Goal: Task Accomplishment & Management: Complete application form

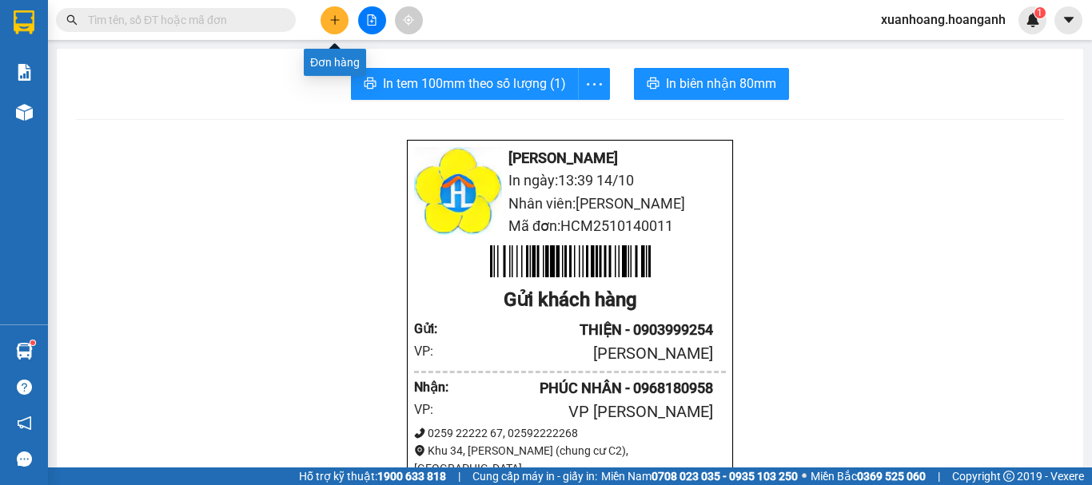
click at [341, 21] on button at bounding box center [334, 20] width 28 height 28
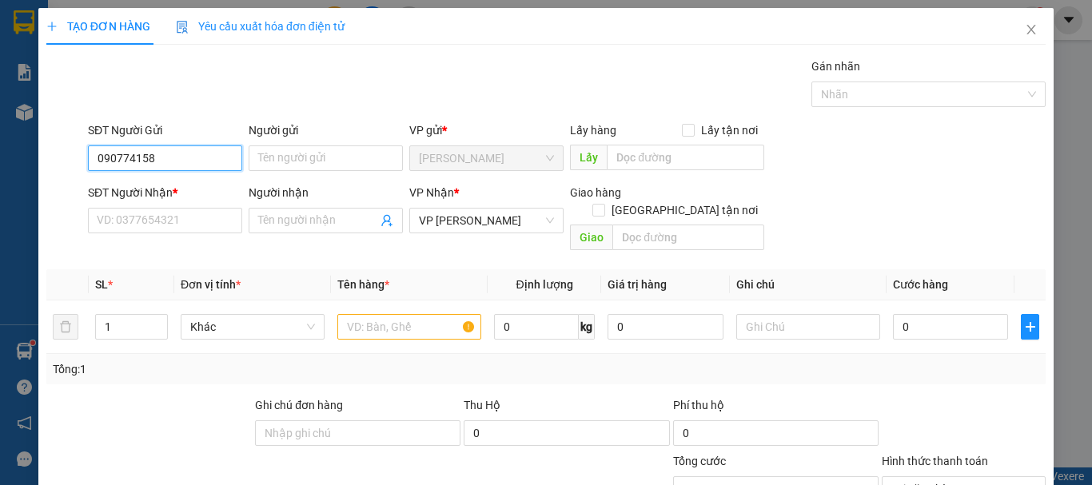
type input "0907741588"
click at [209, 189] on div "0907741588 - HIỆP" at bounding box center [163, 190] width 133 height 18
type input "HIỆP"
type input "100.000"
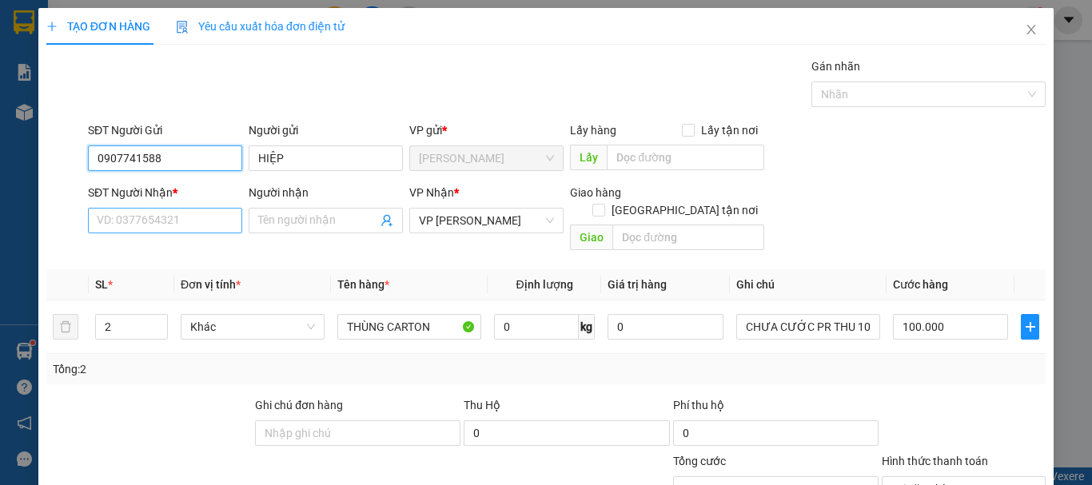
type input "0907741588"
click at [208, 217] on input "SĐT Người Nhận *" at bounding box center [165, 221] width 154 height 26
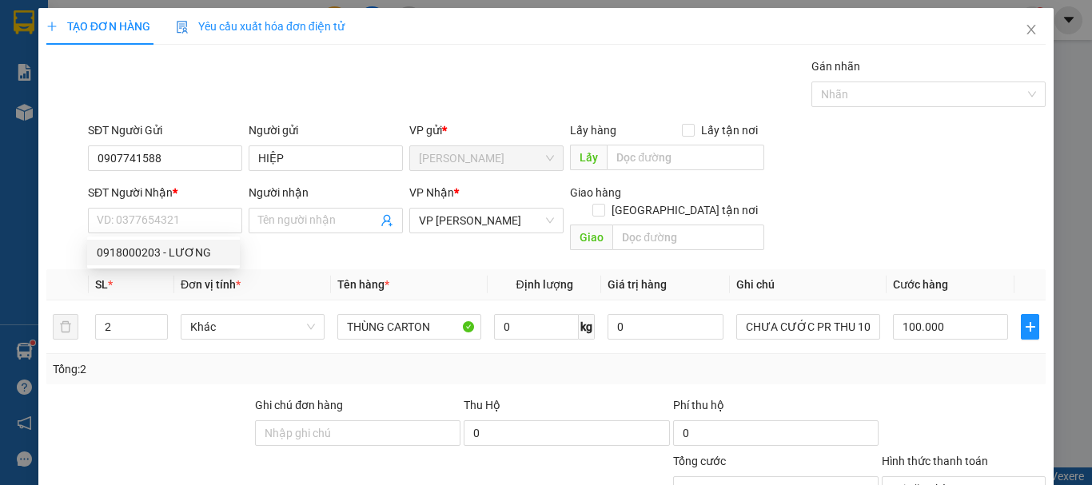
click at [197, 278] on span "Đơn vị tính *" at bounding box center [211, 284] width 60 height 13
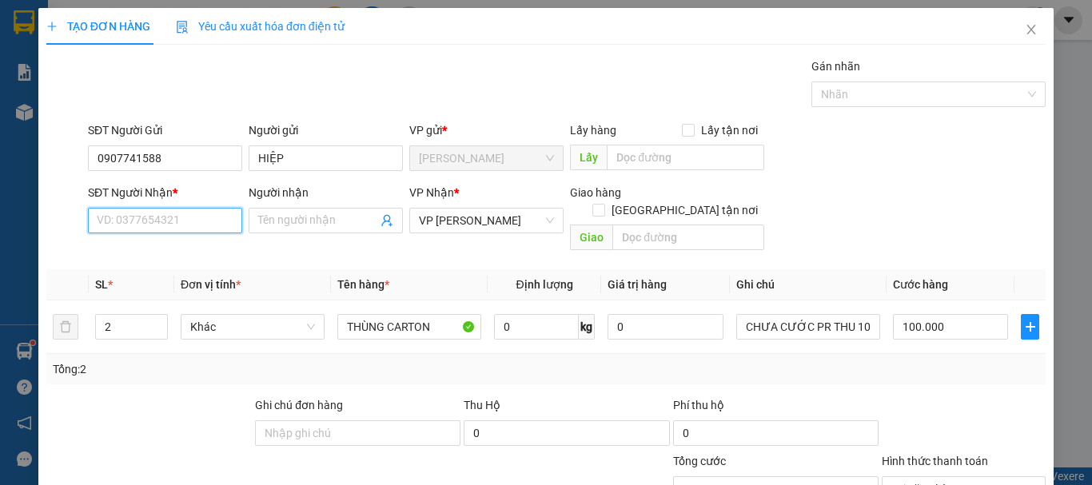
click at [198, 225] on input "SĐT Người Nhận *" at bounding box center [165, 221] width 154 height 26
click at [199, 246] on div "0918000203 - LƯƠNG" at bounding box center [163, 253] width 133 height 18
type input "0918000203"
type input "LƯƠNG"
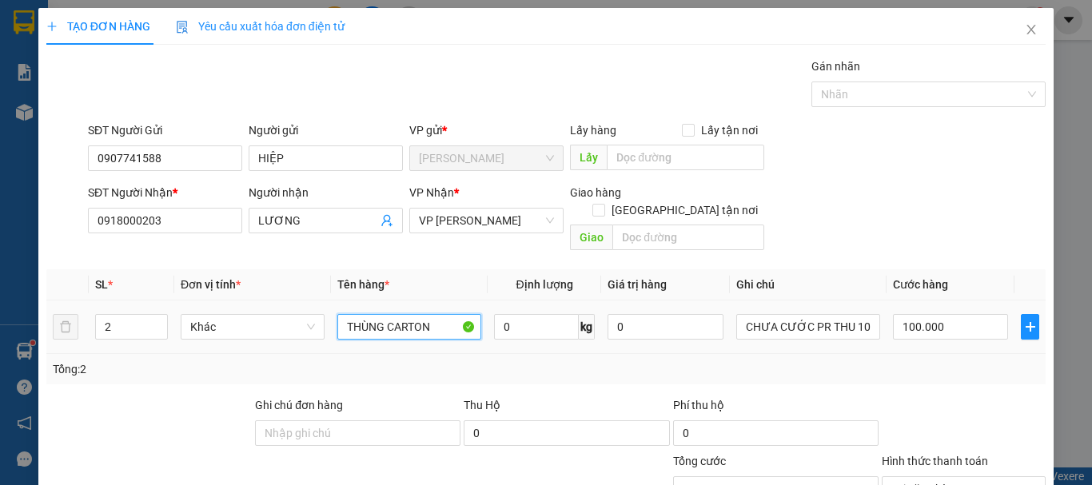
click at [444, 319] on input "THÙNG CARTON" at bounding box center [409, 327] width 144 height 26
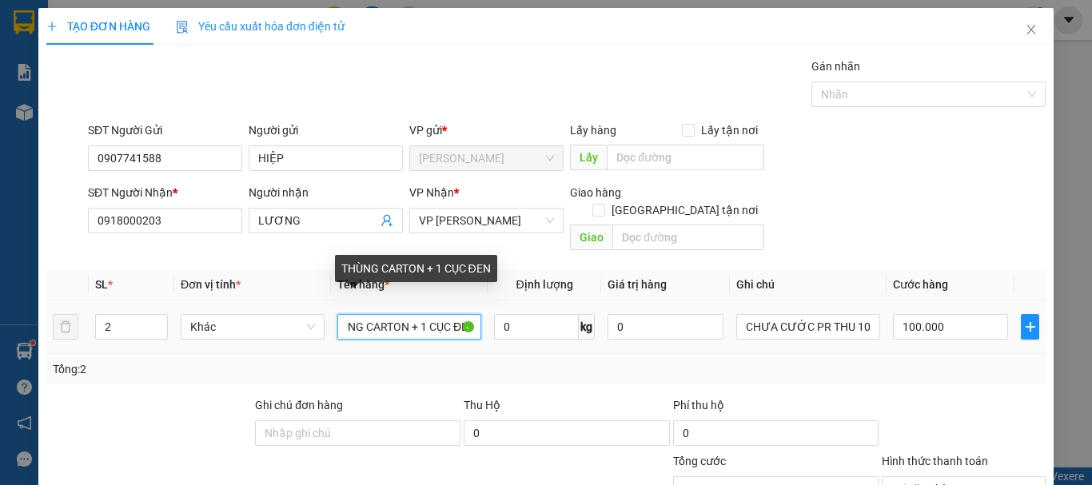
scroll to position [0, 30]
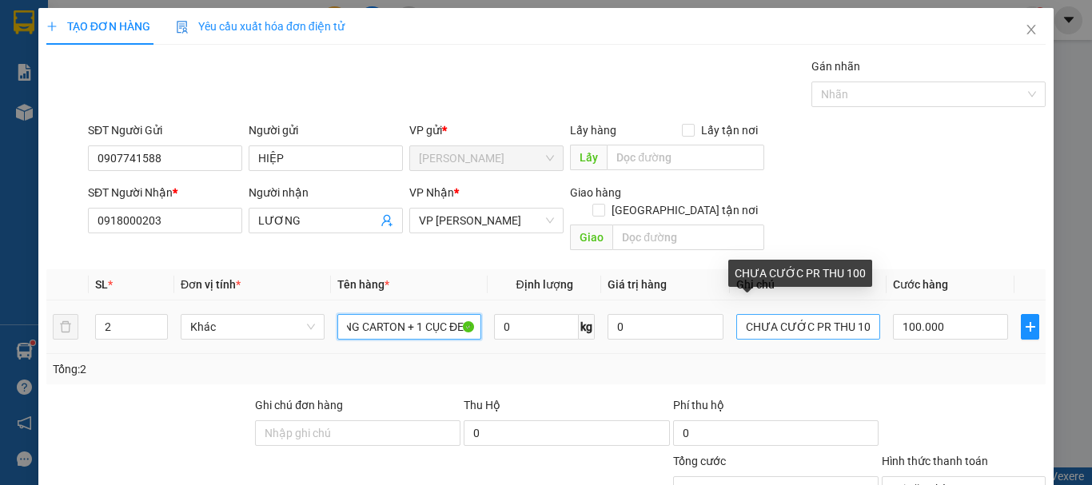
type input "THÙNG CARTON + 1 CỤC ĐEN"
drag, startPoint x: 845, startPoint y: 312, endPoint x: 873, endPoint y: 306, distance: 28.7
click at [873, 306] on td "CHƯA CƯỚC PR THU 100" at bounding box center [808, 328] width 157 height 54
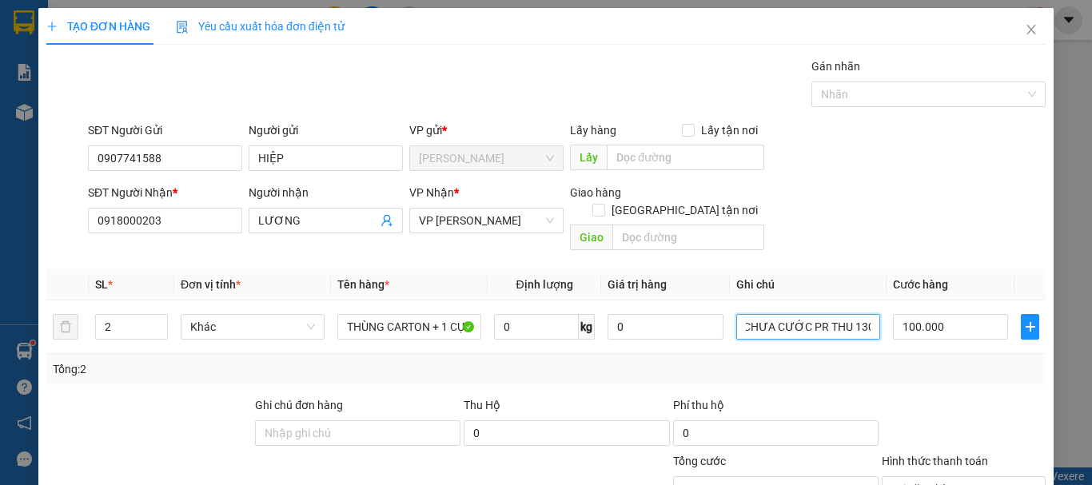
scroll to position [156, 0]
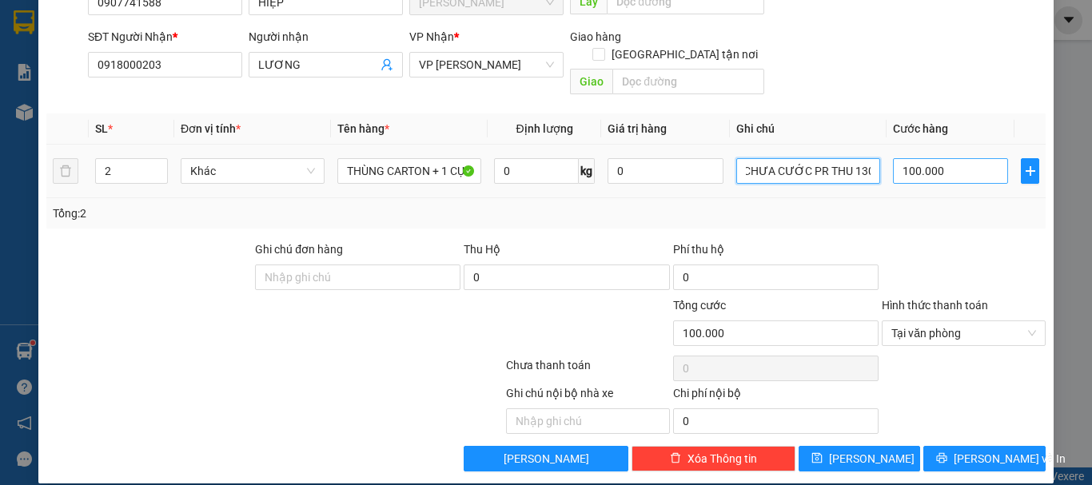
type input "CHƯA CƯỚC PR THU 130"
click at [968, 158] on input "100.000" at bounding box center [950, 171] width 115 height 26
type input "0"
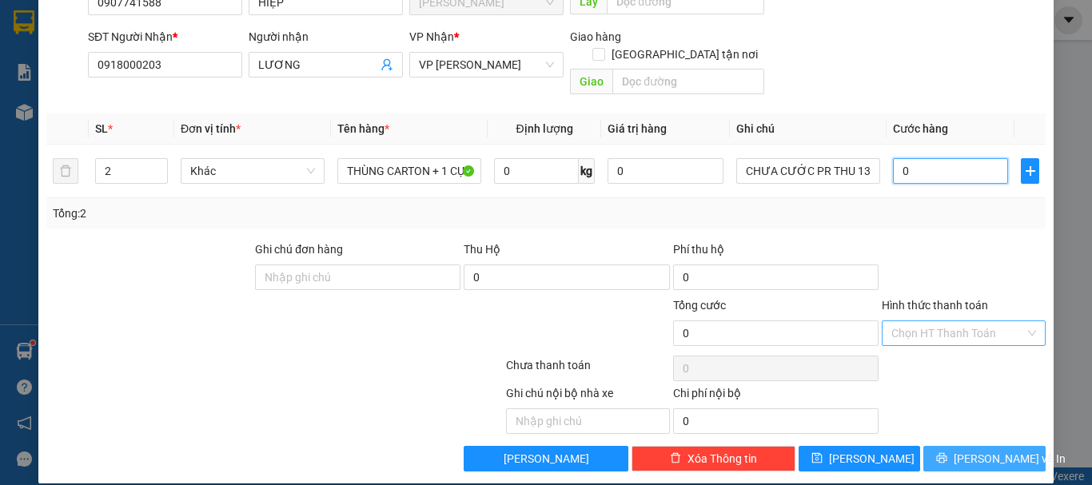
type input "0"
click at [1002, 450] on span "[PERSON_NAME] và In" at bounding box center [1009, 459] width 112 height 18
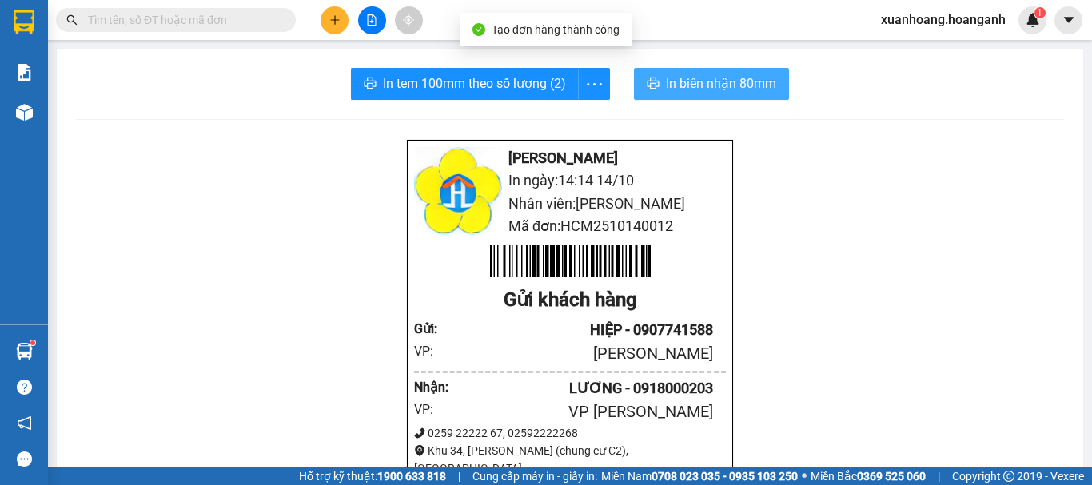
click at [741, 79] on span "In biên nhận 80mm" at bounding box center [721, 84] width 110 height 20
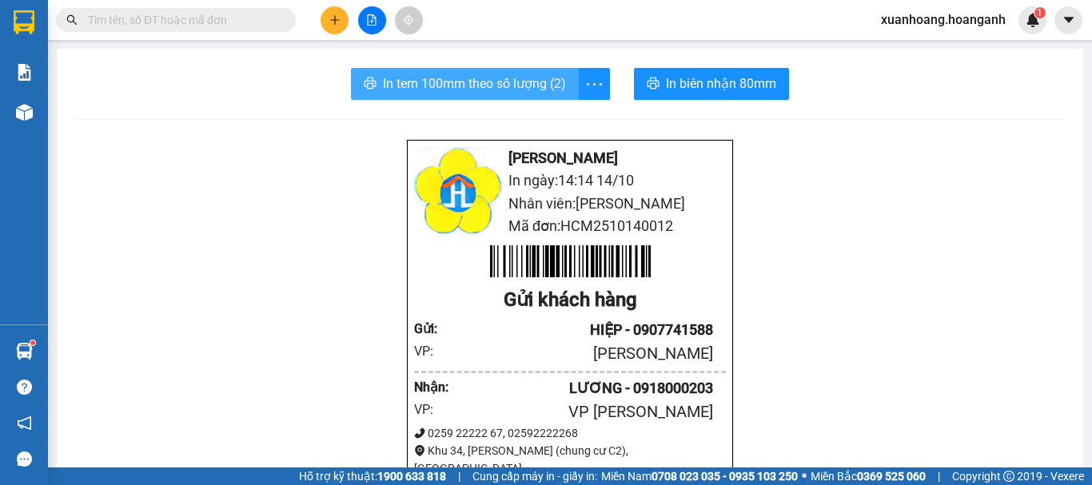
click at [536, 78] on span "In tem 100mm theo số lượng (2)" at bounding box center [474, 84] width 183 height 20
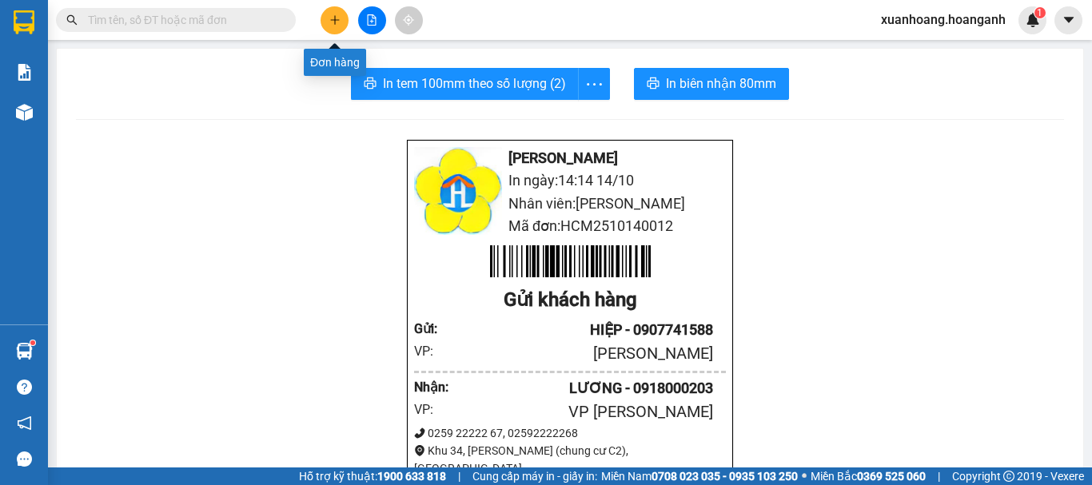
click at [331, 26] on button at bounding box center [334, 20] width 28 height 28
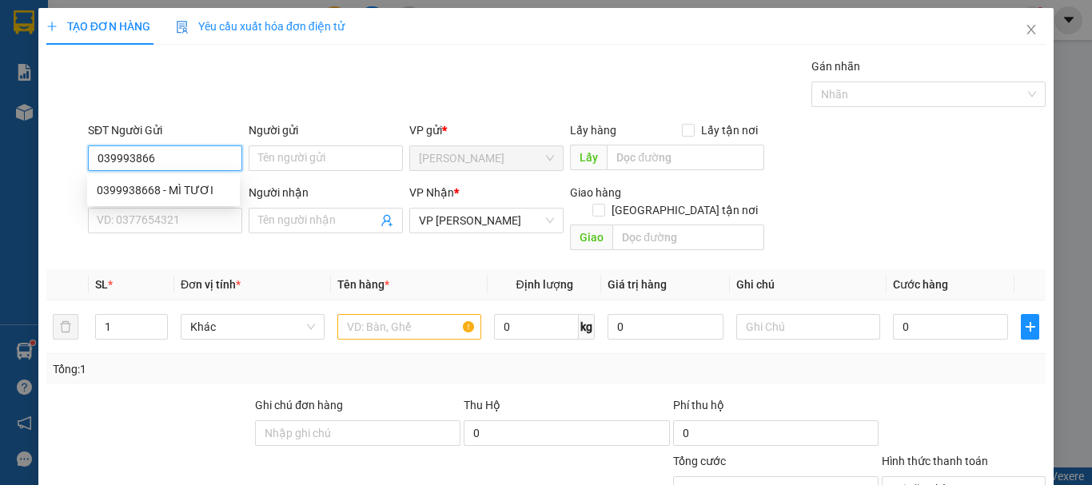
type input "0399938668"
click at [177, 187] on div "0399938668 - MÌ TƯƠI" at bounding box center [163, 190] width 133 height 18
type input "MÌ TƯƠI"
type input "60.000"
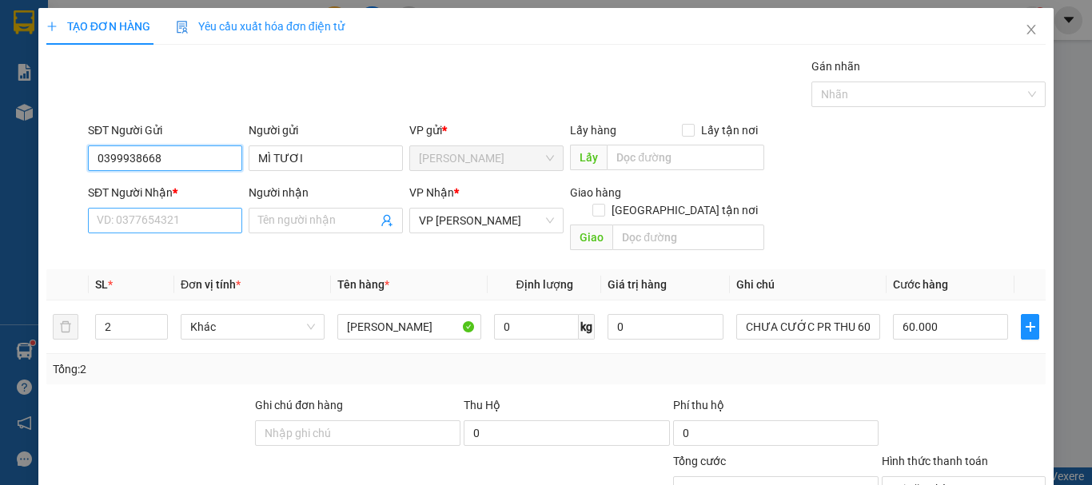
type input "0399938668"
click at [181, 218] on input "SĐT Người Nhận *" at bounding box center [165, 221] width 154 height 26
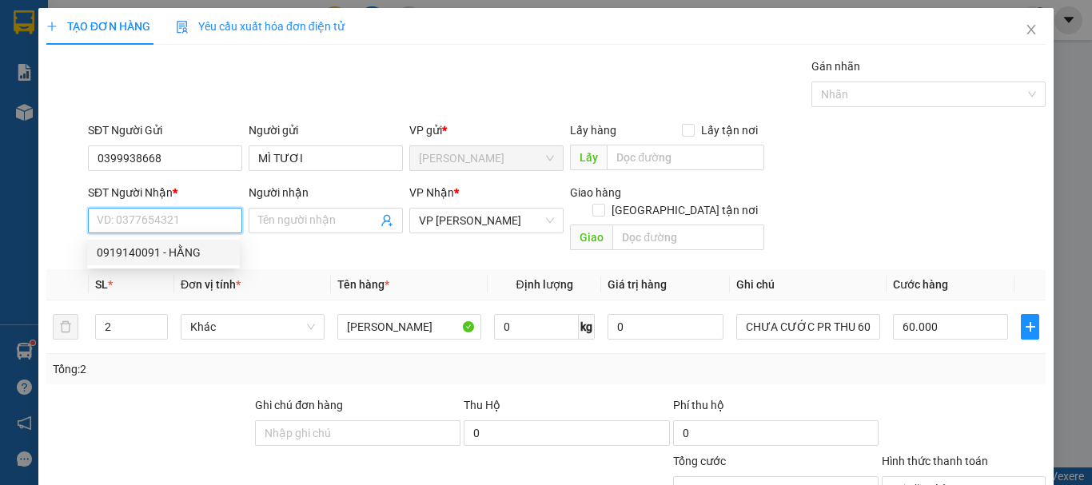
click at [187, 246] on div "0919140091 - HẰNG" at bounding box center [163, 253] width 133 height 18
type input "0919140091"
type input "HẰNG"
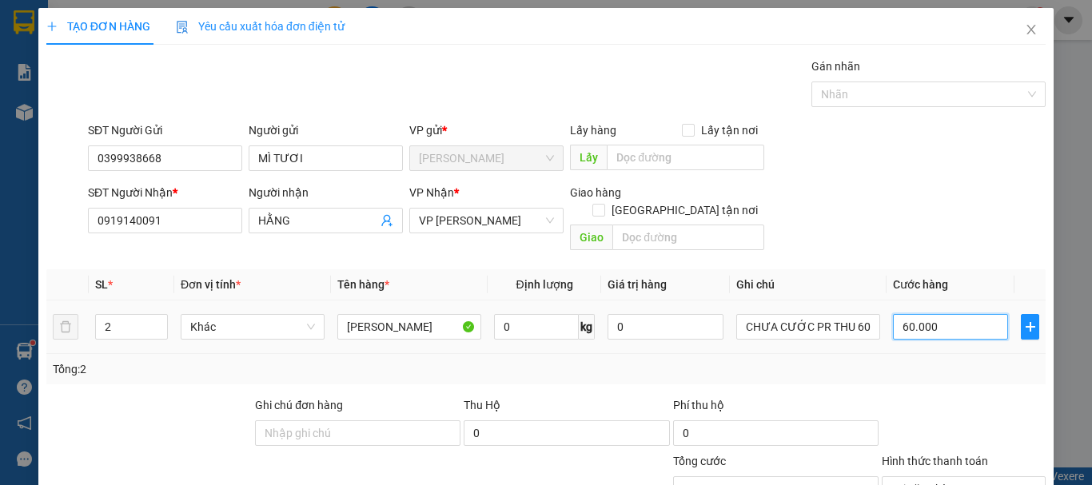
click at [969, 315] on input "60.000" at bounding box center [950, 327] width 115 height 26
type input "0"
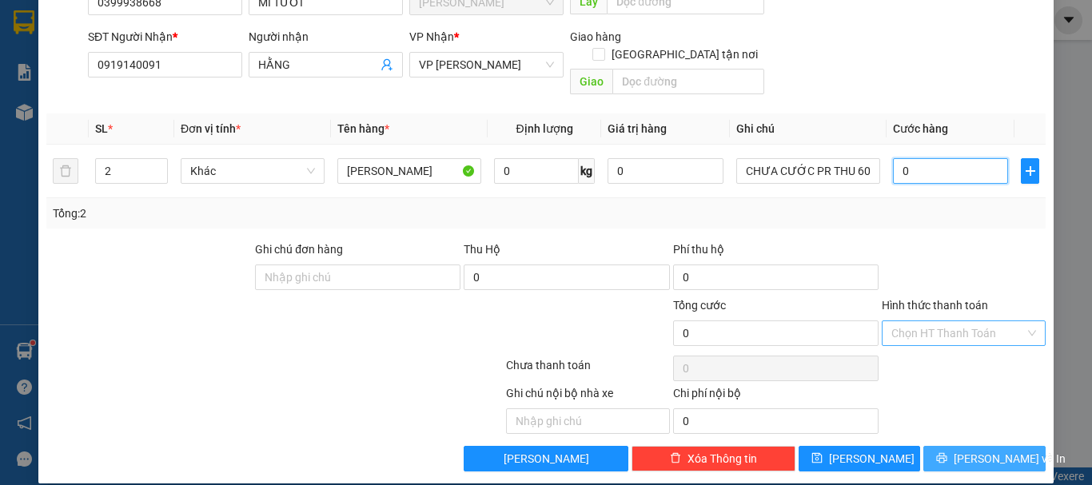
type input "0"
click at [977, 450] on span "[PERSON_NAME] và In" at bounding box center [1009, 459] width 112 height 18
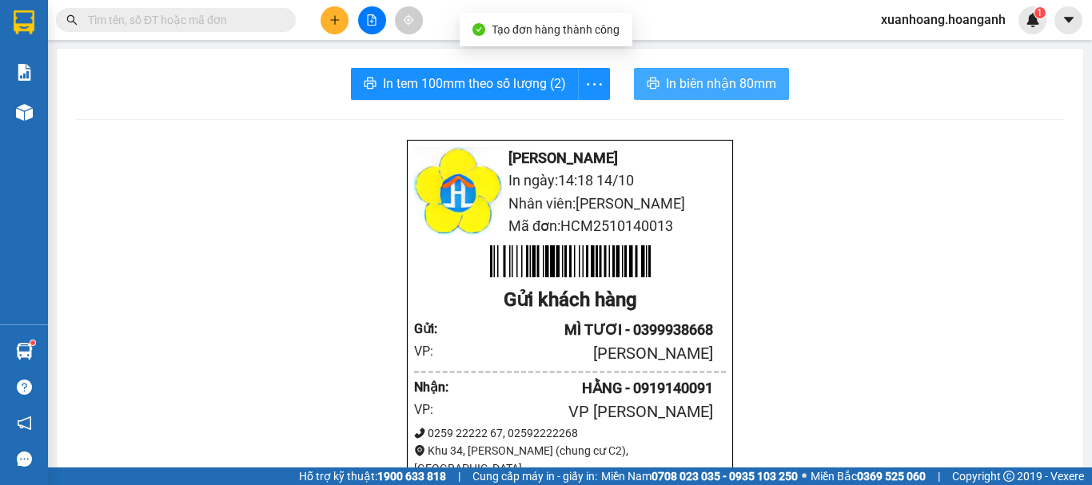
click at [712, 92] on span "In biên nhận 80mm" at bounding box center [721, 84] width 110 height 20
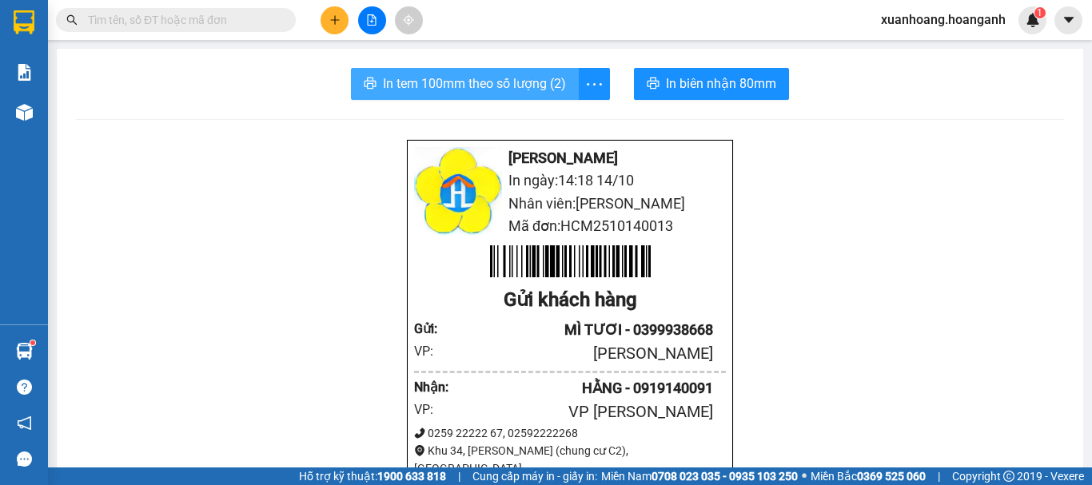
click at [513, 94] on span "In tem 100mm theo số lượng (2)" at bounding box center [474, 84] width 183 height 20
click at [165, 14] on input "text" at bounding box center [182, 20] width 189 height 18
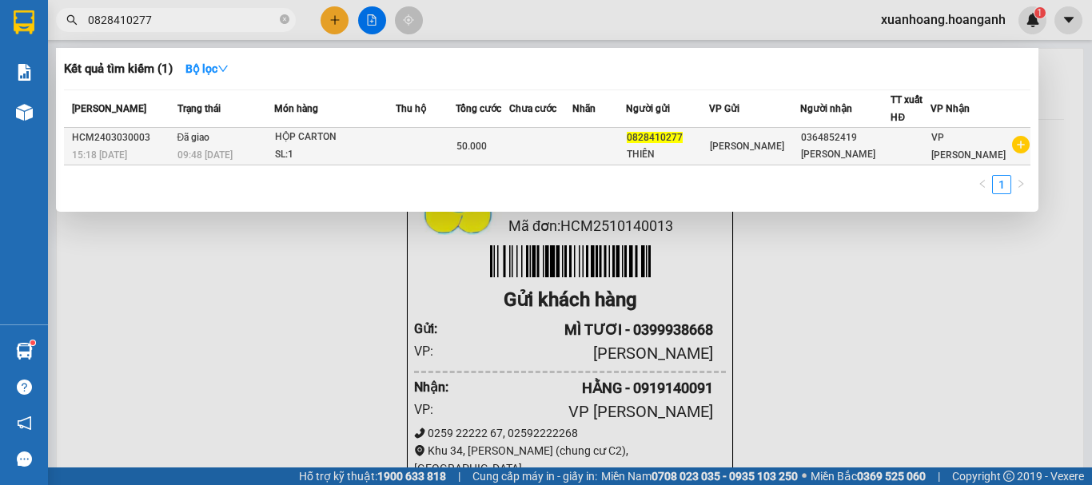
type input "0828410277"
click at [363, 133] on div "HỘP CARTON" at bounding box center [335, 138] width 120 height 18
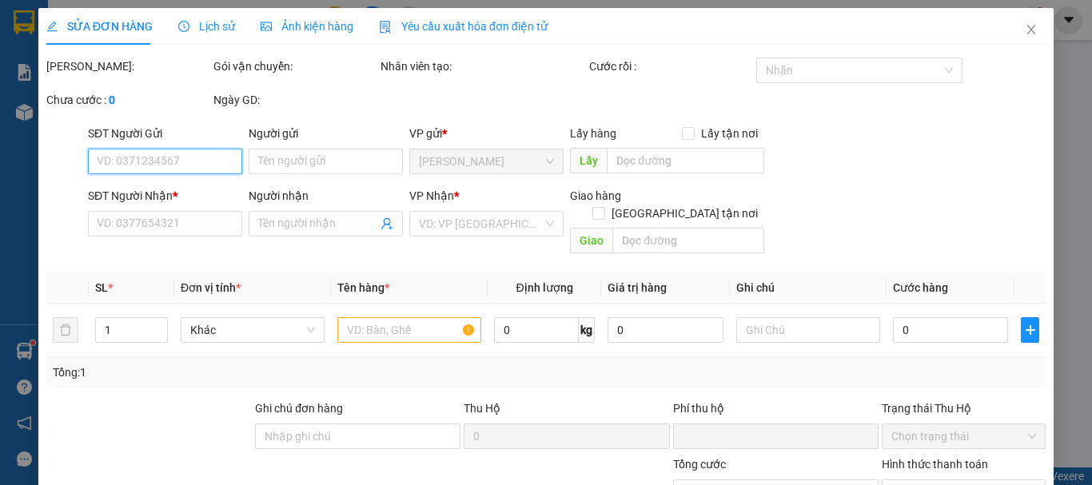
type input "0828410277"
type input "THIÊN"
type input "0364852419"
type input "[PERSON_NAME]"
type input "0"
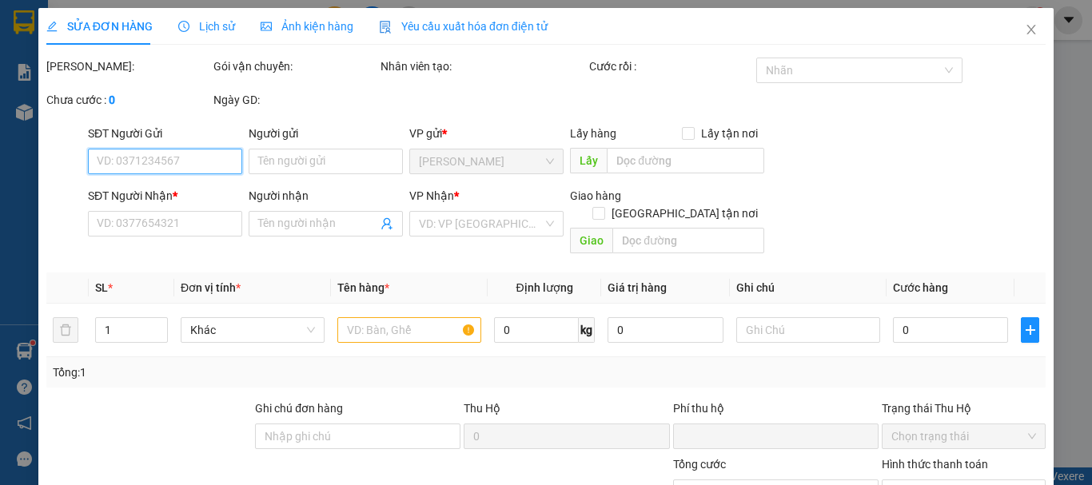
type input "50.000"
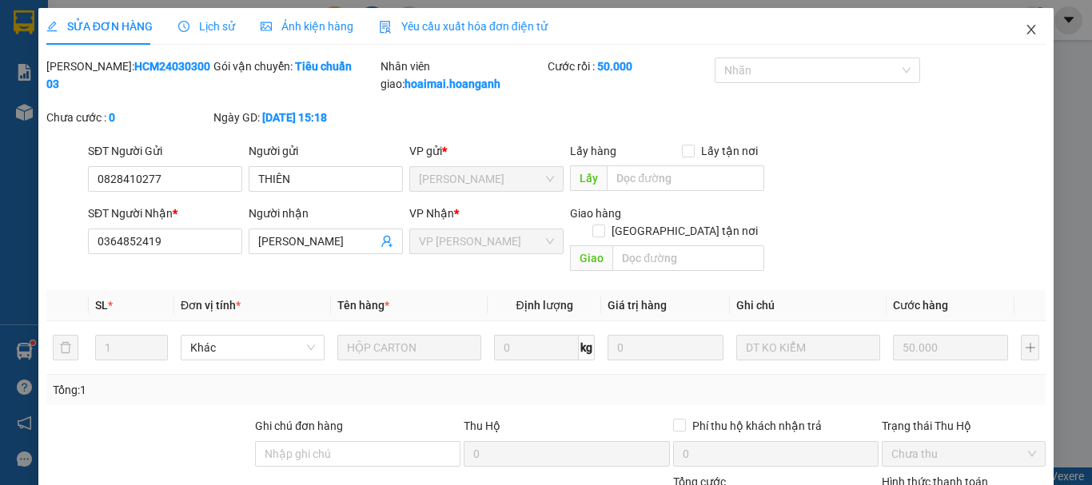
click at [1025, 30] on icon "close" at bounding box center [1031, 29] width 13 height 13
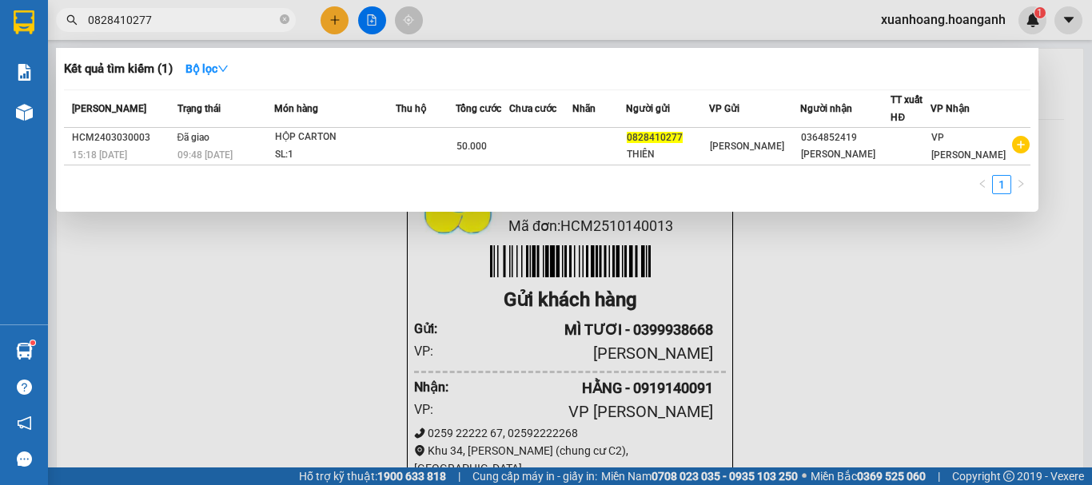
click at [222, 21] on input "0828410277" at bounding box center [182, 20] width 189 height 18
type input "0"
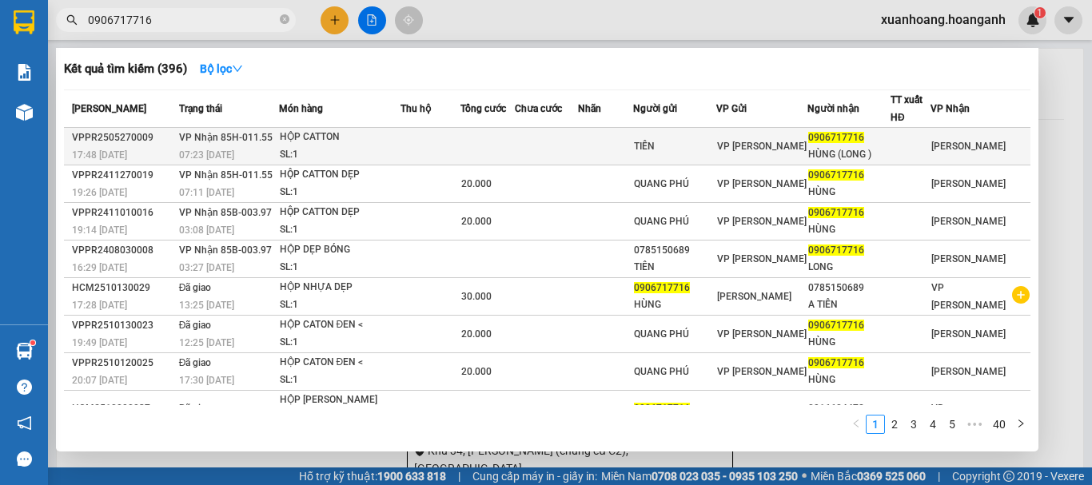
type input "0906717716"
click at [277, 133] on td "VP Nhận 85H-011.55 07:23 [DATE]" at bounding box center [227, 147] width 104 height 38
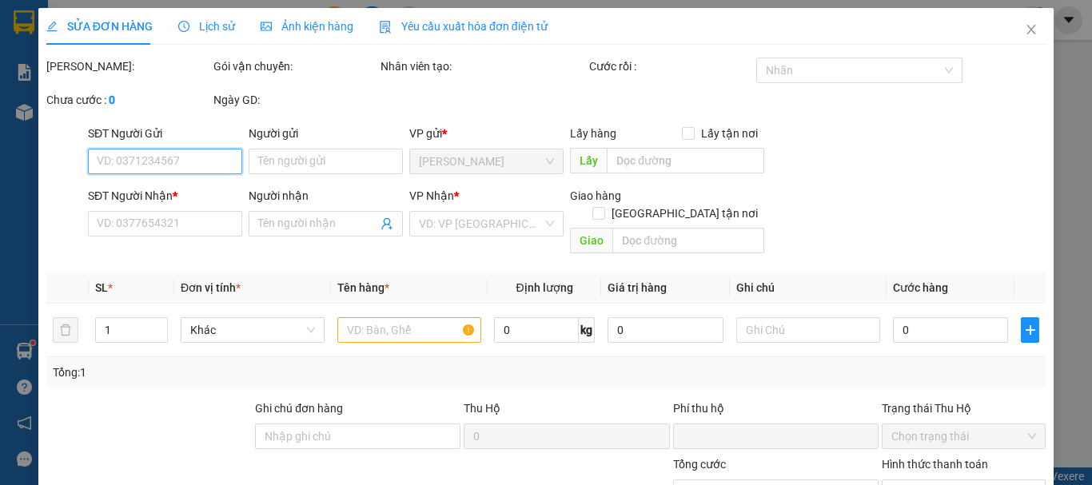
type input "TIÊN"
type input "0906717716"
type input "HÙNG (LONG )"
type input "0"
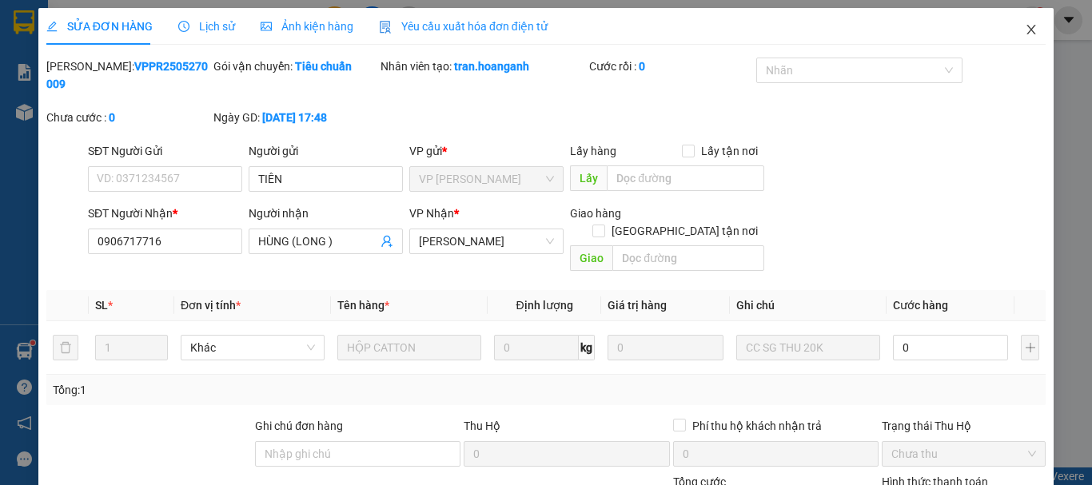
click at [1025, 30] on icon "close" at bounding box center [1031, 29] width 13 height 13
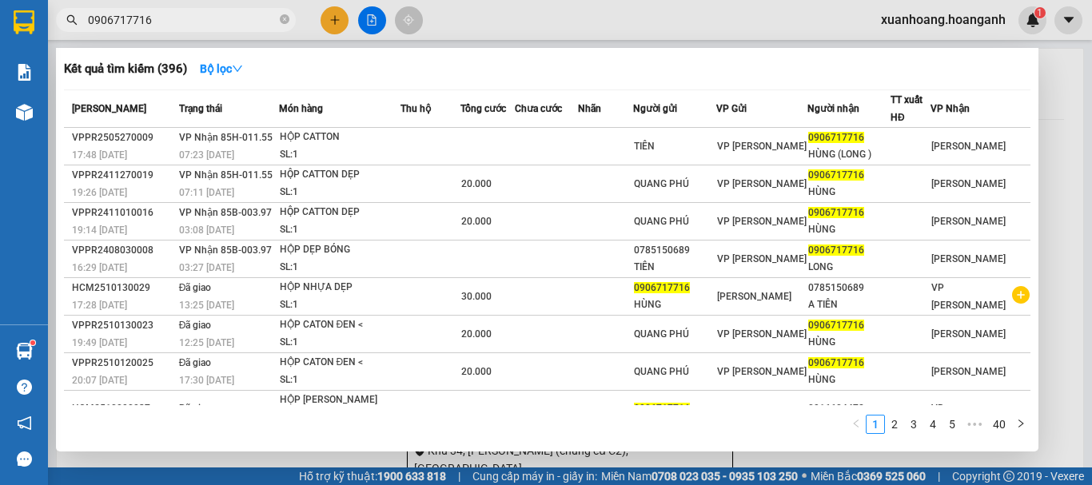
click at [237, 24] on input "0906717716" at bounding box center [182, 20] width 189 height 18
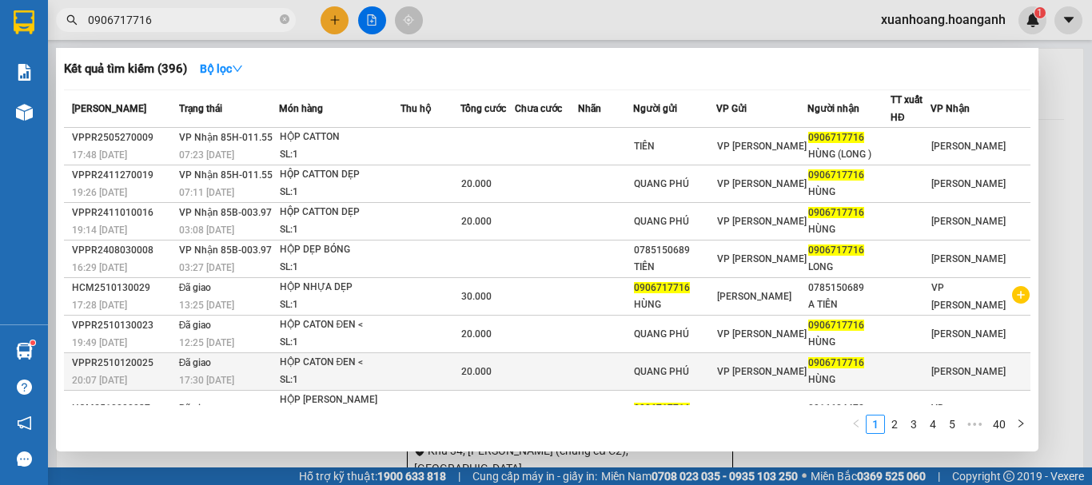
click at [255, 364] on td "Đã giao 17:30 [DATE]" at bounding box center [227, 372] width 104 height 38
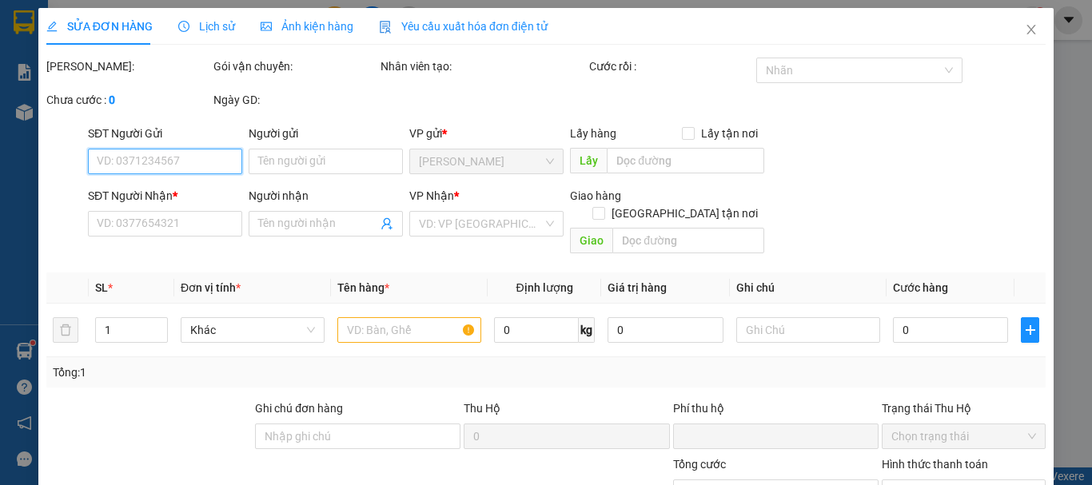
type input "QUANG PHÚ"
type input "0906717716"
type input "HÙNG"
type input "0"
type input "20.000"
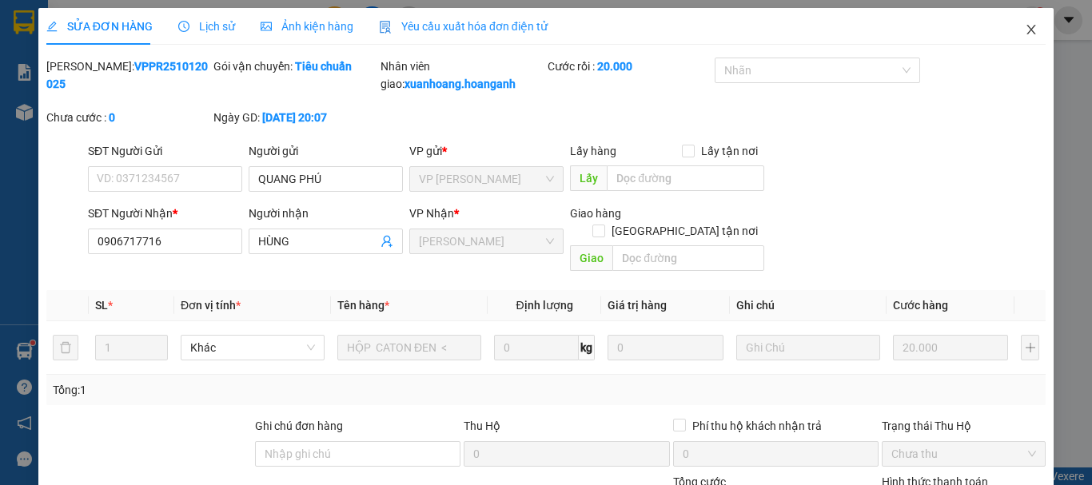
click at [1027, 31] on icon "close" at bounding box center [1031, 30] width 9 height 10
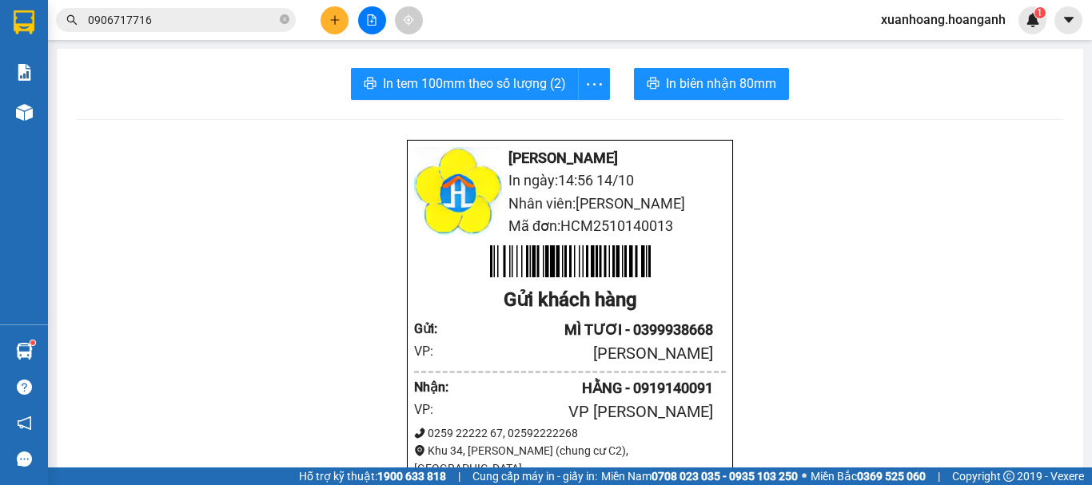
click at [332, 22] on icon "plus" at bounding box center [334, 19] width 11 height 11
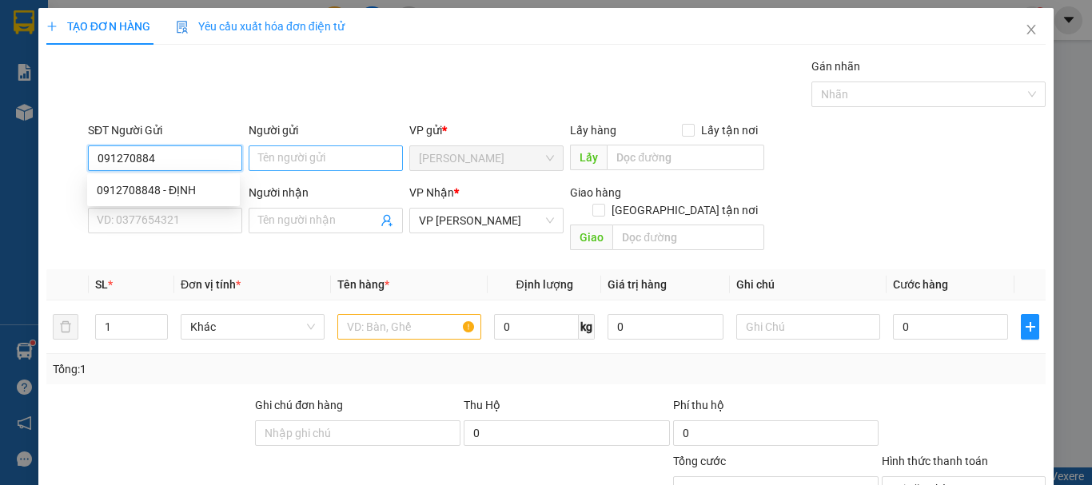
type input "0912708848"
click at [176, 197] on div "0912708848 - ĐỊNH" at bounding box center [163, 190] width 133 height 18
type input "ĐỊNH"
type input "30.000"
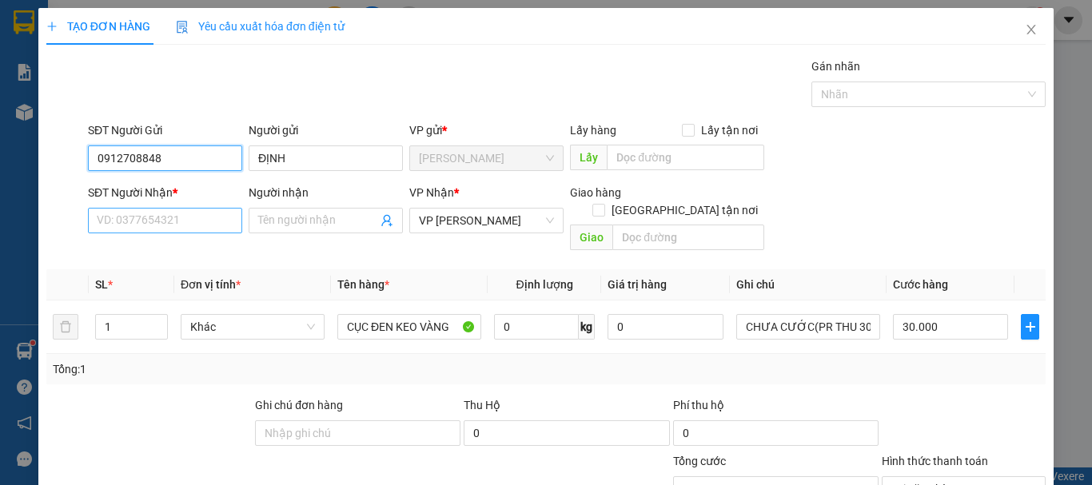
type input "0912708848"
click at [173, 217] on input "SĐT Người Nhận *" at bounding box center [165, 221] width 154 height 26
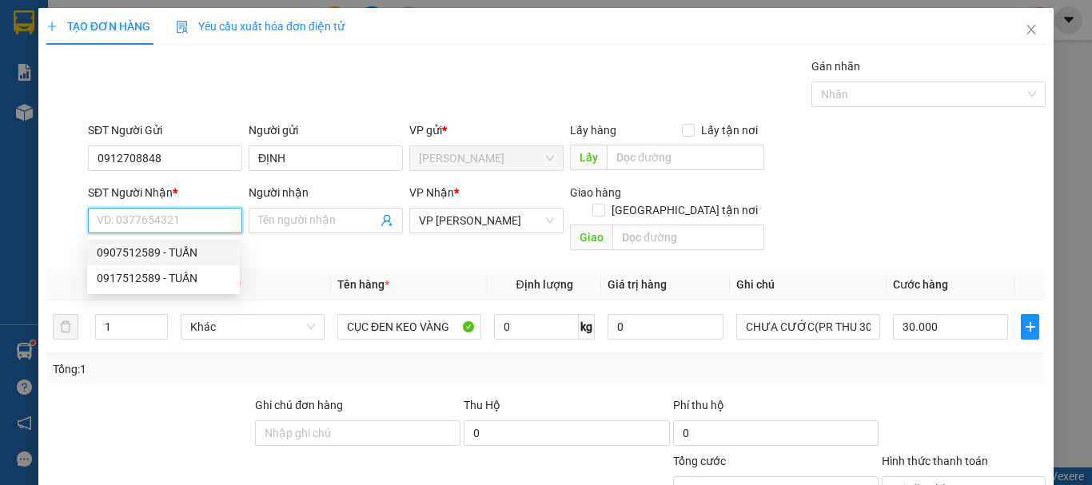
click at [172, 246] on div "0907512589 - TUẤN" at bounding box center [163, 253] width 133 height 18
type input "0907512589"
type input "TUẤN"
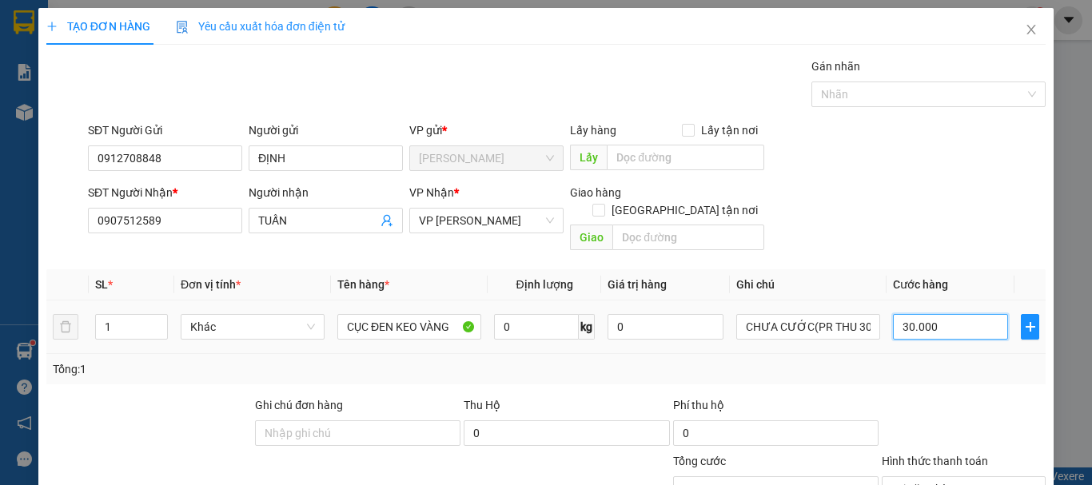
click at [957, 314] on input "30.000" at bounding box center [950, 327] width 115 height 26
type input "0"
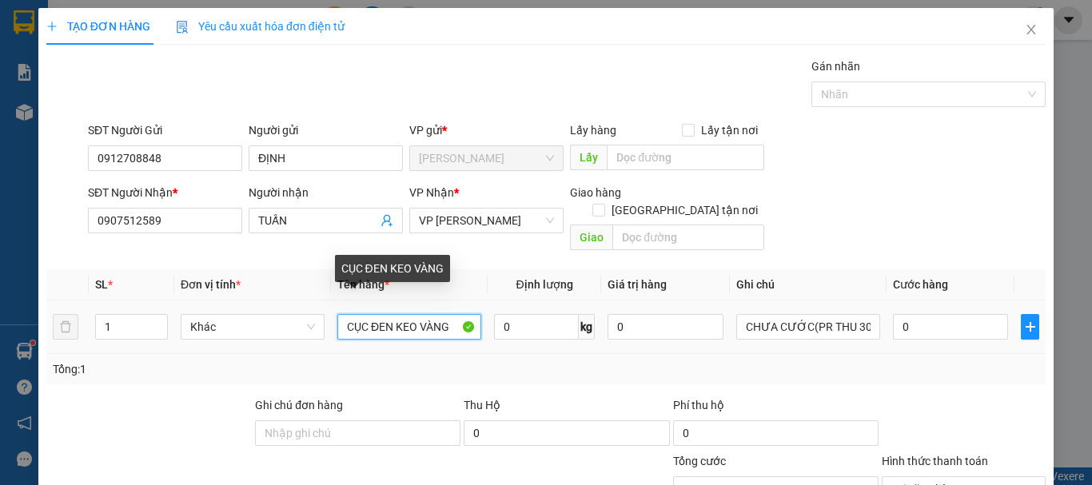
drag, startPoint x: 368, startPoint y: 310, endPoint x: 388, endPoint y: 311, distance: 20.0
click at [388, 314] on input "CỤC ĐEN KEO VÀNG" at bounding box center [409, 327] width 144 height 26
type input "CỤC KEO VÀNG"
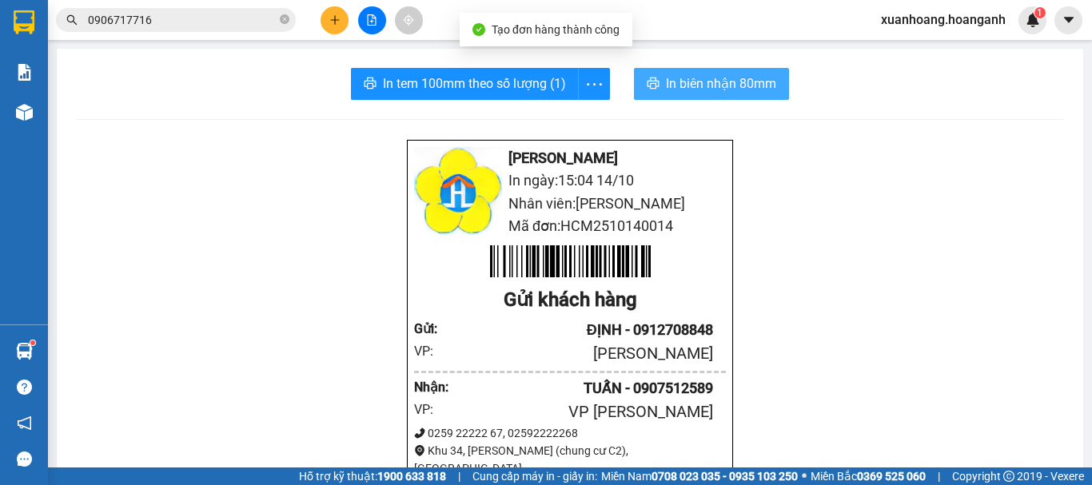
click at [727, 80] on span "In biên nhận 80mm" at bounding box center [721, 84] width 110 height 20
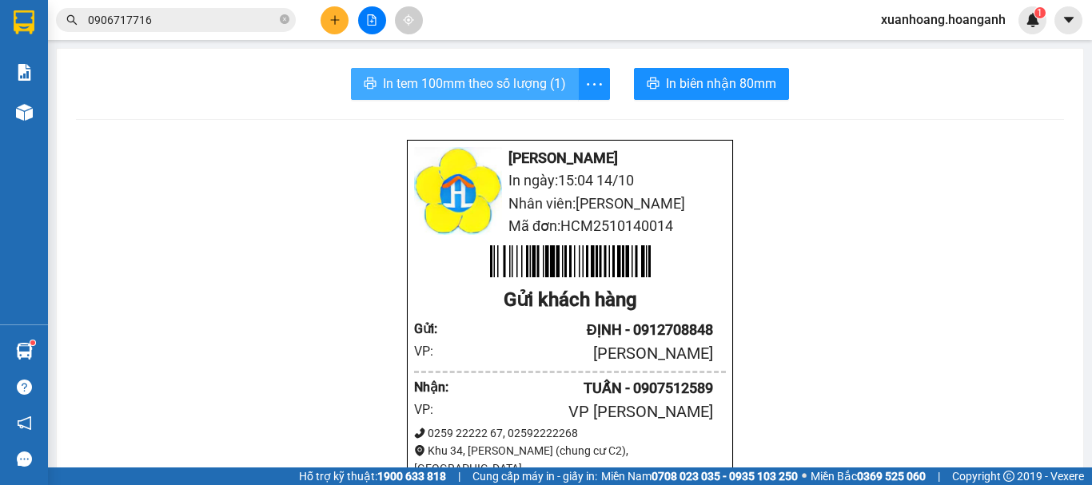
click at [464, 80] on span "In tem 100mm theo số lượng (1)" at bounding box center [474, 84] width 183 height 20
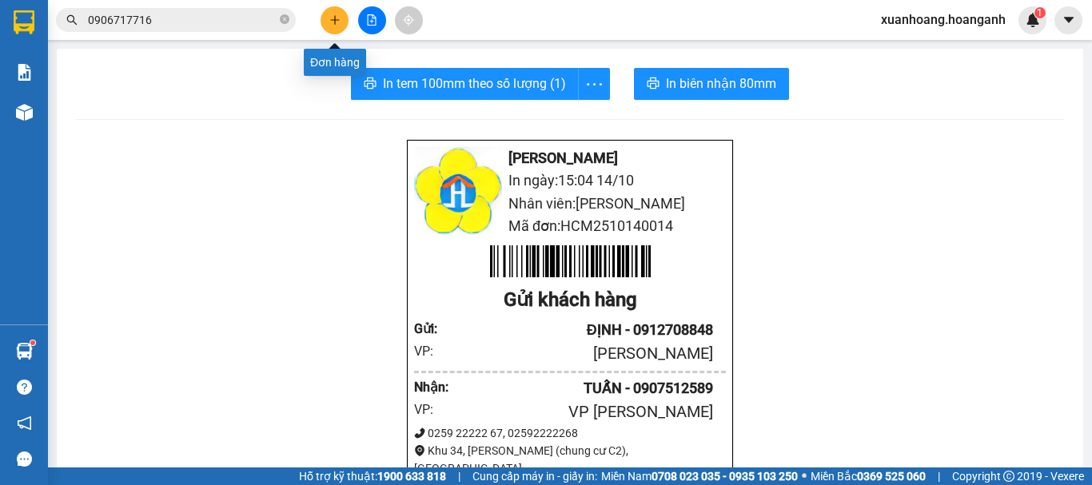
click at [335, 18] on icon "plus" at bounding box center [334, 19] width 1 height 9
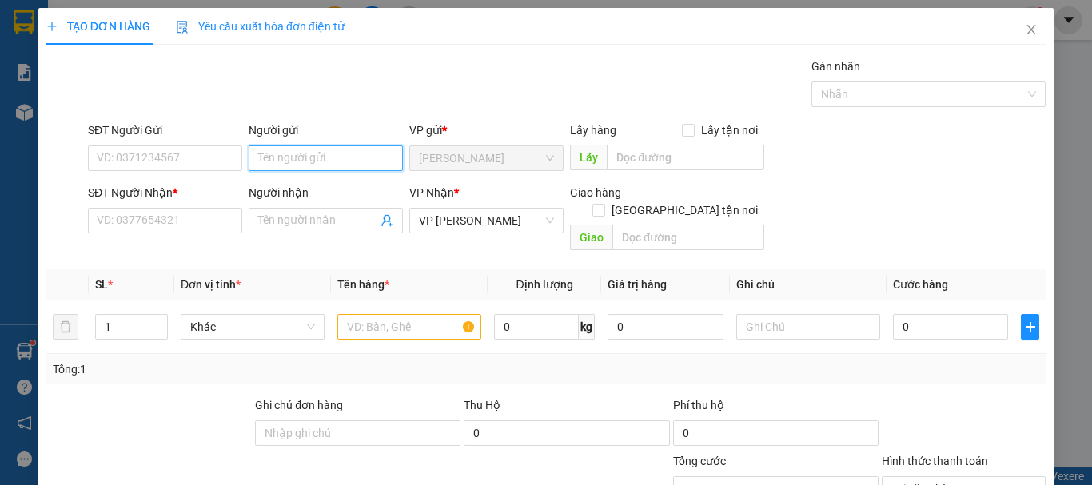
click at [285, 160] on input "Người gửi" at bounding box center [326, 158] width 154 height 26
type input "H"
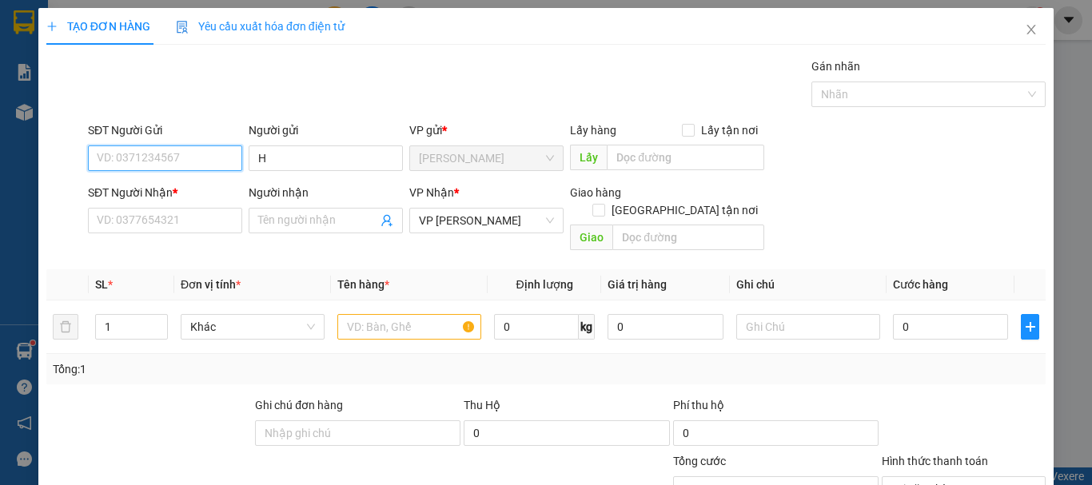
click at [210, 165] on input "SĐT Người Gửi" at bounding box center [165, 158] width 154 height 26
type input "0913120263"
click at [209, 193] on div "0913120263 - [PERSON_NAME]" at bounding box center [175, 190] width 157 height 18
type input "[PERSON_NAME]"
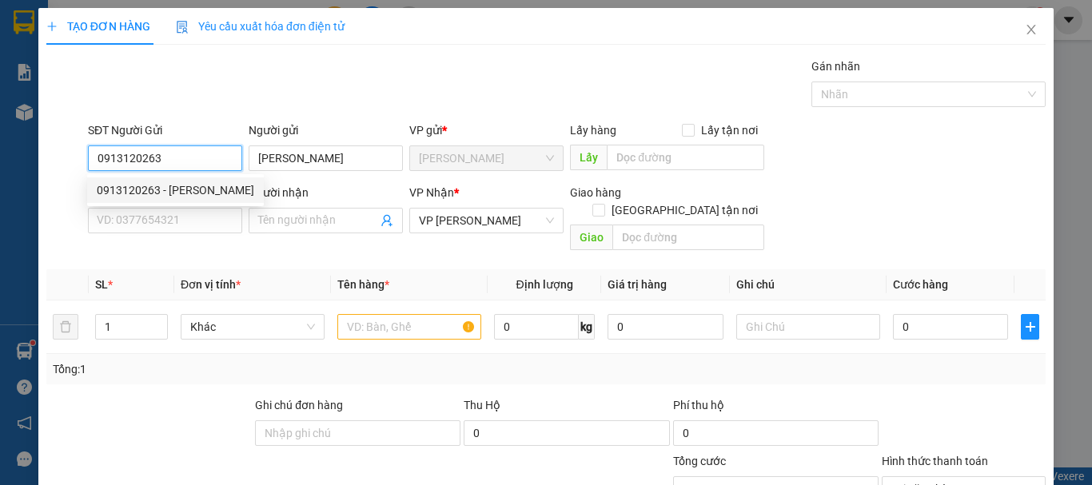
type input "40.000"
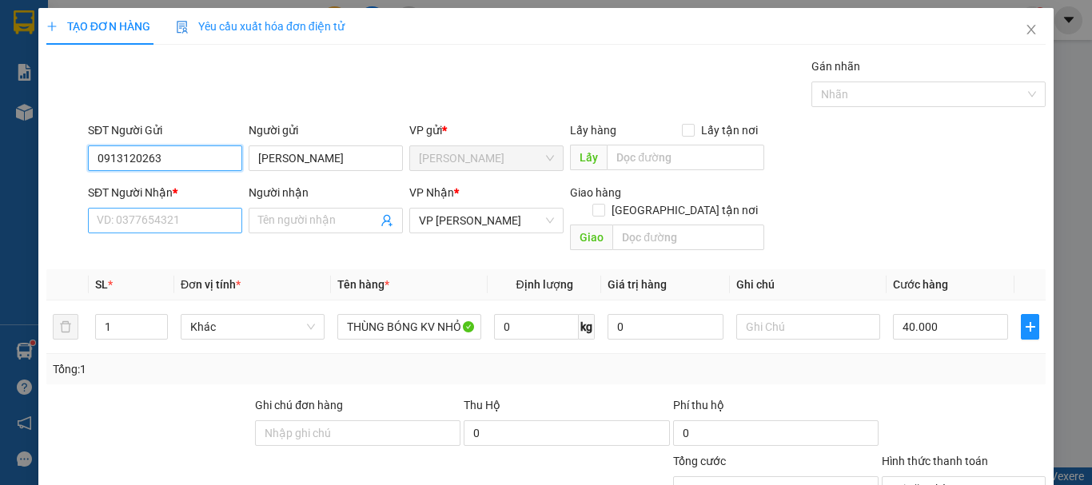
type input "0913120263"
click at [185, 223] on input "SĐT Người Nhận *" at bounding box center [165, 221] width 154 height 26
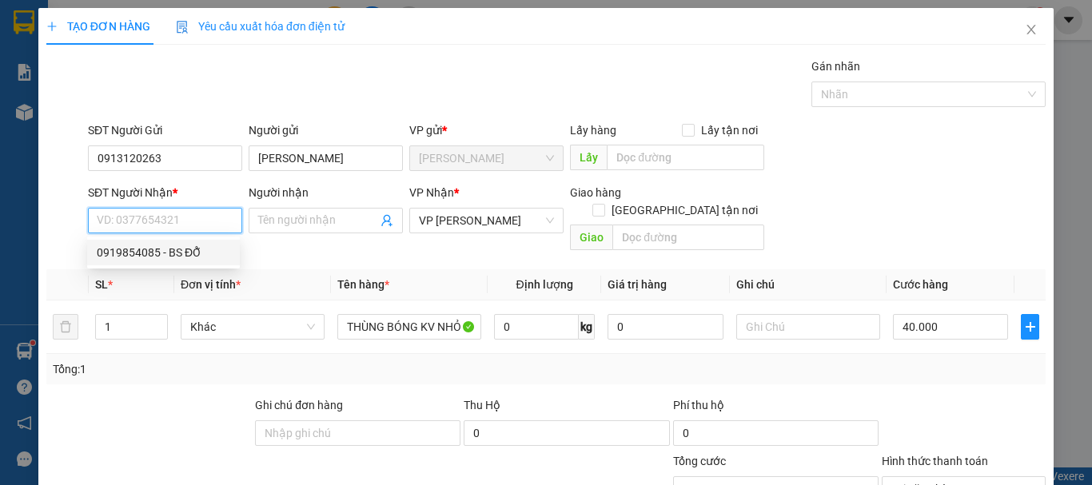
click at [183, 247] on div "0919854085 - BS ĐỖ" at bounding box center [163, 253] width 133 height 18
type input "0919854085"
type input "BS ĐỖ"
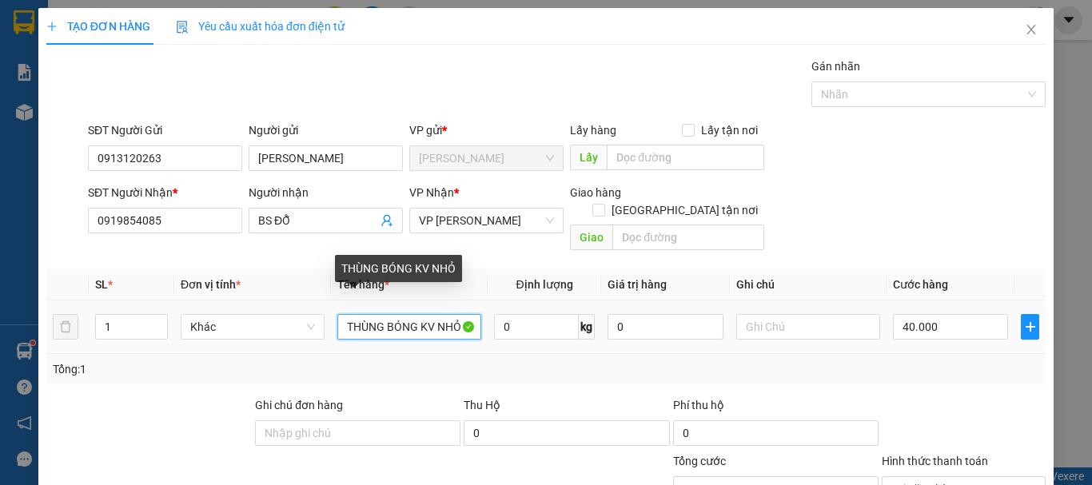
click at [440, 314] on input "THÙNG BÓNG KV NHỎ" at bounding box center [409, 327] width 144 height 26
drag, startPoint x: 433, startPoint y: 308, endPoint x: 533, endPoint y: 311, distance: 99.9
click at [533, 311] on tr "1 Khác THÙNG BÓNG KV NHỎ 0 kg 0 40.000" at bounding box center [545, 328] width 999 height 54
type input "THÙNG BÓNG KV"
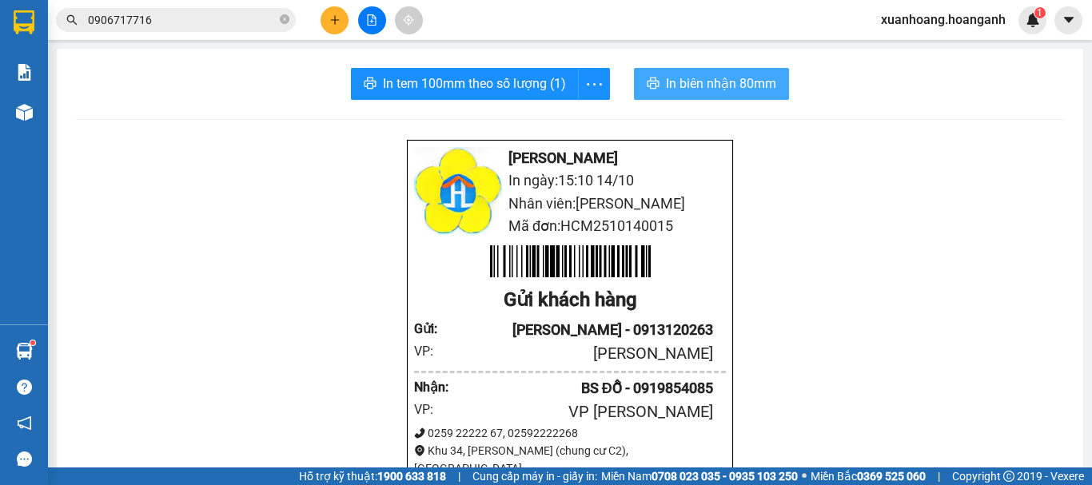
click at [716, 86] on span "In biên nhận 80mm" at bounding box center [721, 84] width 110 height 20
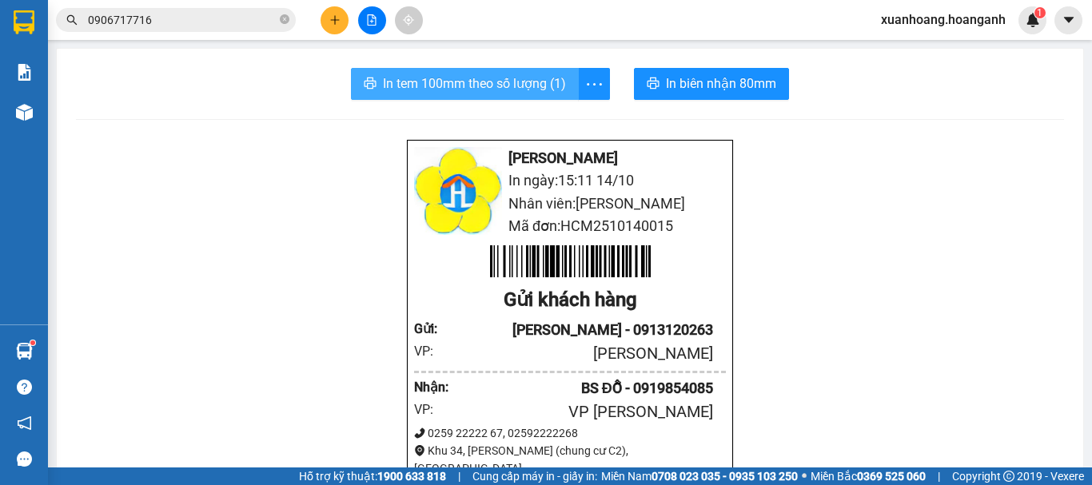
click at [469, 86] on span "In tem 100mm theo số lượng (1)" at bounding box center [474, 84] width 183 height 20
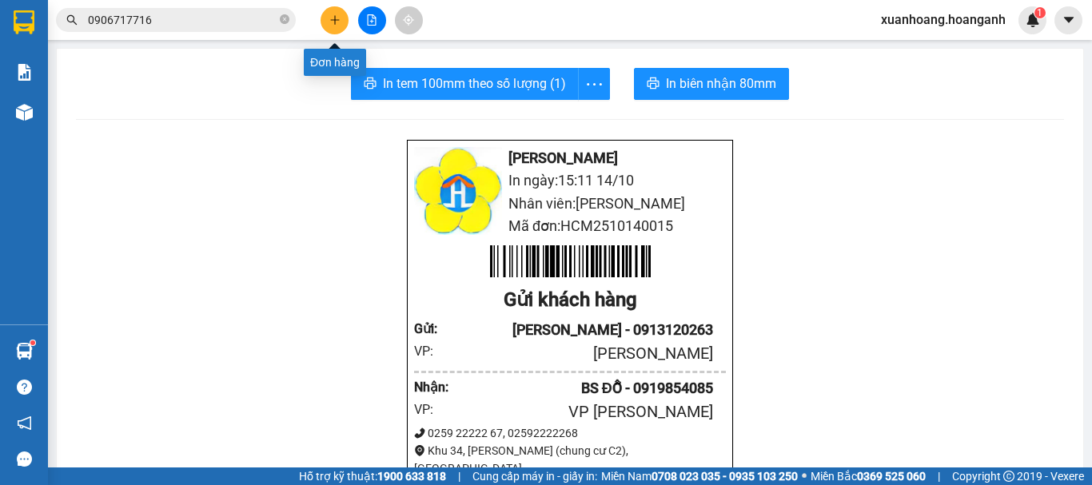
click at [320, 14] on div at bounding box center [372, 20] width 120 height 28
click at [327, 17] on button at bounding box center [334, 20] width 28 height 28
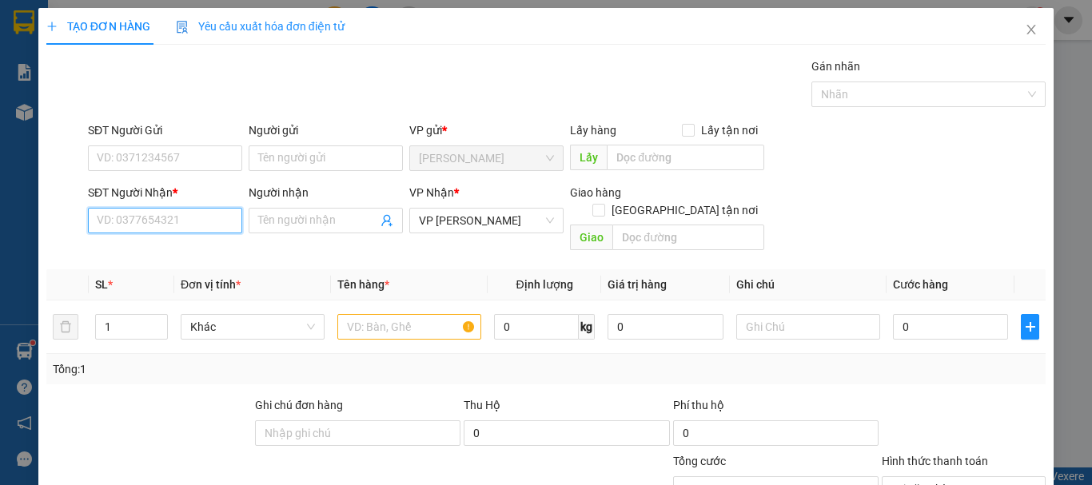
click at [171, 219] on input "SĐT Người Nhận *" at bounding box center [165, 221] width 154 height 26
type input "0933989290"
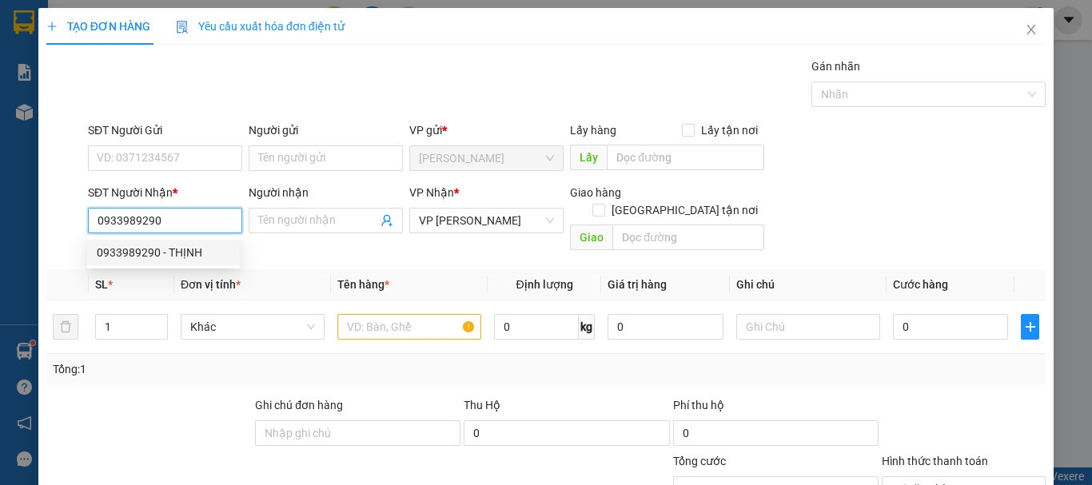
click at [181, 245] on div "0933989290 - THỊNH" at bounding box center [163, 253] width 133 height 18
type input "THỊNH"
type input "20.000"
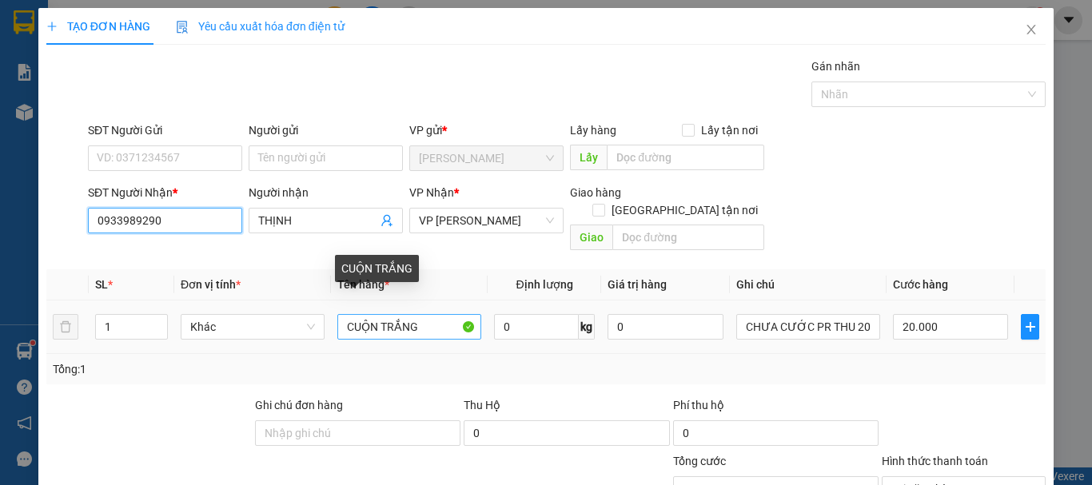
type input "0933989290"
drag, startPoint x: 427, startPoint y: 319, endPoint x: 281, endPoint y: 333, distance: 147.0
click at [281, 333] on tr "1 Khác CUỘN TRẮNG 0 kg 0 CHƯA CƯỚC PR THU 20 20.000" at bounding box center [545, 328] width 999 height 54
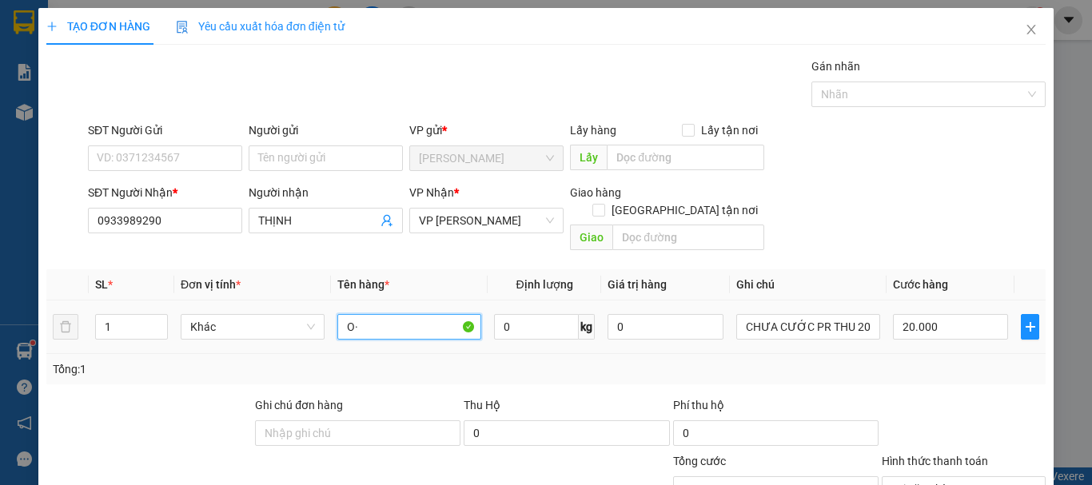
type input "O"
type input "Ô"
type input "ỐNG CARTON"
click at [965, 314] on input "20.000" at bounding box center [950, 327] width 115 height 26
type input "0"
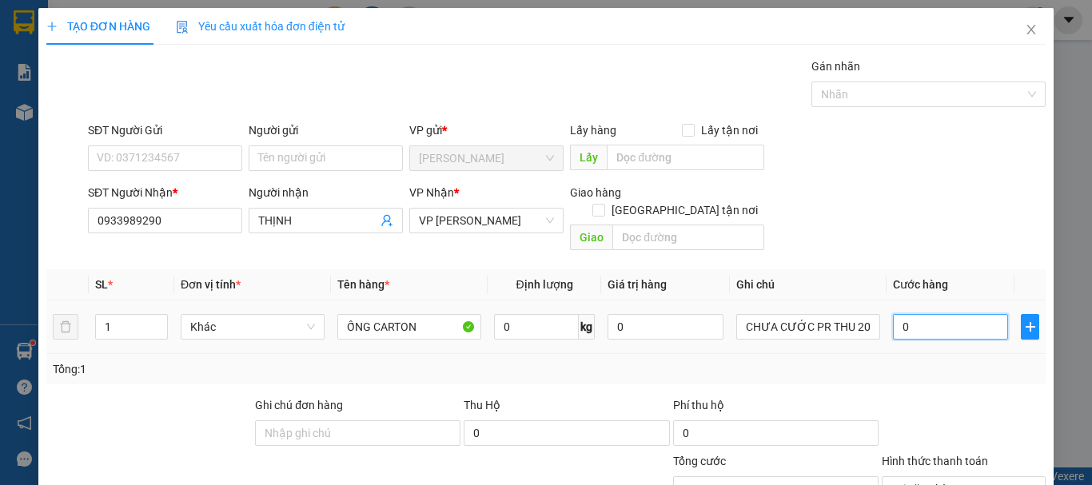
type input "0"
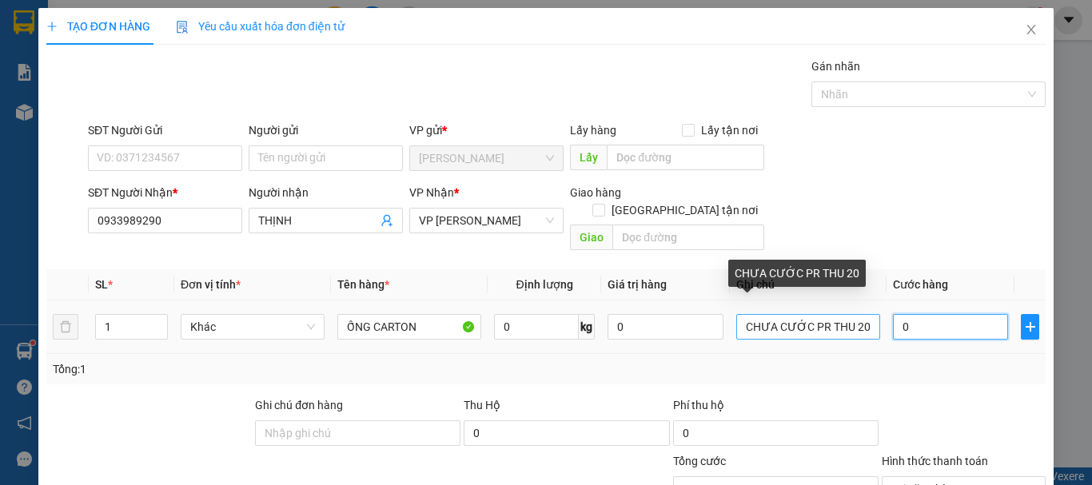
type input "0"
drag, startPoint x: 859, startPoint y: 312, endPoint x: 846, endPoint y: 312, distance: 12.8
click at [846, 314] on input "CHƯA CƯỚC PR THU 20" at bounding box center [808, 327] width 144 height 26
type input "CHƯA CƯỚC PR THU 20"
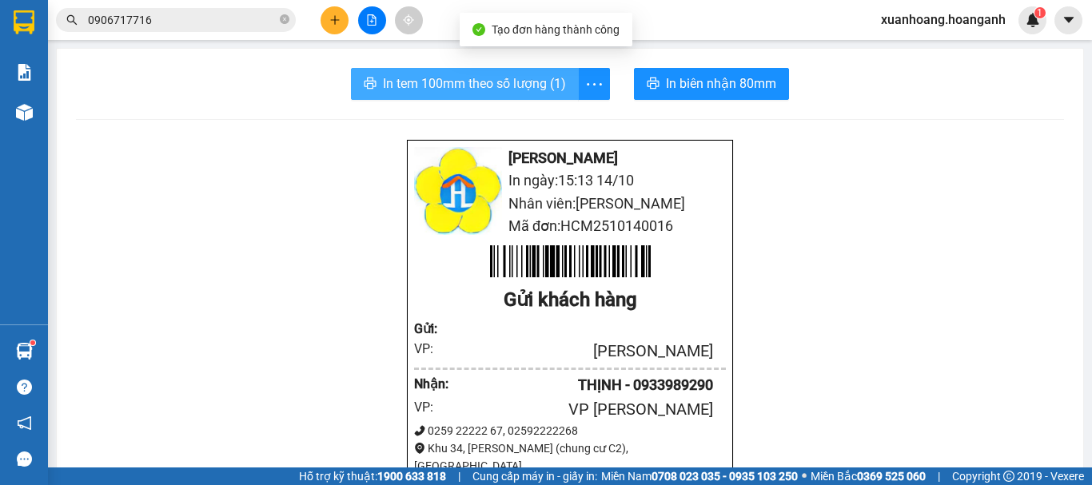
click at [518, 85] on span "In tem 100mm theo số lượng (1)" at bounding box center [474, 84] width 183 height 20
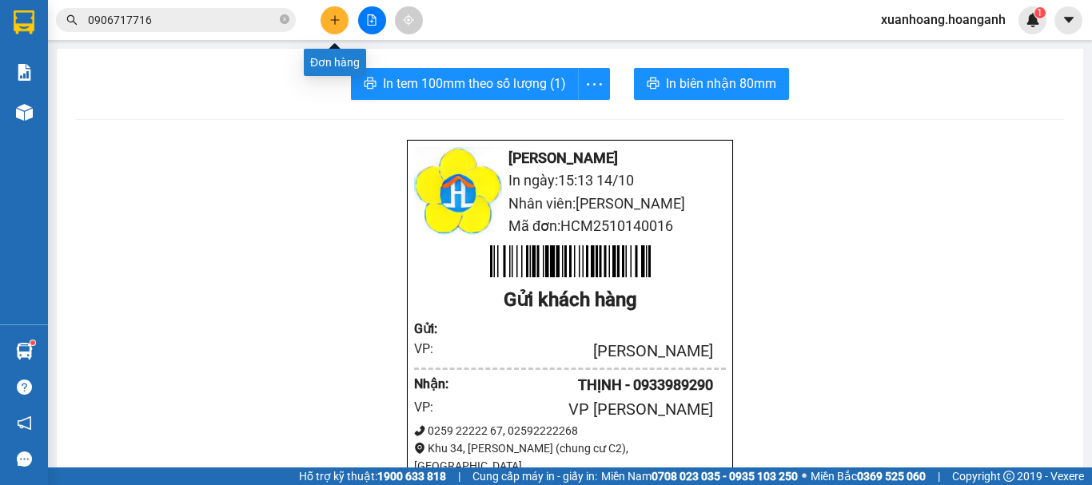
click at [347, 22] on button at bounding box center [334, 20] width 28 height 28
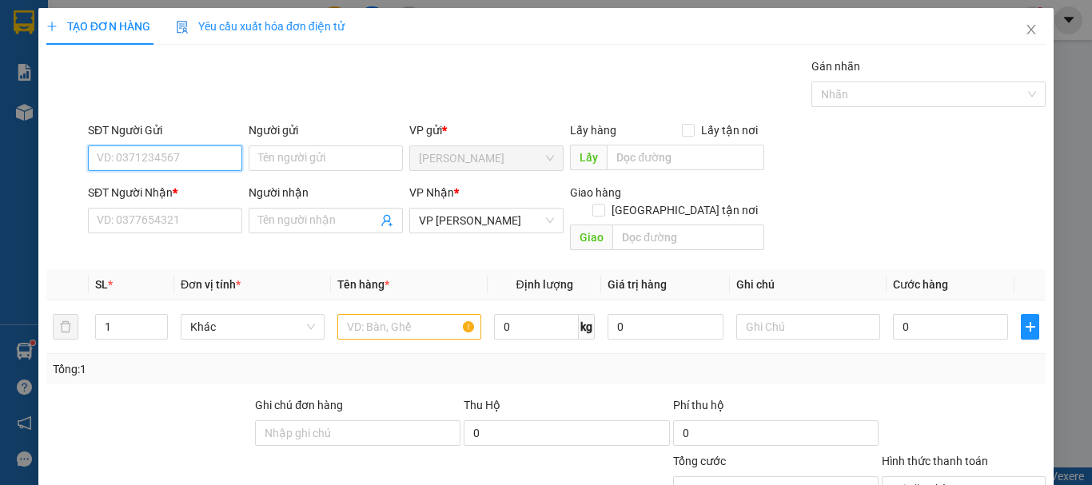
click at [164, 162] on input "SĐT Người Gửi" at bounding box center [165, 158] width 154 height 26
type input "0902569783"
click at [177, 193] on div "0902569783 - CTY [PERSON_NAME]" at bounding box center [187, 190] width 180 height 18
type input "CTY [PERSON_NAME]"
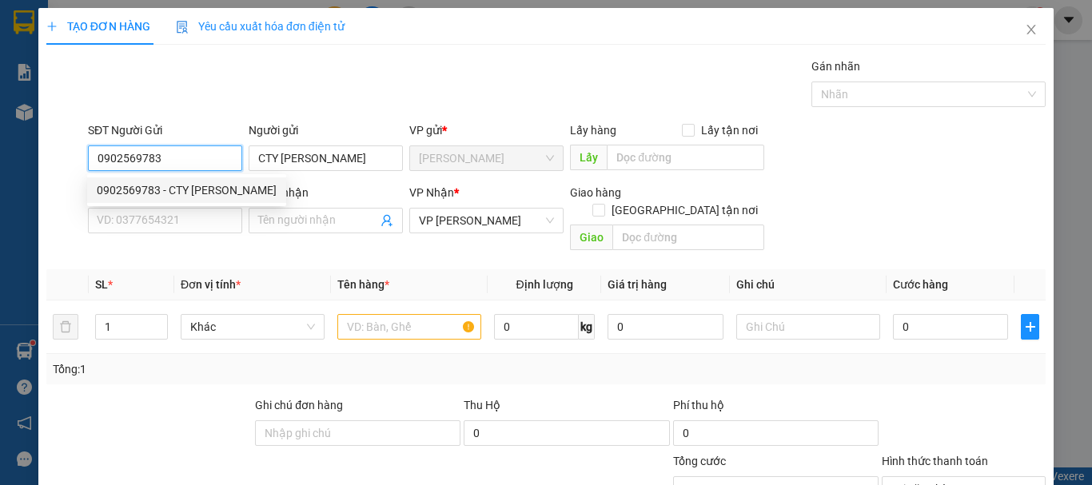
type input "50.000"
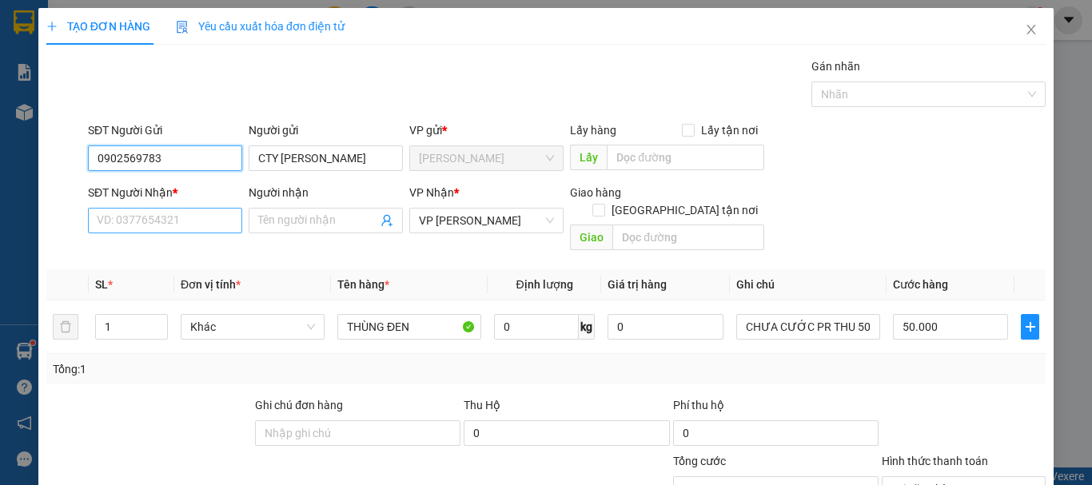
type input "0902569783"
click at [175, 224] on input "SĐT Người Nhận *" at bounding box center [165, 221] width 154 height 26
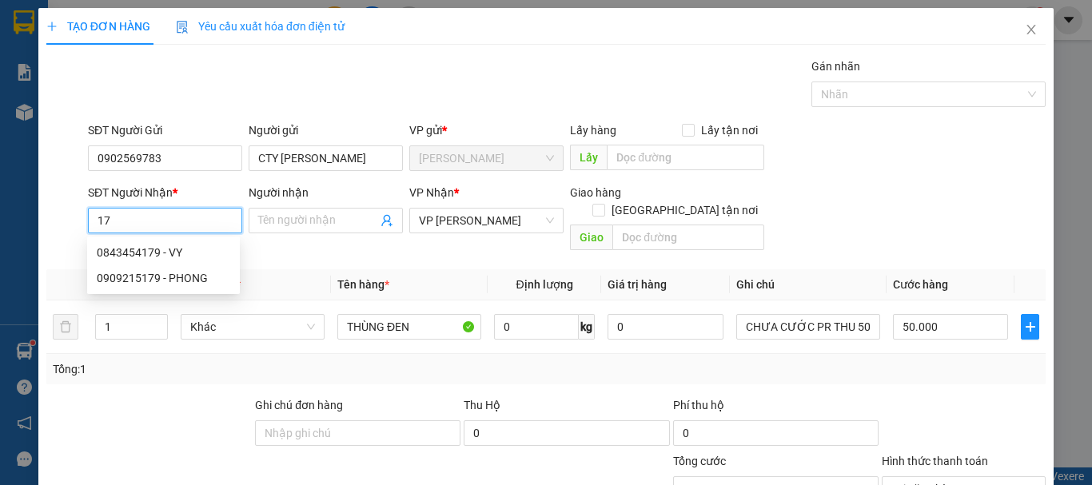
type input "1"
type input "0911689179"
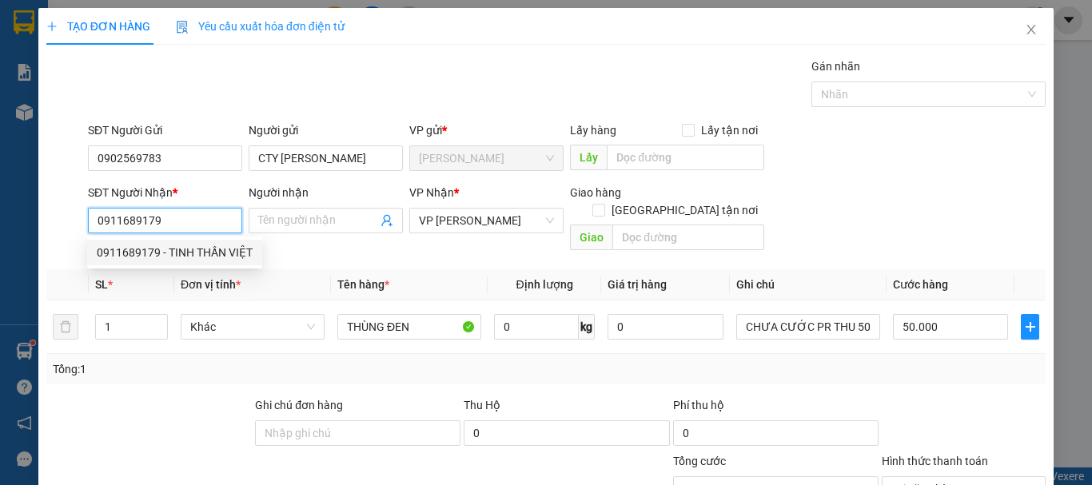
click at [181, 250] on div "0911689179 - TINH THẦN VIỆT" at bounding box center [175, 253] width 156 height 18
type input "TINH THẦN VIỆT"
type input "20.000"
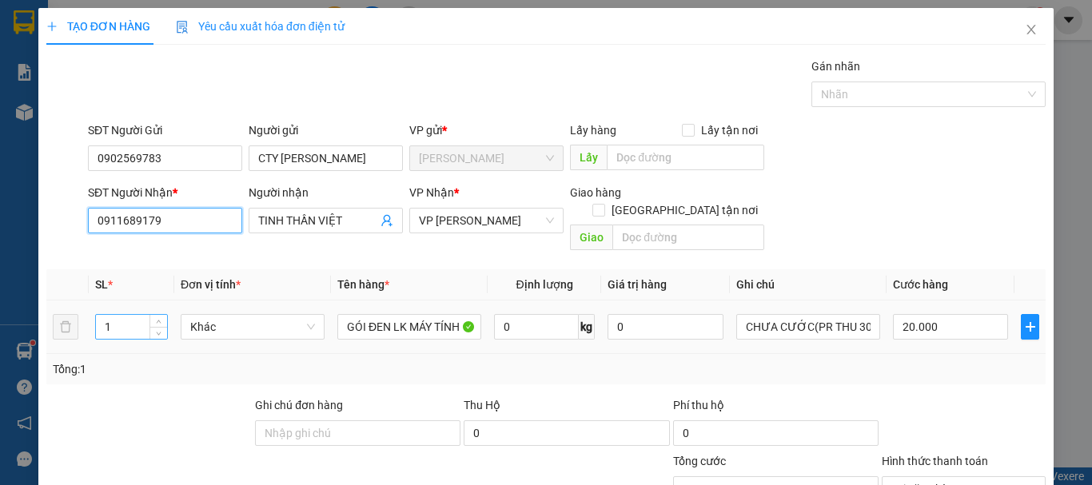
type input "0911689179"
drag, startPoint x: 115, startPoint y: 306, endPoint x: 78, endPoint y: 316, distance: 38.2
click at [78, 316] on tr "1 Khác GÓI ĐEN LK MÁY TÍNH 0 kg 0 CHƯA CƯỚC(PR THU 30) 20.000" at bounding box center [545, 328] width 999 height 54
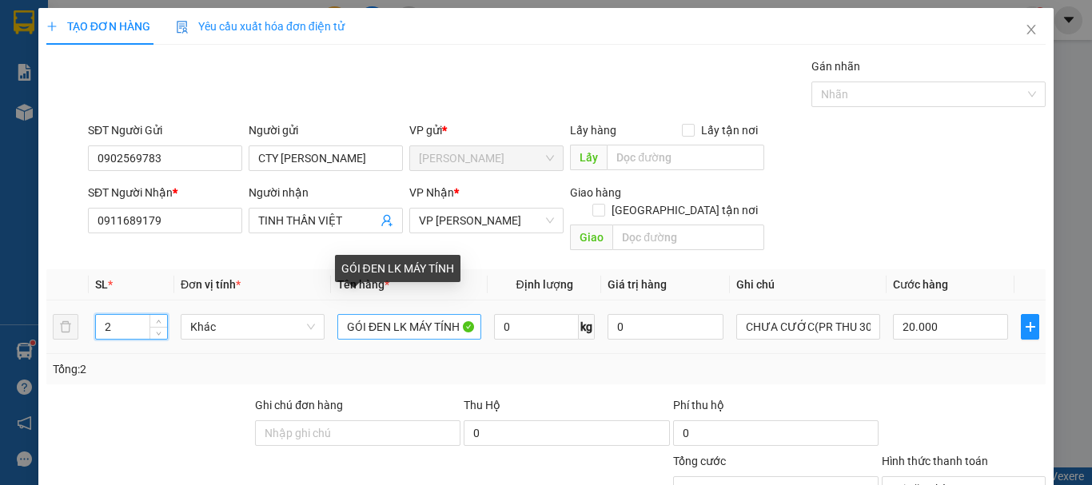
type input "2"
drag, startPoint x: 452, startPoint y: 307, endPoint x: 277, endPoint y: 334, distance: 177.9
click at [277, 334] on tr "2 Khác GÓI ĐEN LK MÁY TÍNH 0 kg 0 CHƯA CƯỚC(PR THU 30) 20.000" at bounding box center [545, 328] width 999 height 54
type input "0"
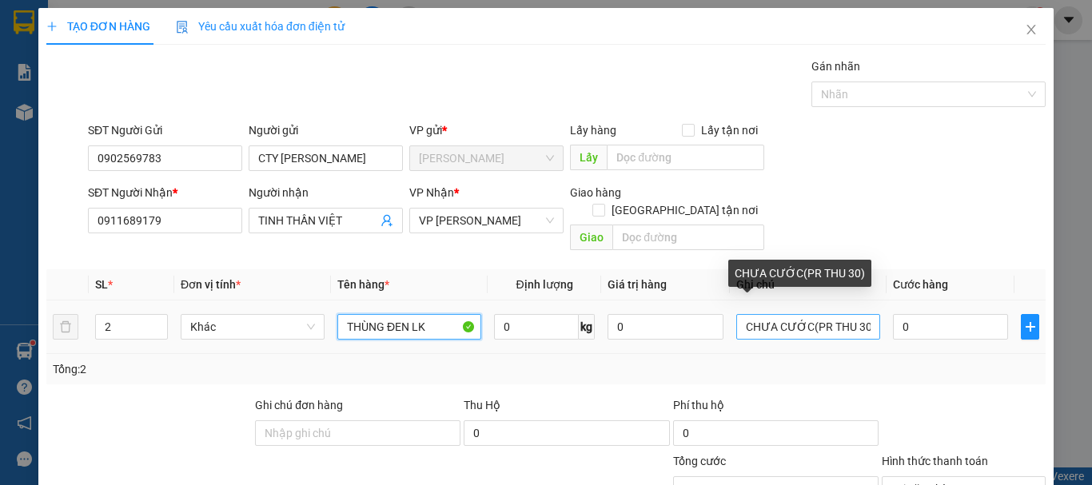
type input "THÙNG ĐEN LK"
drag, startPoint x: 844, startPoint y: 310, endPoint x: 855, endPoint y: 312, distance: 11.4
click at [855, 314] on input "CHƯA CƯỚC(PR THU 30)" at bounding box center [808, 327] width 144 height 26
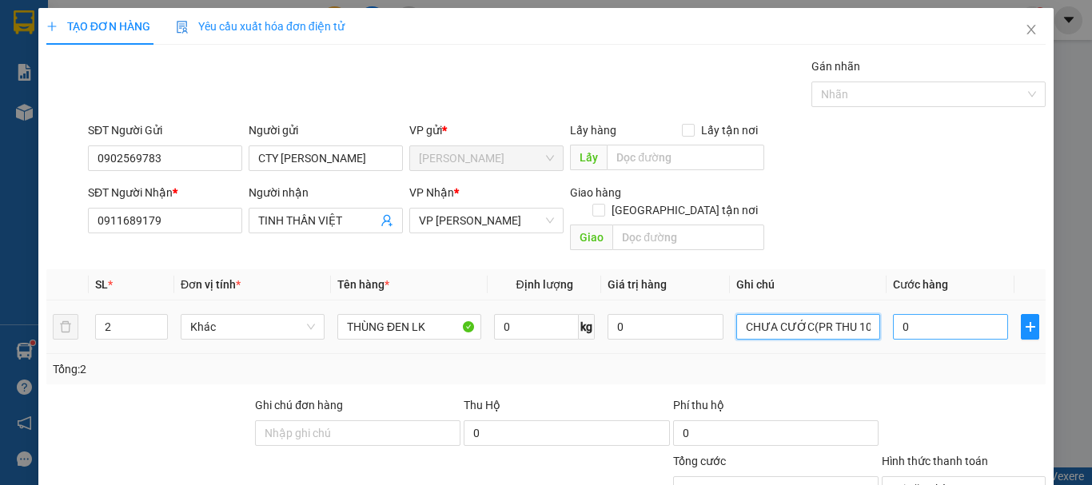
type input "CHƯA CƯỚC(PR THU 100)"
click at [931, 314] on input "0" at bounding box center [950, 327] width 115 height 26
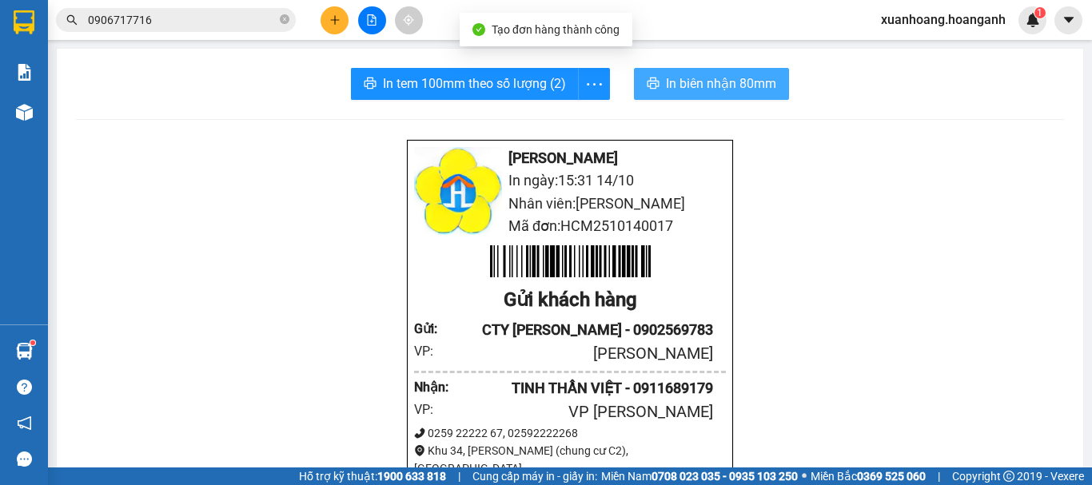
click at [694, 89] on span "In biên nhận 80mm" at bounding box center [721, 84] width 110 height 20
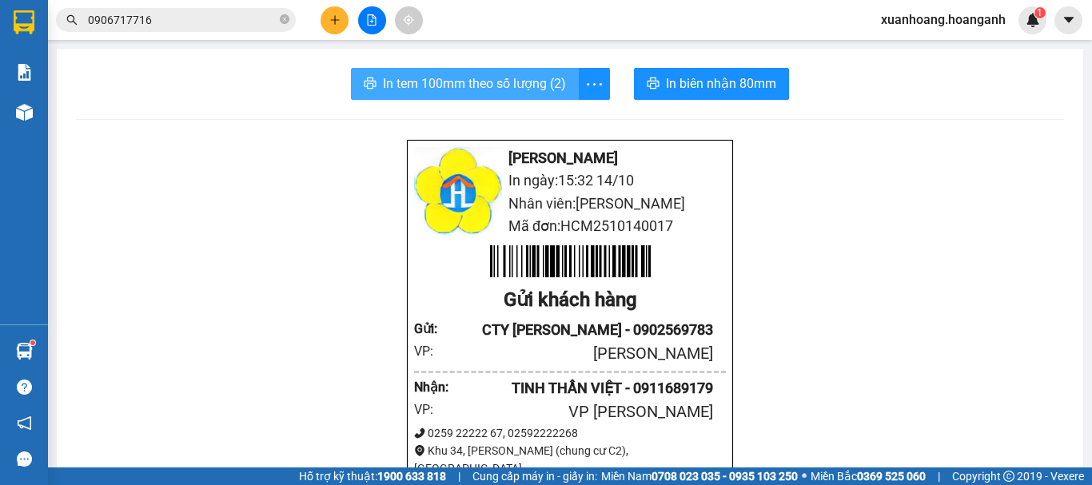
click at [545, 78] on span "In tem 100mm theo số lượng (2)" at bounding box center [474, 84] width 183 height 20
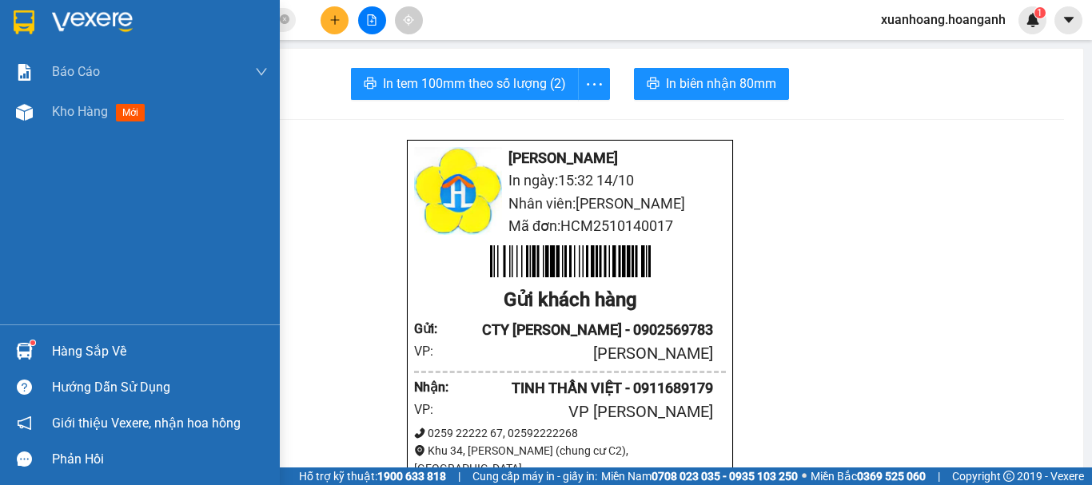
click at [16, 22] on img at bounding box center [24, 22] width 21 height 24
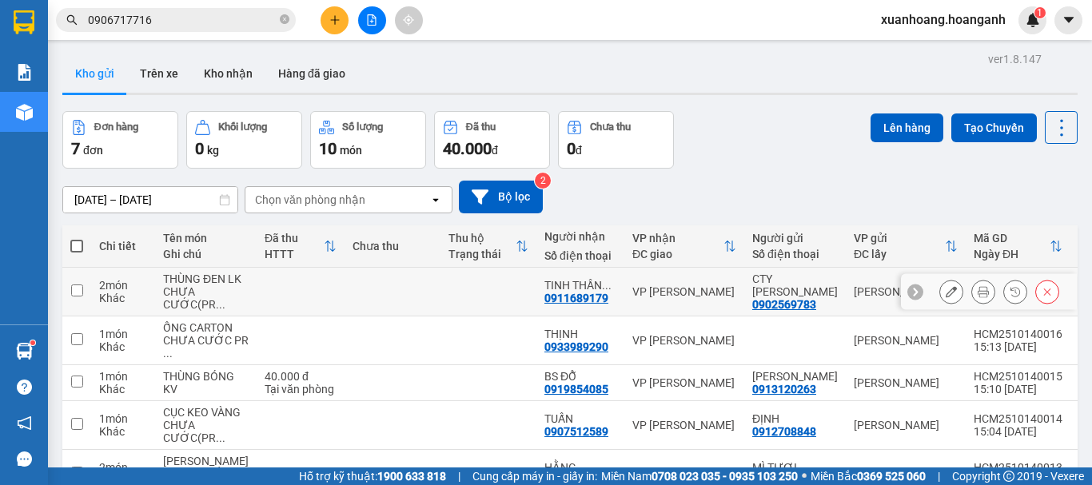
click at [945, 297] on icon at bounding box center [950, 291] width 11 height 11
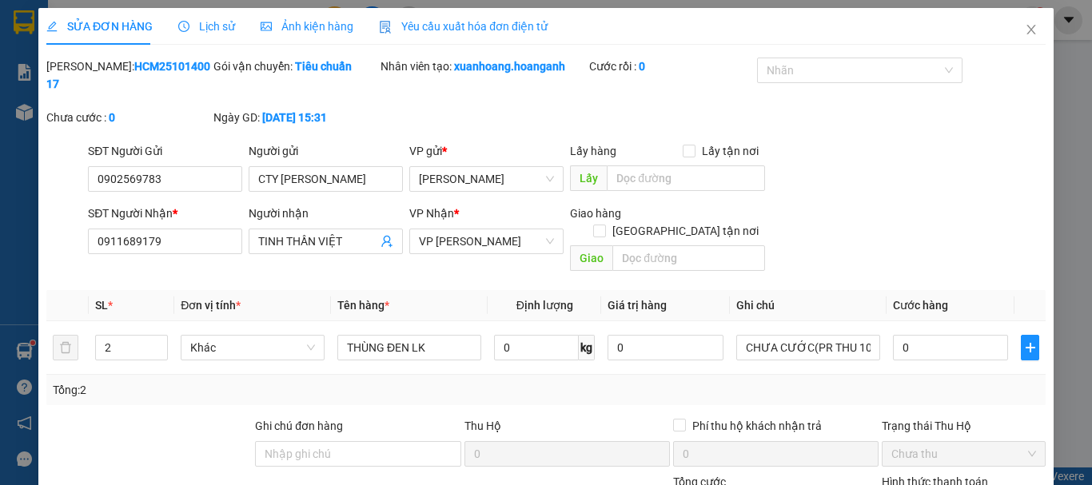
type input "0902569783"
type input "CTY [PERSON_NAME]"
type input "0911689179"
type input "TINH THẦN VIỆT"
type input "0"
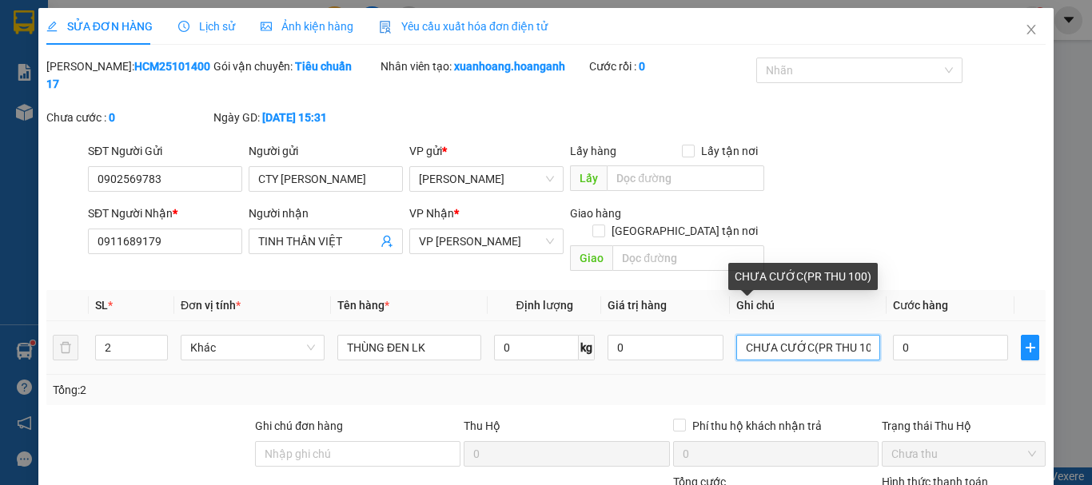
click at [857, 335] on input "CHƯA CƯỚC(PR THU 100)" at bounding box center [808, 348] width 144 height 26
type input "CHƯA CƯỚC(PR THU 120)"
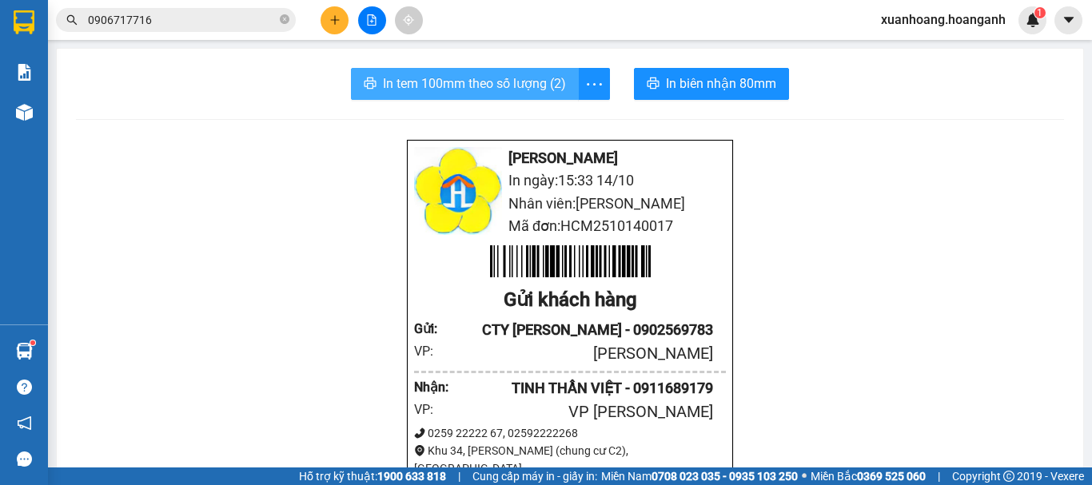
click at [484, 86] on span "In tem 100mm theo số lượng (2)" at bounding box center [474, 84] width 183 height 20
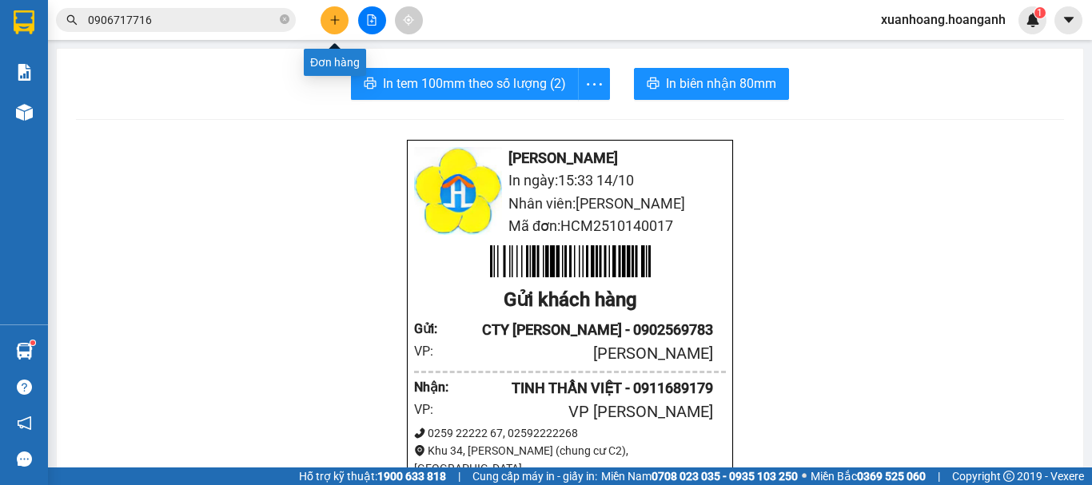
click at [344, 21] on button at bounding box center [334, 20] width 28 height 28
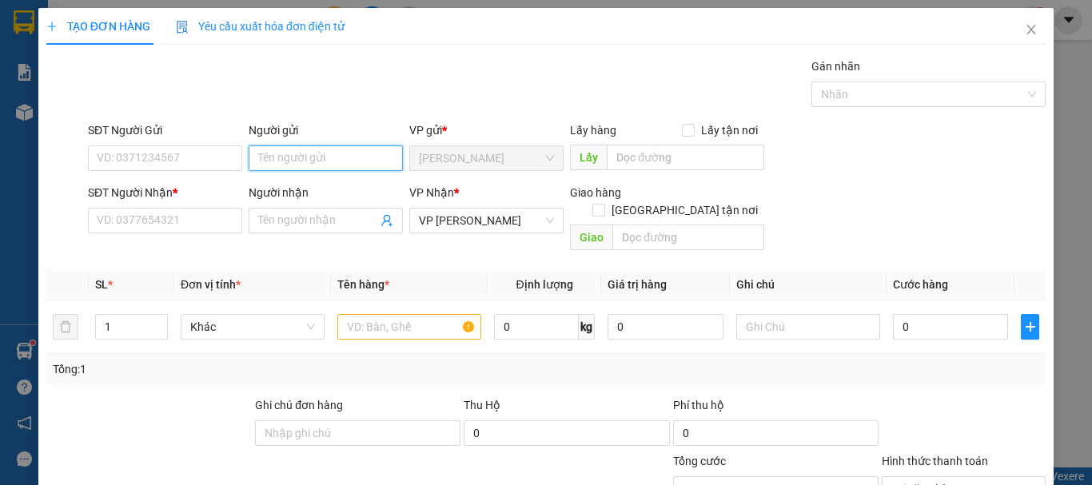
click at [285, 160] on input "Người gửi" at bounding box center [326, 158] width 154 height 26
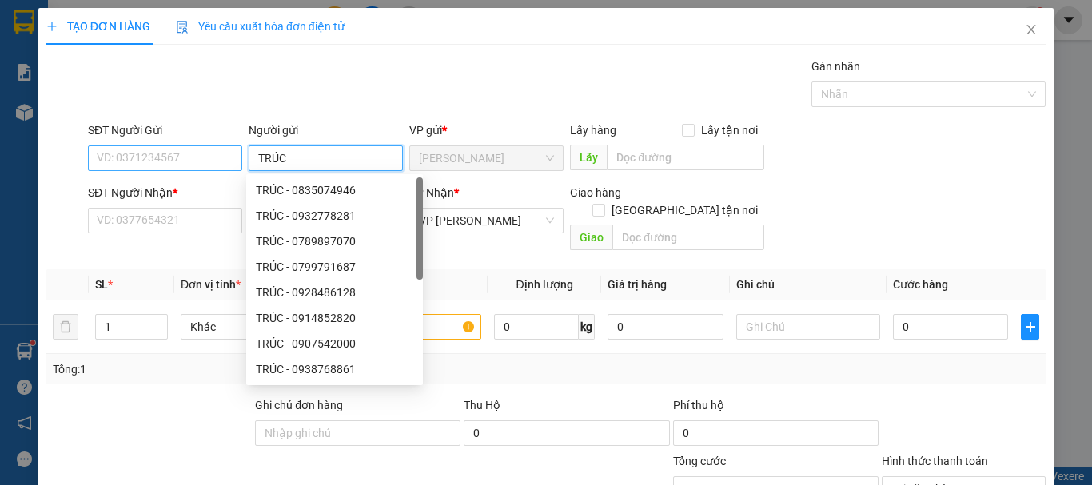
type input "TRÚC"
click at [169, 159] on input "SĐT Người Gửi" at bounding box center [165, 158] width 154 height 26
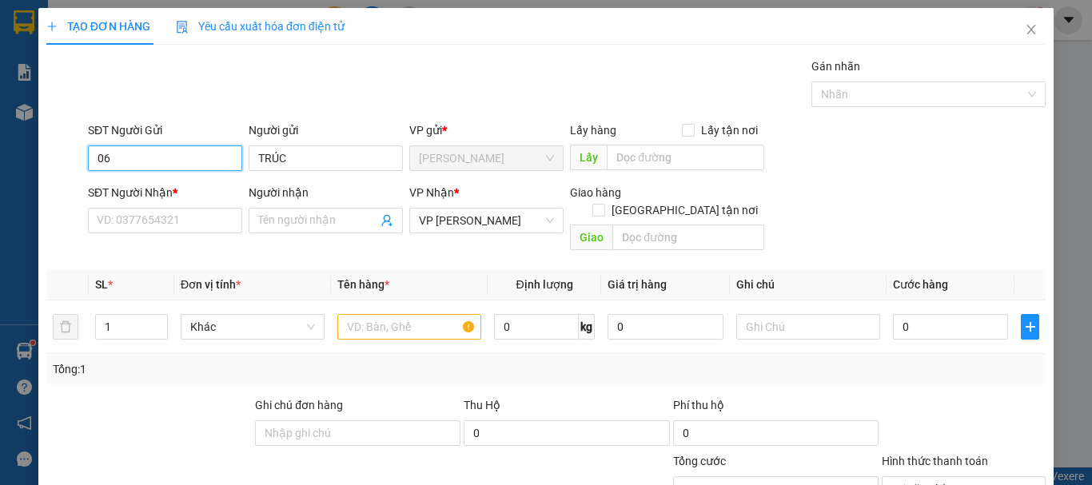
type input "0"
click at [164, 190] on div "0908108880 - TRÚC" at bounding box center [163, 190] width 133 height 18
type input "0908108880"
type input "50.000"
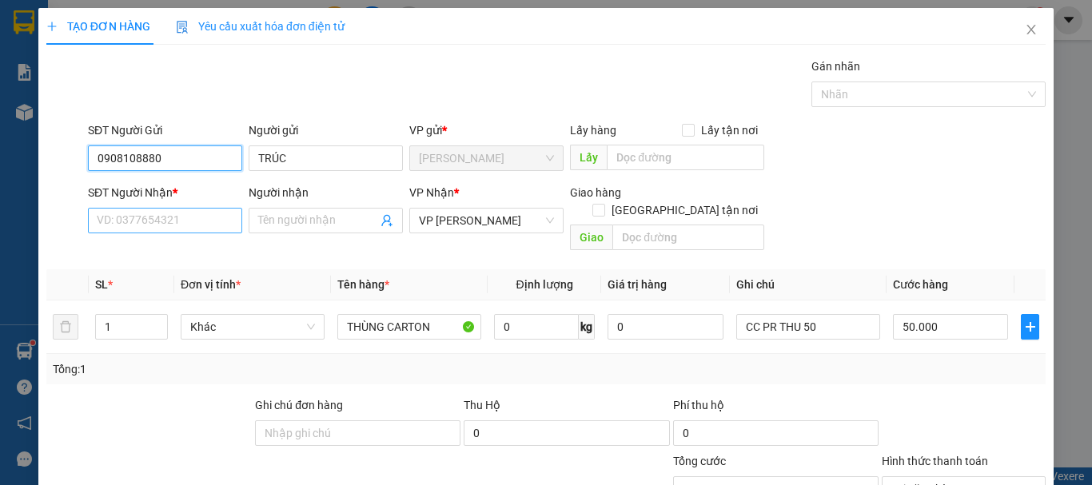
type input "0908108880"
click at [175, 221] on input "SĐT Người Nhận *" at bounding box center [165, 221] width 154 height 26
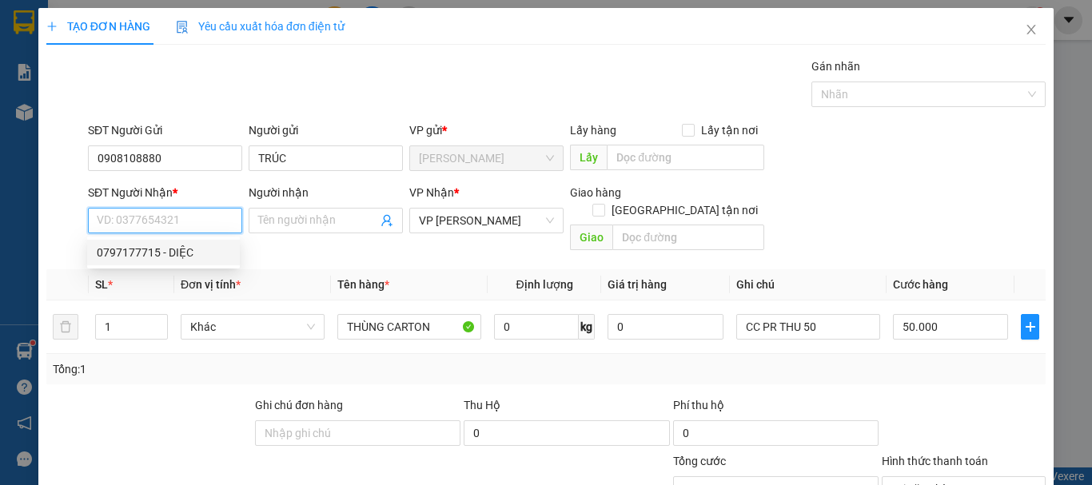
click at [192, 257] on div "0797177715 - DIỆC" at bounding box center [163, 253] width 133 height 18
type input "0797177715"
type input "DIỆC"
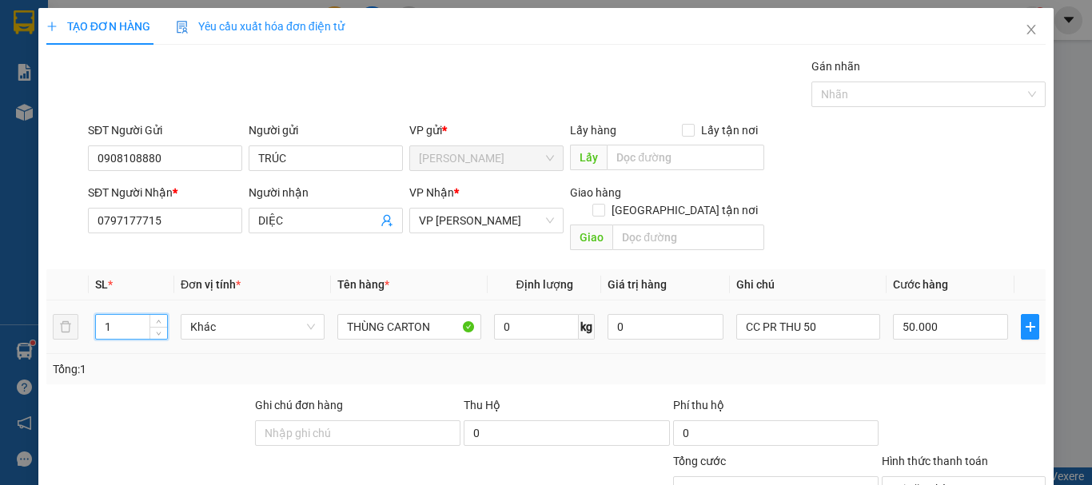
drag, startPoint x: 117, startPoint y: 313, endPoint x: 79, endPoint y: 323, distance: 39.5
click at [79, 323] on tr "1 Khác THÙNG CARTON 0 kg 0 CC PR THU 50 50.000" at bounding box center [545, 328] width 999 height 54
type input "2"
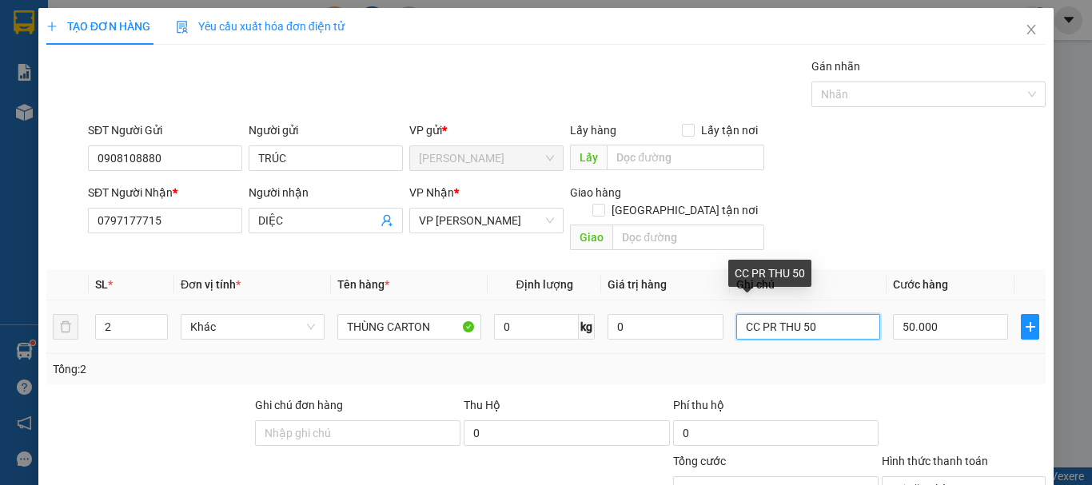
type input "0"
drag, startPoint x: 839, startPoint y: 310, endPoint x: 796, endPoint y: 320, distance: 44.4
click at [796, 320] on input "CC PR THU 50" at bounding box center [808, 327] width 144 height 26
type input "CC PR THU 100"
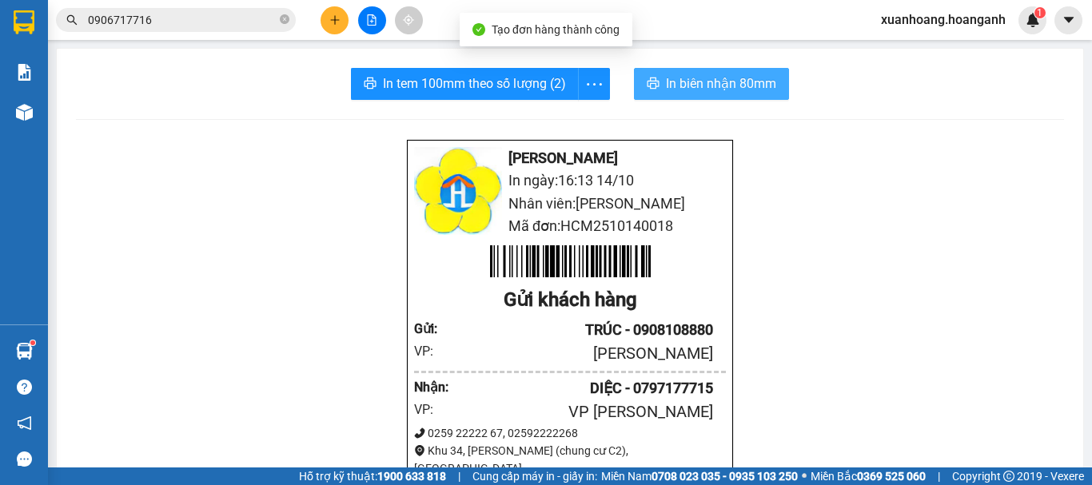
click at [753, 79] on span "In biên nhận 80mm" at bounding box center [721, 84] width 110 height 20
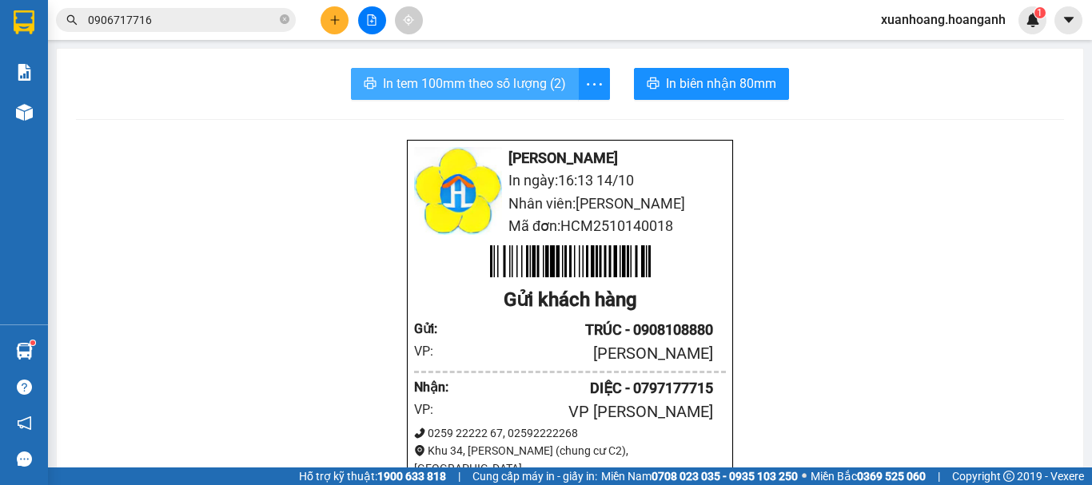
click at [490, 86] on span "In tem 100mm theo số lượng (2)" at bounding box center [474, 84] width 183 height 20
click at [327, 22] on button at bounding box center [334, 20] width 28 height 28
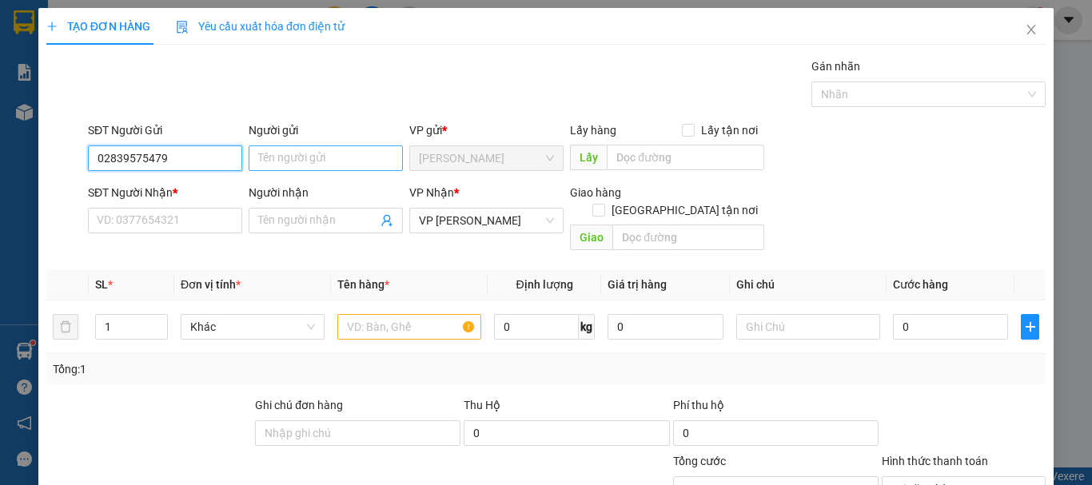
type input "02839575479"
click at [289, 154] on input "Người gửi" at bounding box center [326, 158] width 154 height 26
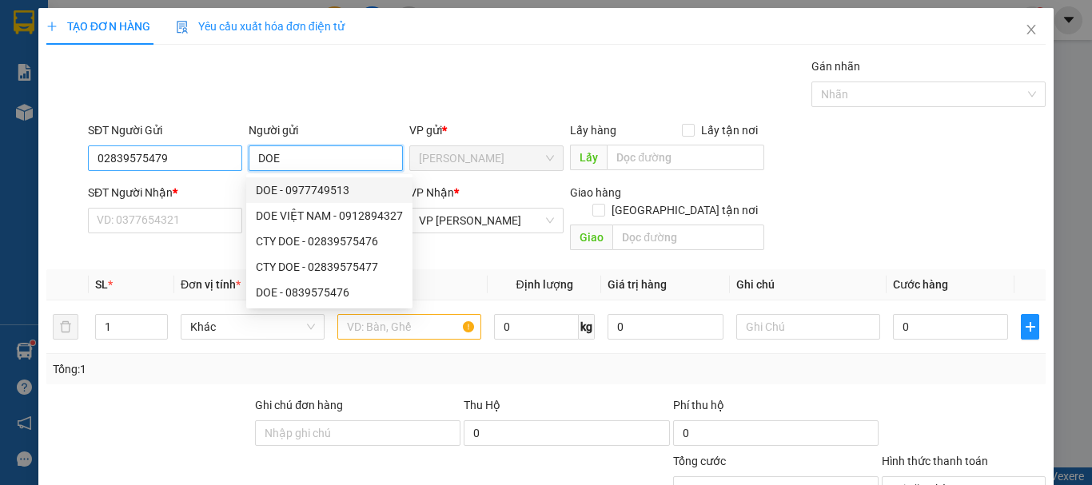
type input "DOE"
drag, startPoint x: 182, startPoint y: 162, endPoint x: 0, endPoint y: 165, distance: 182.2
click at [0, 165] on div "TẠO ĐƠN HÀNG Yêu cầu xuất hóa đơn điện tử Transit Pickup Surcharge Ids Transit …" at bounding box center [546, 242] width 1092 height 485
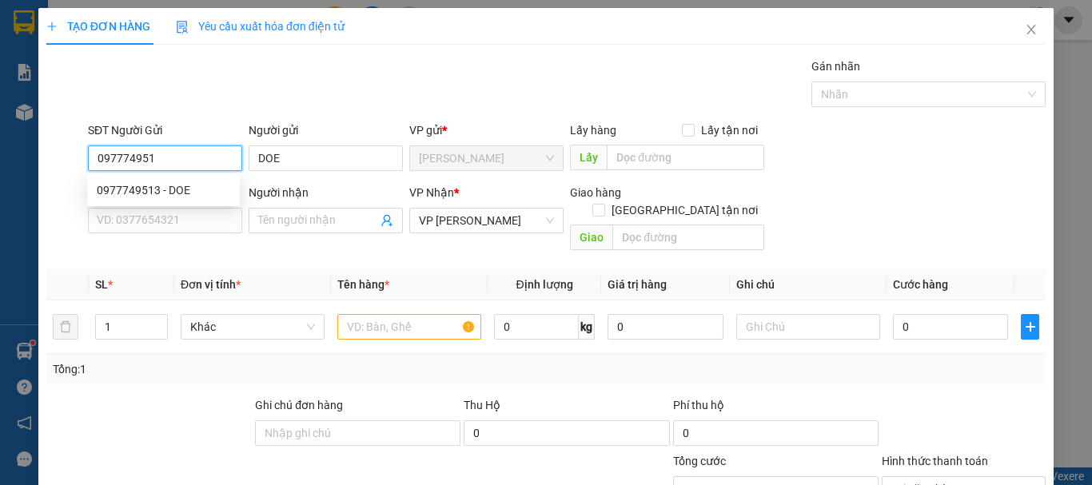
type input "0977749513"
click at [197, 201] on div "0977749513 - DOE" at bounding box center [163, 190] width 153 height 26
type input "30.000"
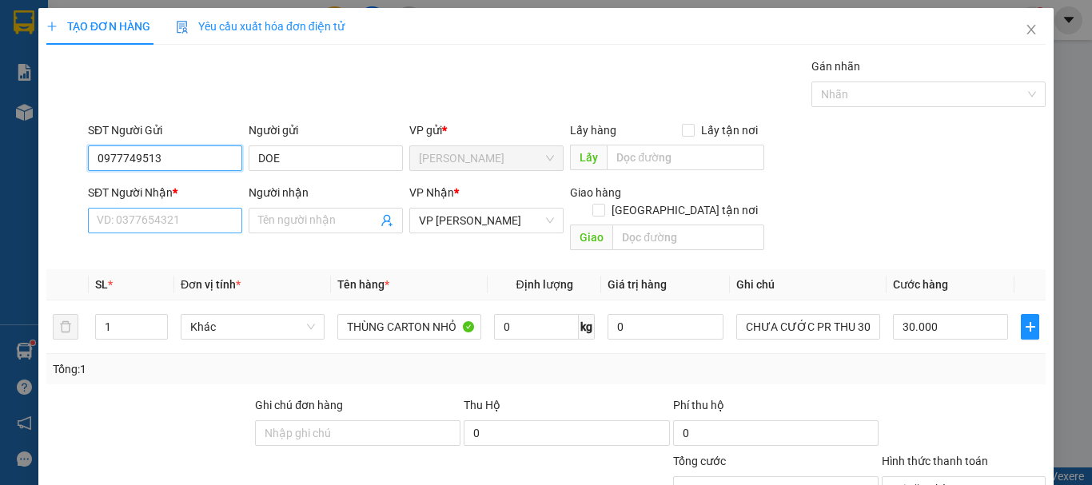
type input "0977749513"
click at [193, 214] on input "SĐT Người Nhận *" at bounding box center [165, 221] width 154 height 26
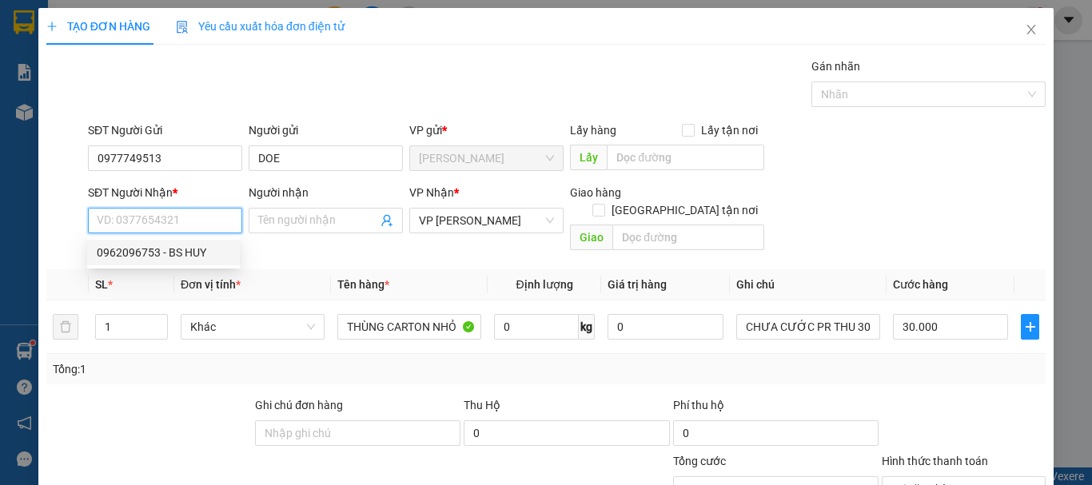
click at [197, 254] on div "0962096753 - BS HUY" at bounding box center [163, 253] width 133 height 18
type input "0962096753"
type input "BS HUY"
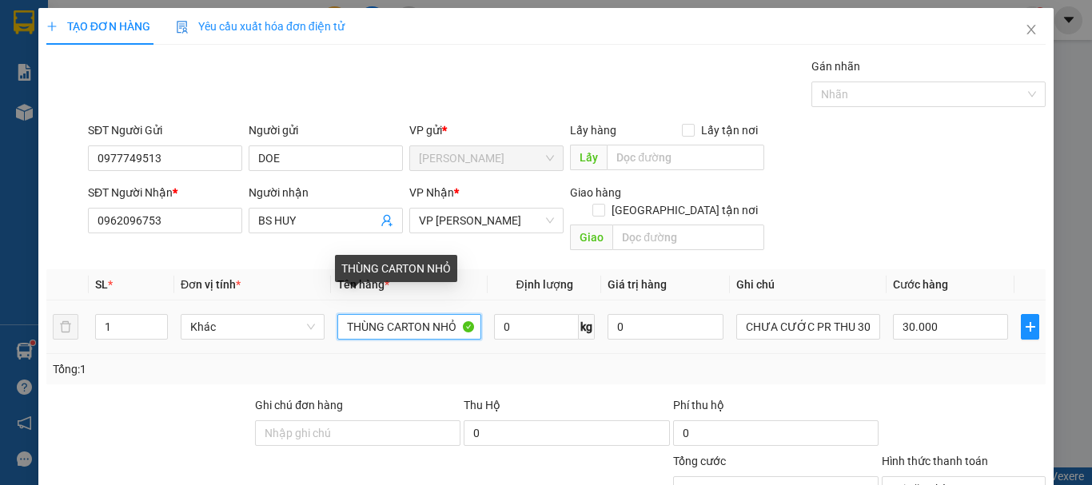
drag, startPoint x: 454, startPoint y: 312, endPoint x: 47, endPoint y: 333, distance: 407.3
click at [47, 333] on tr "1 Khác THÙNG CARTON NHỎ 0 kg 0 CHƯA CƯỚC PR THU 30 30.000" at bounding box center [545, 328] width 999 height 54
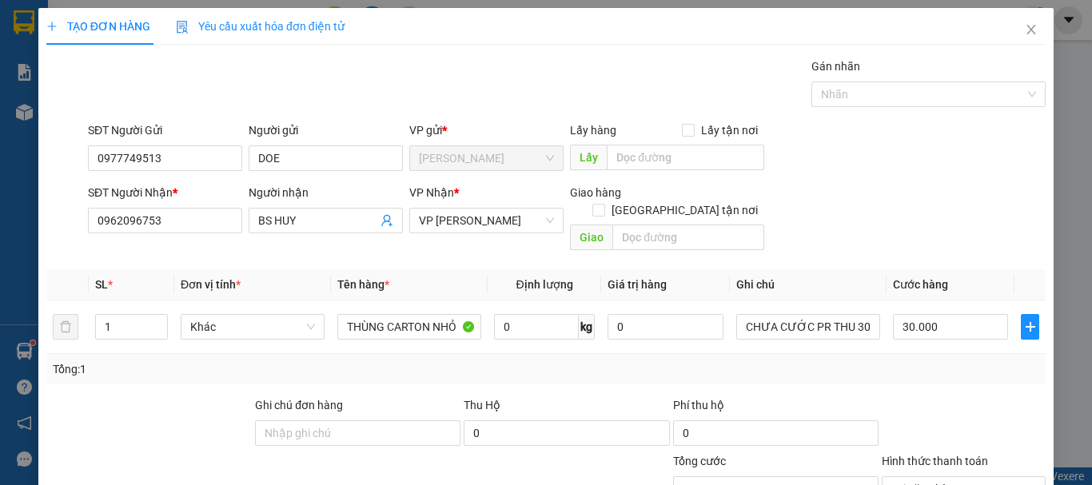
click at [415, 396] on div "Ghi chú đơn hàng" at bounding box center [357, 408] width 205 height 24
click at [962, 314] on input "30.000" at bounding box center [950, 327] width 115 height 26
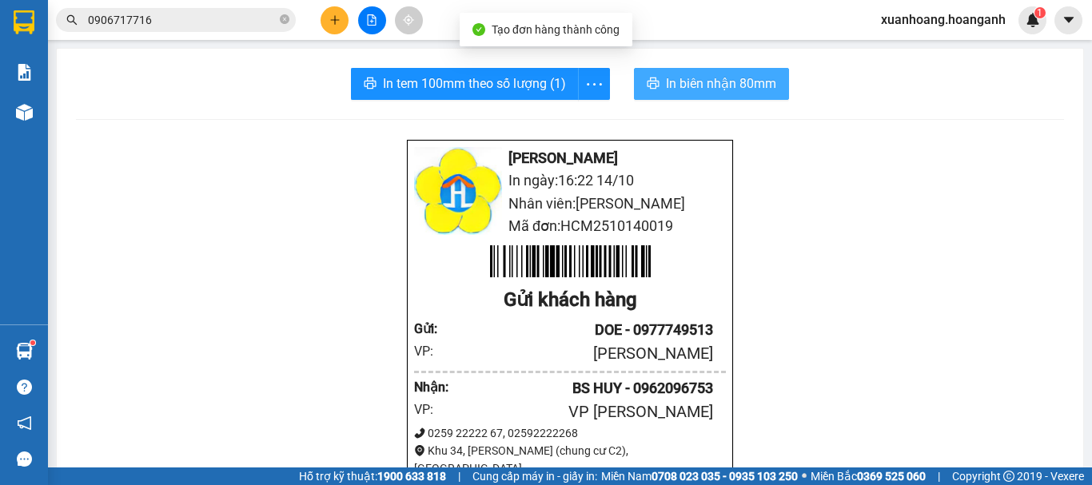
click at [720, 83] on span "In biên nhận 80mm" at bounding box center [721, 84] width 110 height 20
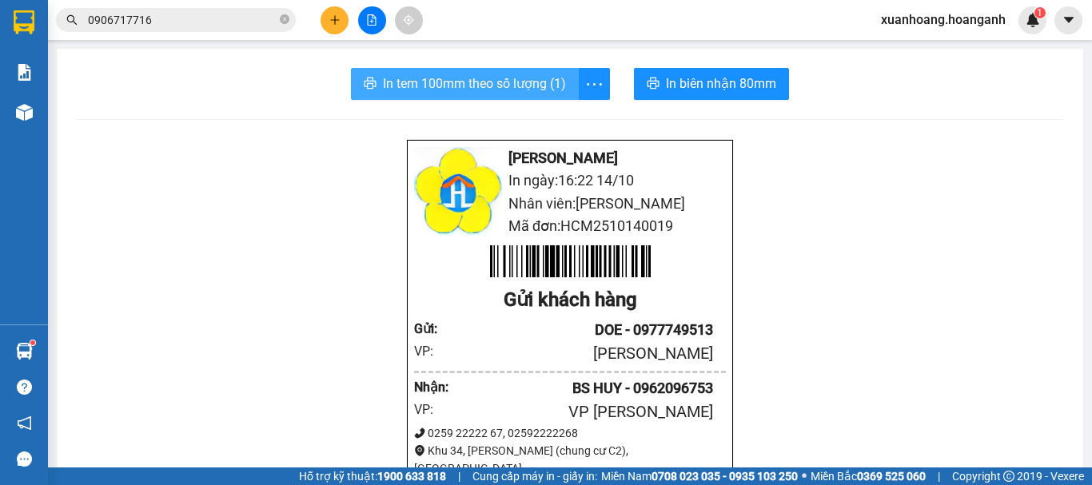
click at [512, 86] on span "In tem 100mm theo số lượng (1)" at bounding box center [474, 84] width 183 height 20
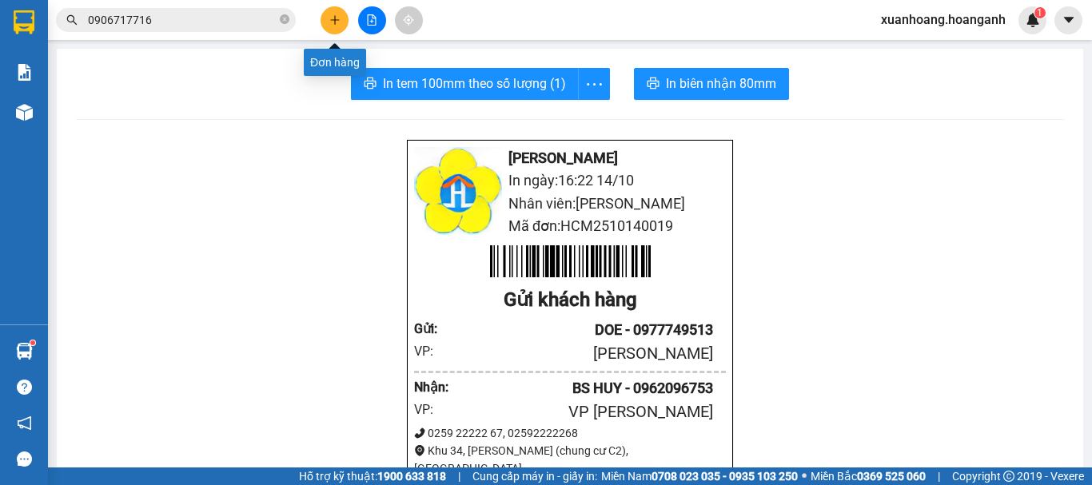
click at [332, 18] on icon "plus" at bounding box center [334, 19] width 11 height 11
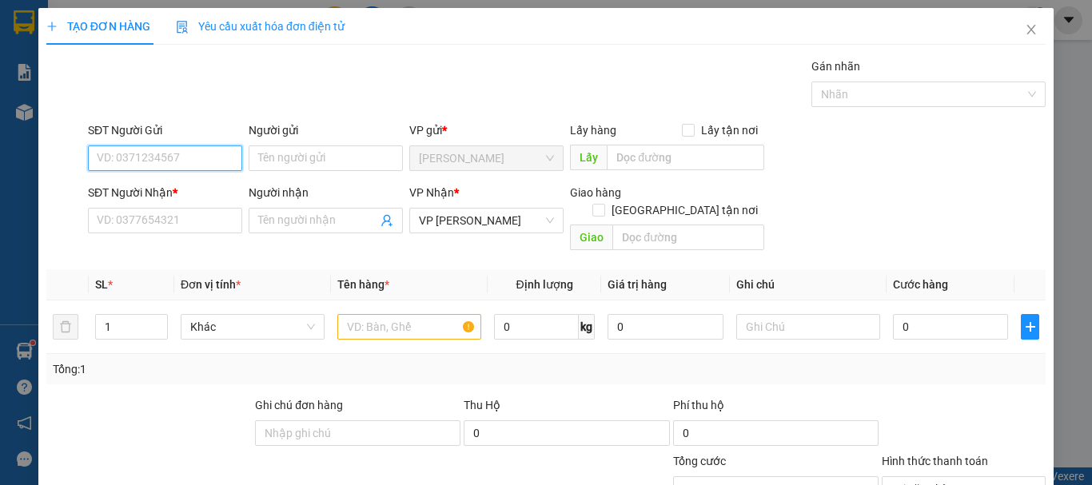
click at [165, 150] on input "SĐT Người Gửi" at bounding box center [165, 158] width 154 height 26
type input "0908838366"
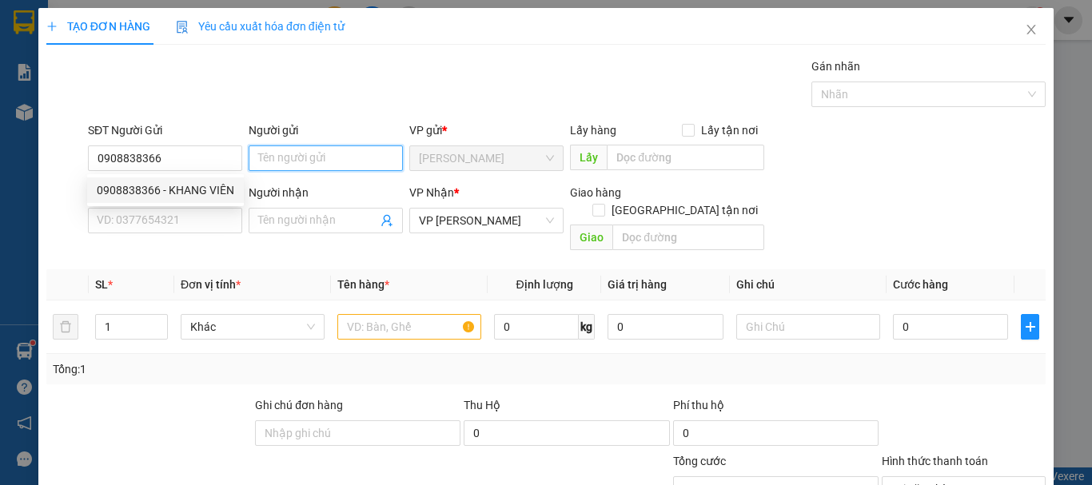
click at [296, 169] on input "Người gửi" at bounding box center [326, 158] width 154 height 26
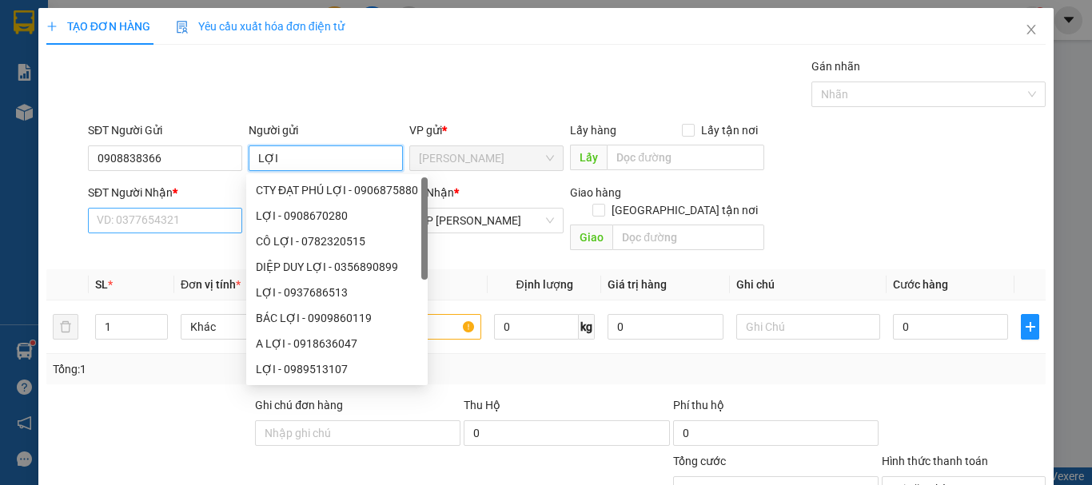
type input "LỢI"
click at [161, 226] on input "SĐT Người Nhận *" at bounding box center [165, 221] width 154 height 26
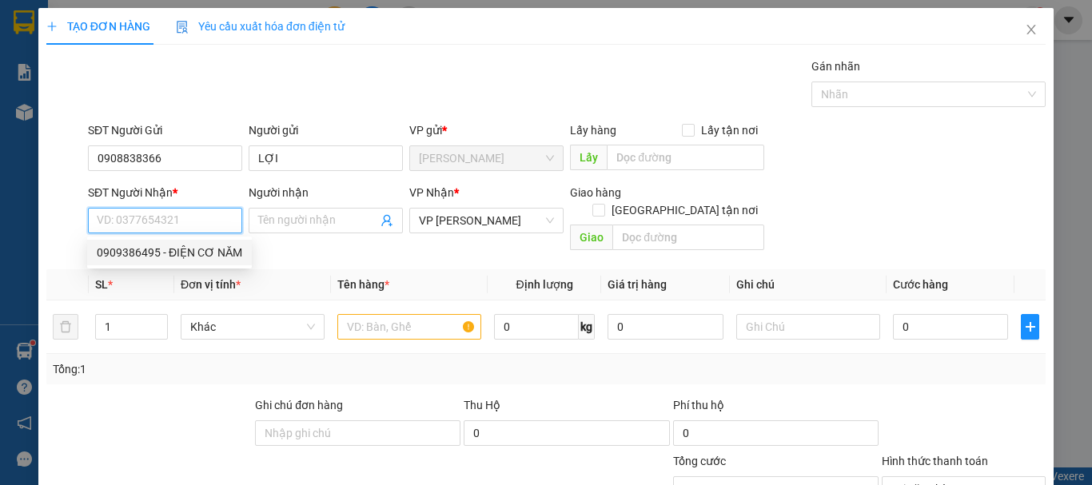
click at [164, 249] on div "0909386495 - ĐIỆN CƠ NĂM" at bounding box center [169, 253] width 145 height 18
type input "0909386495"
type input "ĐIỆN CƠ NĂM"
type input "80.000"
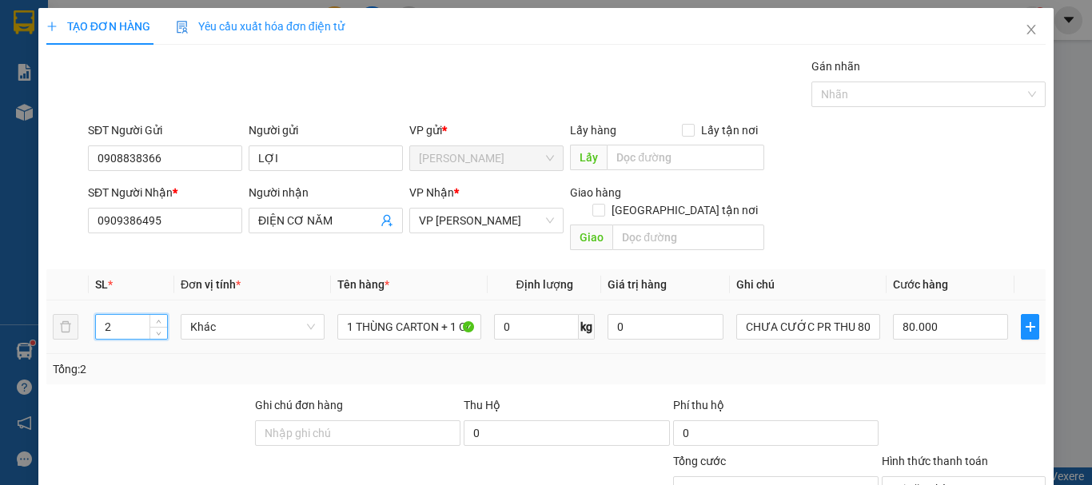
drag, startPoint x: 131, startPoint y: 306, endPoint x: 74, endPoint y: 328, distance: 61.0
click at [74, 328] on tr "2 Khác 1 THÙNG CARTON + 1 CUỘN BÓNG 0 kg 0 CHƯA CƯỚC PR THU 80 80.000" at bounding box center [545, 328] width 999 height 54
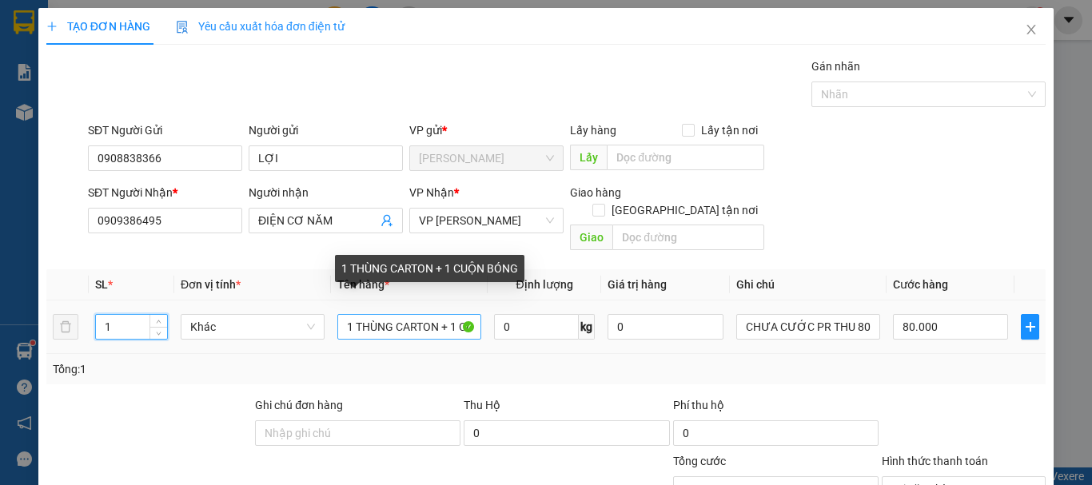
type input "1"
type input "0"
drag, startPoint x: 340, startPoint y: 313, endPoint x: 582, endPoint y: 311, distance: 242.2
click at [582, 311] on tr "1 Khác 1 THÙNG CARTON + 1 CUỘN BÓNG 0 kg 0 CHƯA CƯỚC PR THU 80 0" at bounding box center [545, 328] width 999 height 54
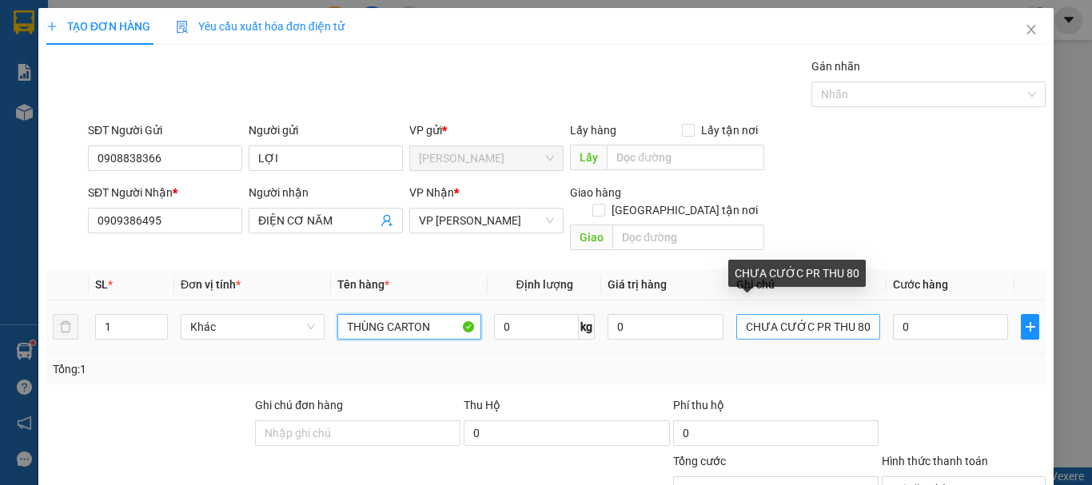
type input "THÙNG CARTON"
drag, startPoint x: 860, startPoint y: 312, endPoint x: 844, endPoint y: 316, distance: 16.7
click at [844, 316] on input "CHƯA CƯỚC PR THU 80" at bounding box center [808, 327] width 144 height 26
type input "CHƯA CƯỚC PR THU 40"
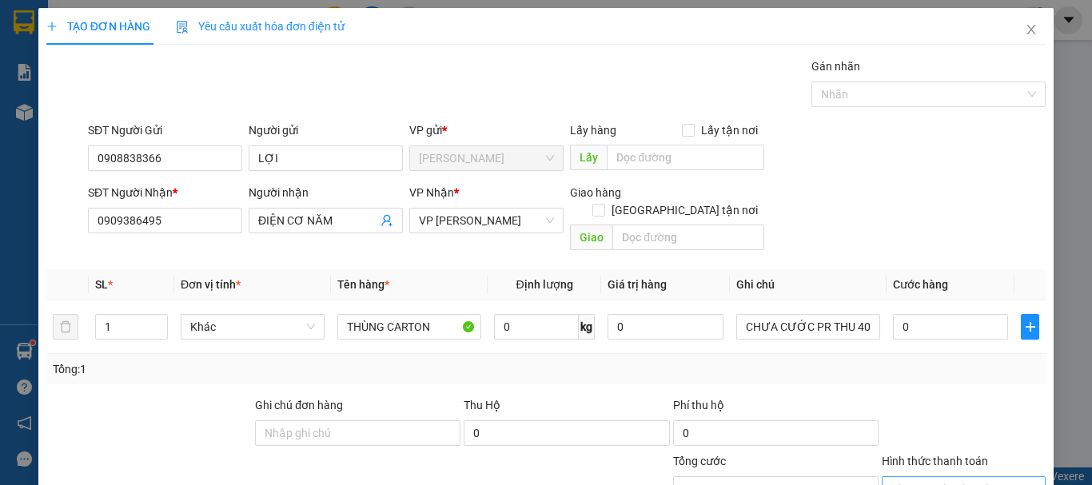
drag, startPoint x: 1000, startPoint y: 433, endPoint x: 1001, endPoint y: 425, distance: 8.2
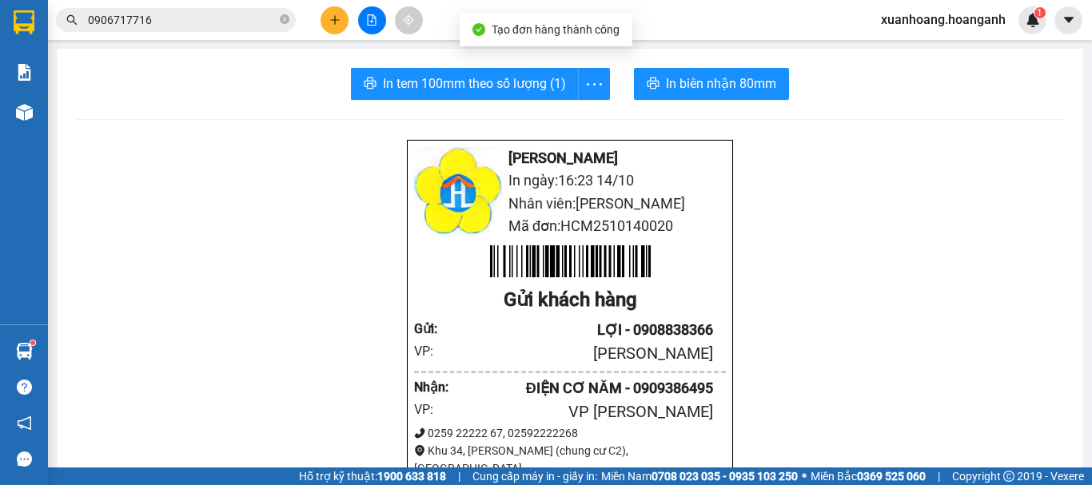
click at [744, 94] on button "In biên nhận 80mm" at bounding box center [711, 84] width 155 height 32
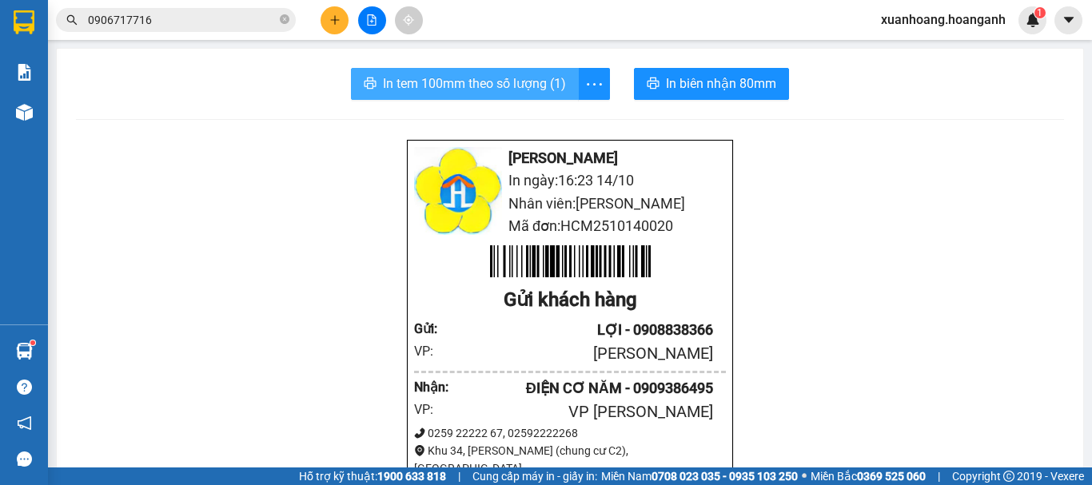
click at [476, 92] on span "In tem 100mm theo số lượng (1)" at bounding box center [474, 84] width 183 height 20
click at [232, 20] on input "0906717716" at bounding box center [182, 20] width 189 height 18
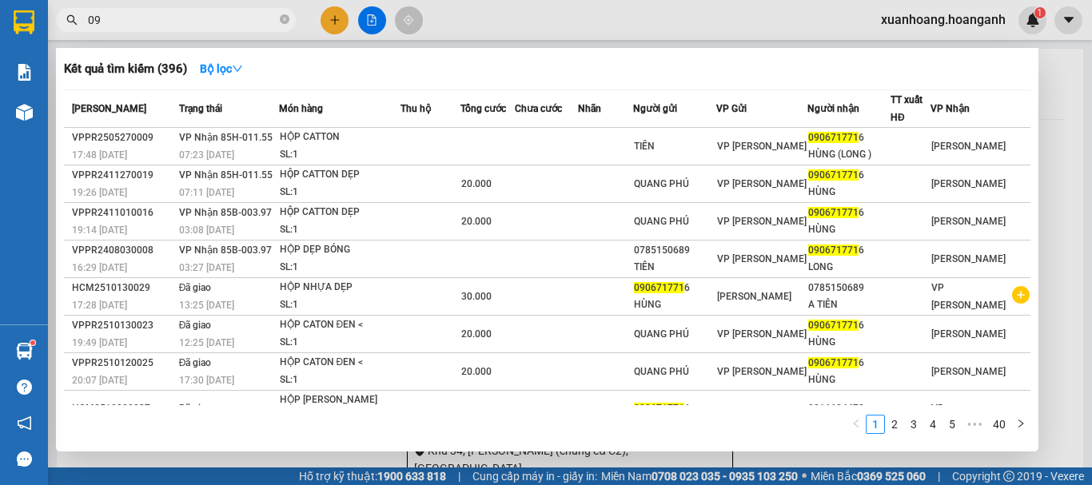
type input "0"
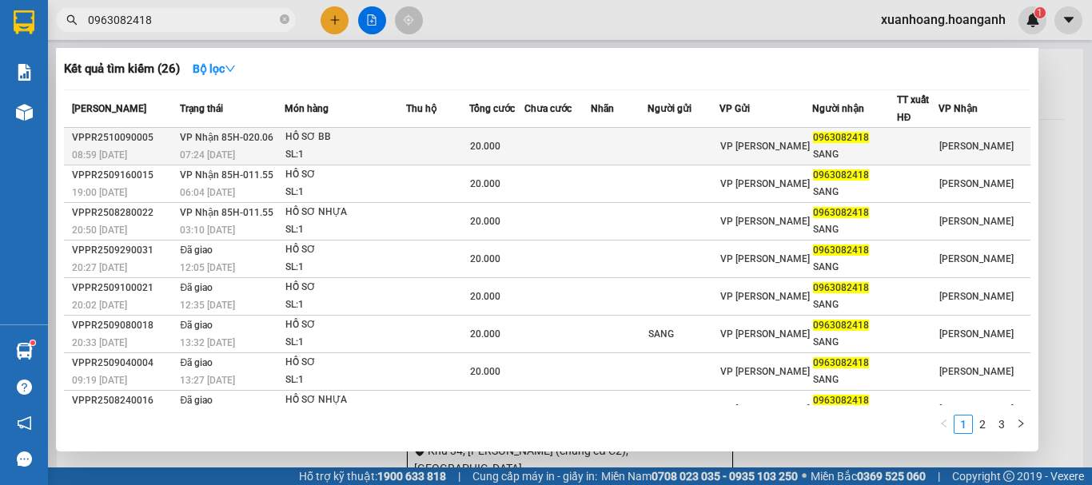
type input "0963082418"
click at [328, 148] on div "SL: 1" at bounding box center [345, 155] width 120 height 18
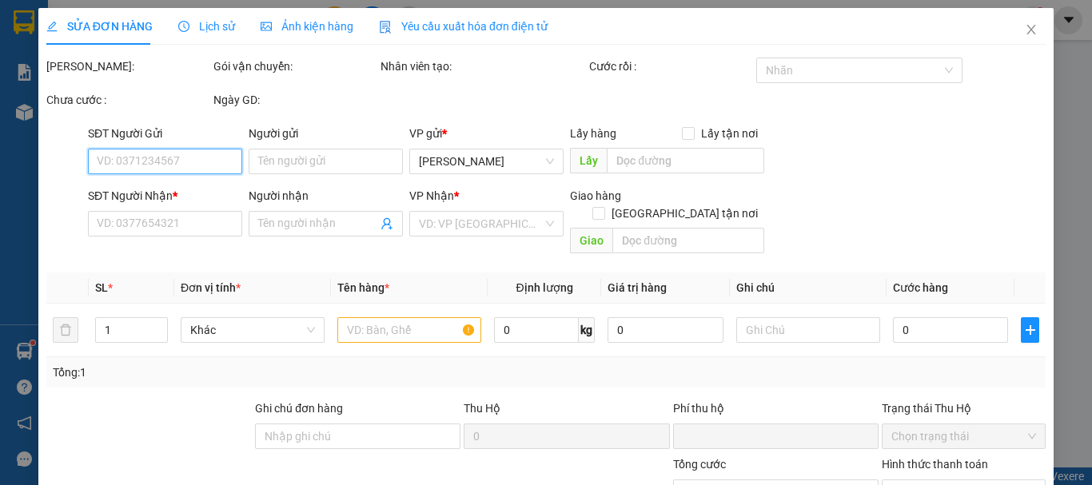
type input "0963082418"
type input "SANG"
type input "0"
type input "20.000"
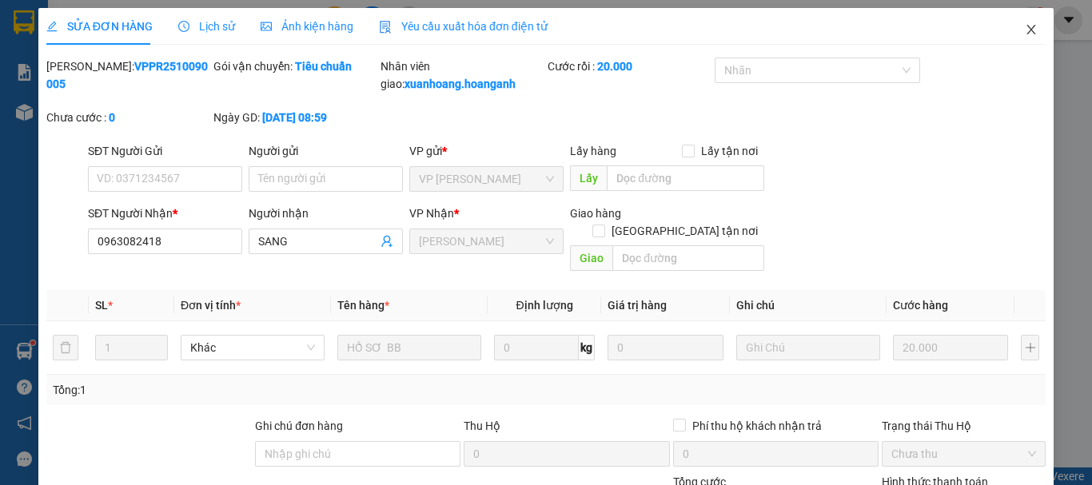
click at [1025, 28] on icon "close" at bounding box center [1031, 29] width 13 height 13
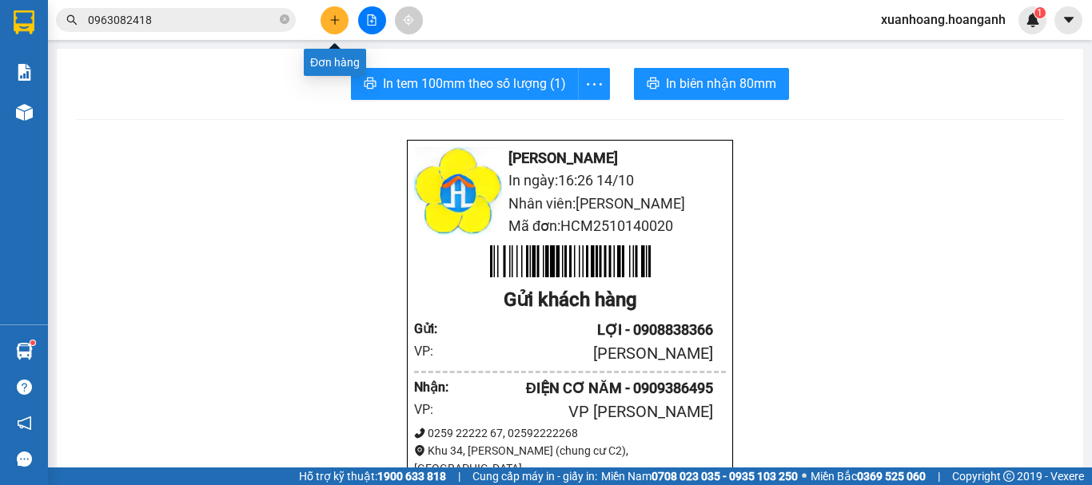
click at [333, 17] on icon "plus" at bounding box center [334, 19] width 11 height 11
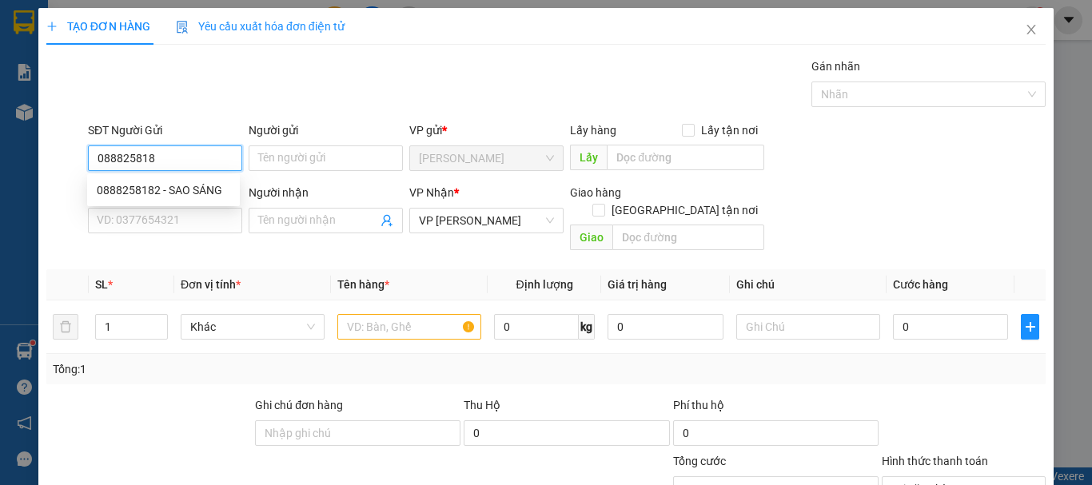
type input "0888258182"
click at [203, 186] on div "0888258182 - SAO SÁNG" at bounding box center [163, 190] width 133 height 18
type input "SAO SÁNG"
type input "20.000"
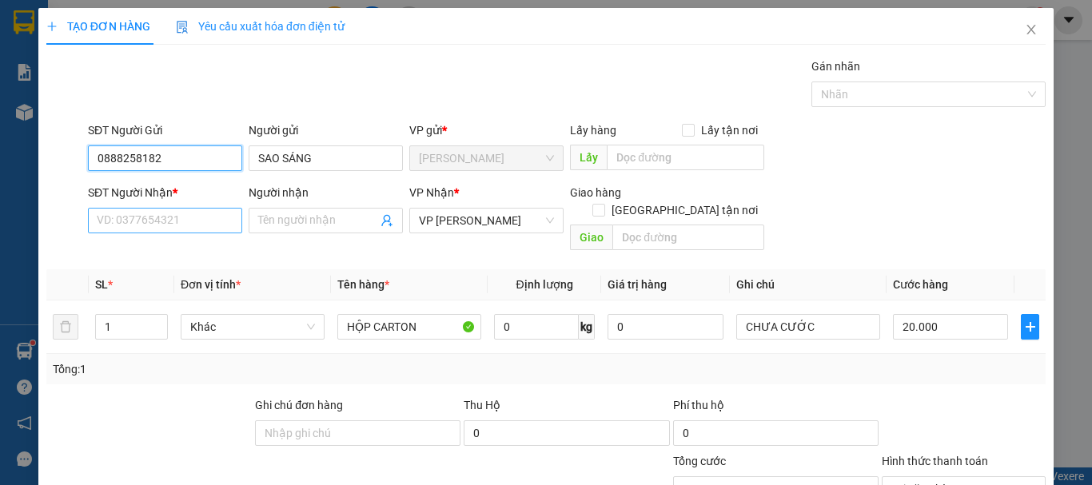
type input "0888258182"
click at [203, 217] on input "SĐT Người Nhận *" at bounding box center [165, 221] width 154 height 26
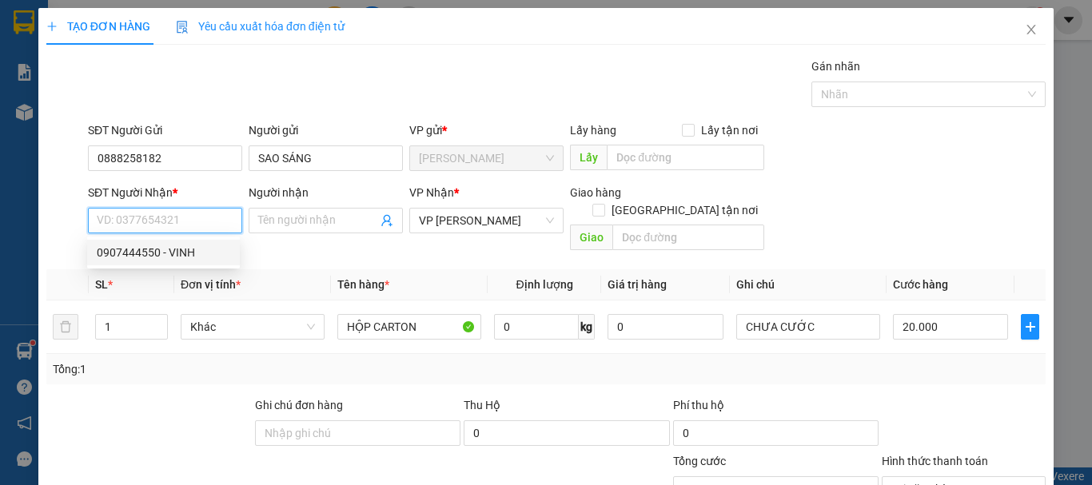
click at [201, 254] on div "0907444550 - VINH" at bounding box center [163, 253] width 133 height 18
type input "0907444550"
type input "VINH"
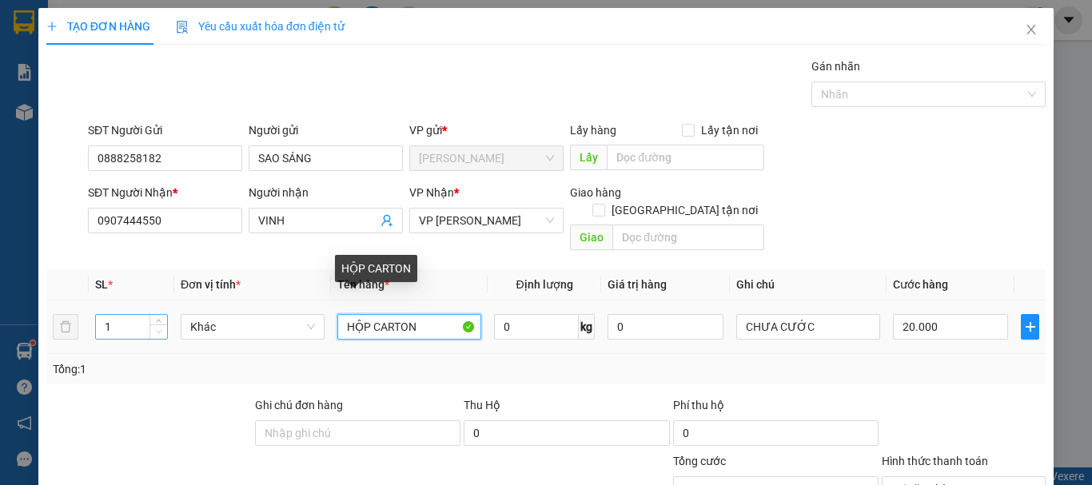
drag, startPoint x: 448, startPoint y: 308, endPoint x: 153, endPoint y: 311, distance: 294.1
click at [153, 311] on tr "1 Khác HỘP CARTON 0 kg 0 CHƯA CƯỚC 20.000" at bounding box center [545, 328] width 999 height 54
type input "CỤC ĐỎ NHỎ"
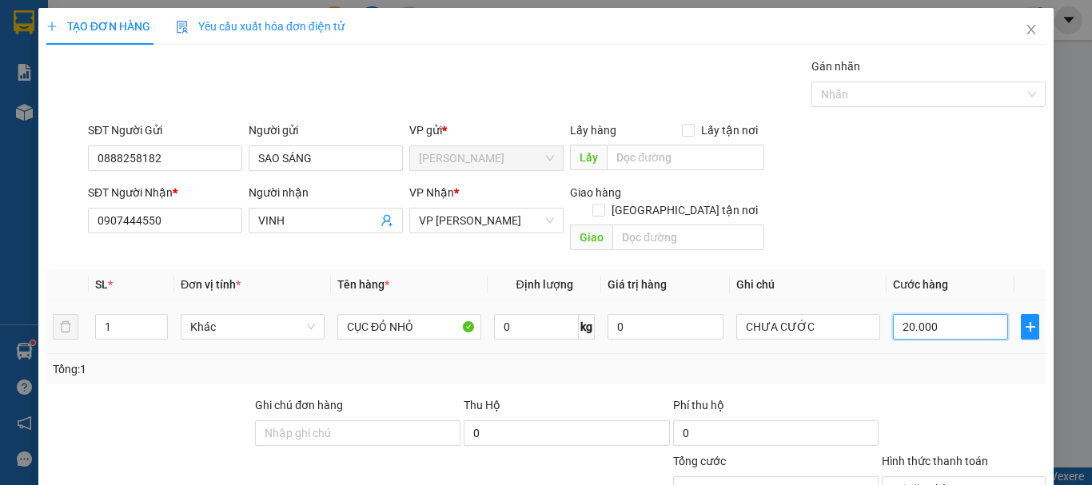
click at [971, 314] on input "20.000" at bounding box center [950, 327] width 115 height 26
type input "0"
click at [824, 324] on div "CHƯA CƯỚC" at bounding box center [808, 327] width 144 height 32
click at [830, 314] on input "CHƯA CƯỚC" at bounding box center [808, 327] width 144 height 26
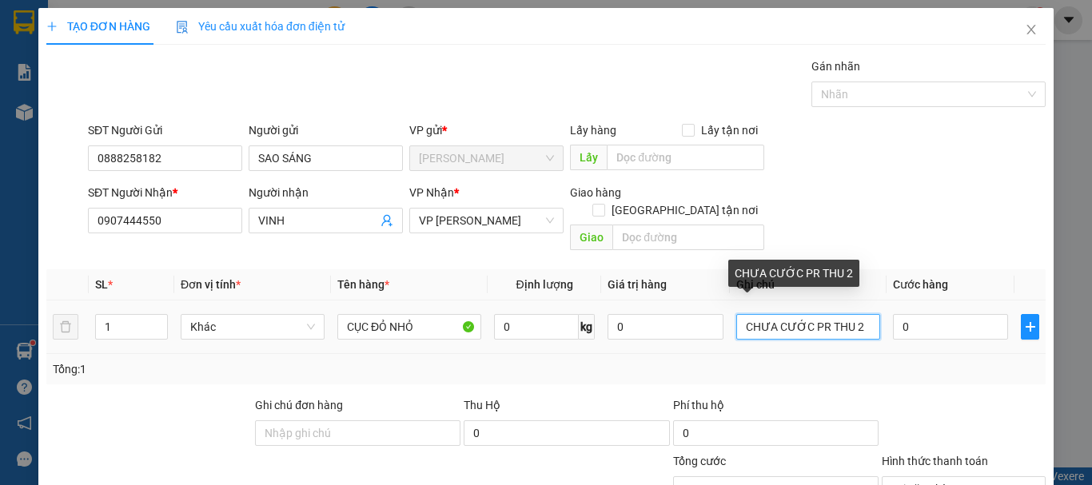
type input "CHƯA CƯỚC PR THU 20"
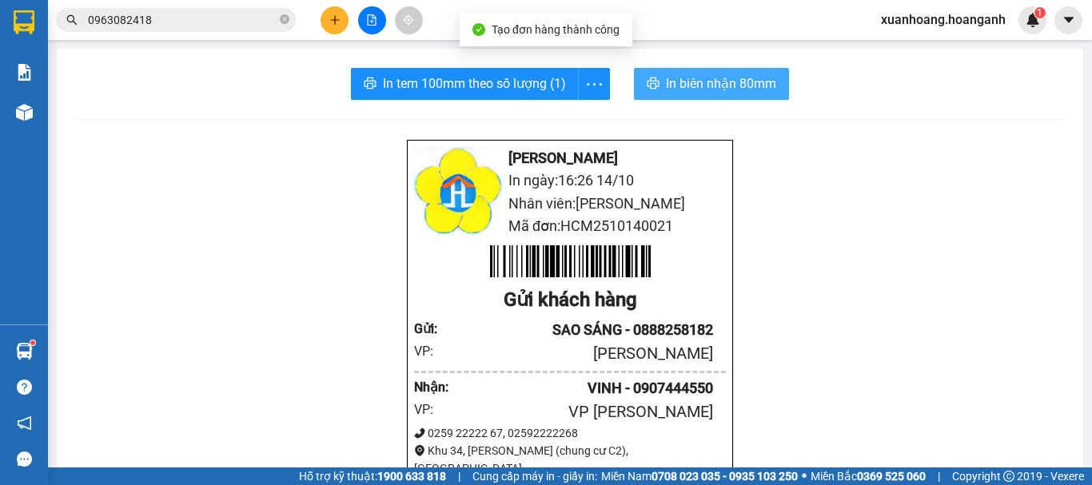
click at [654, 84] on button "In biên nhận 80mm" at bounding box center [711, 84] width 155 height 32
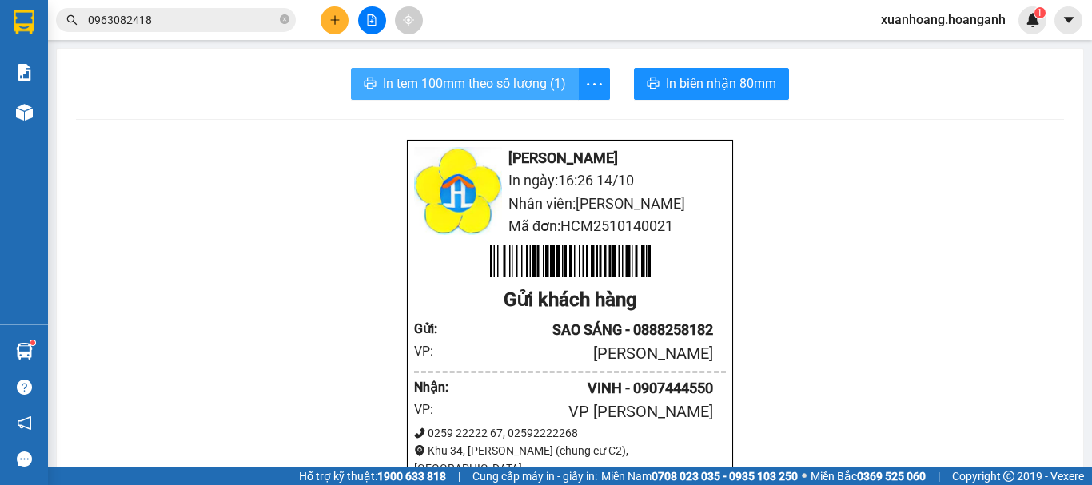
click at [426, 83] on span "In tem 100mm theo số lượng (1)" at bounding box center [474, 84] width 183 height 20
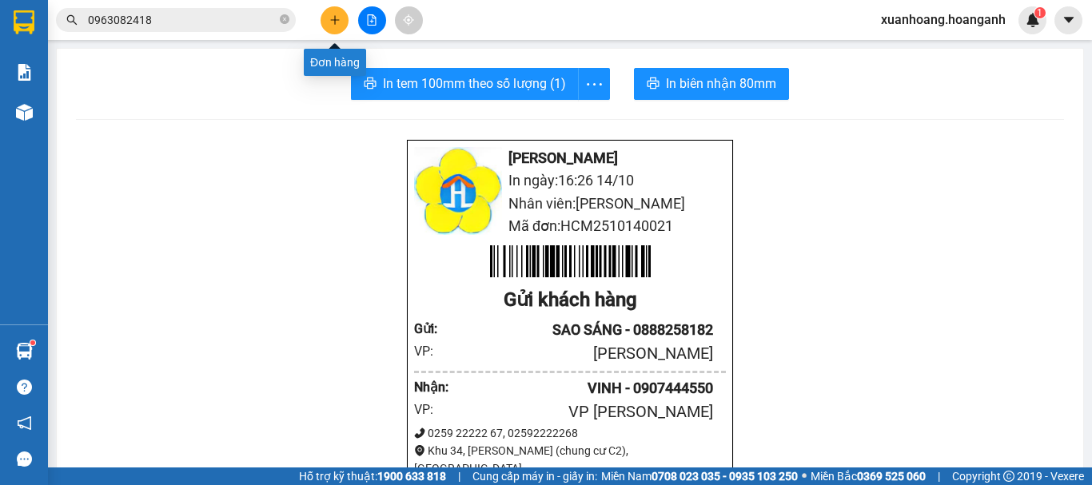
click at [328, 18] on button at bounding box center [334, 20] width 28 height 28
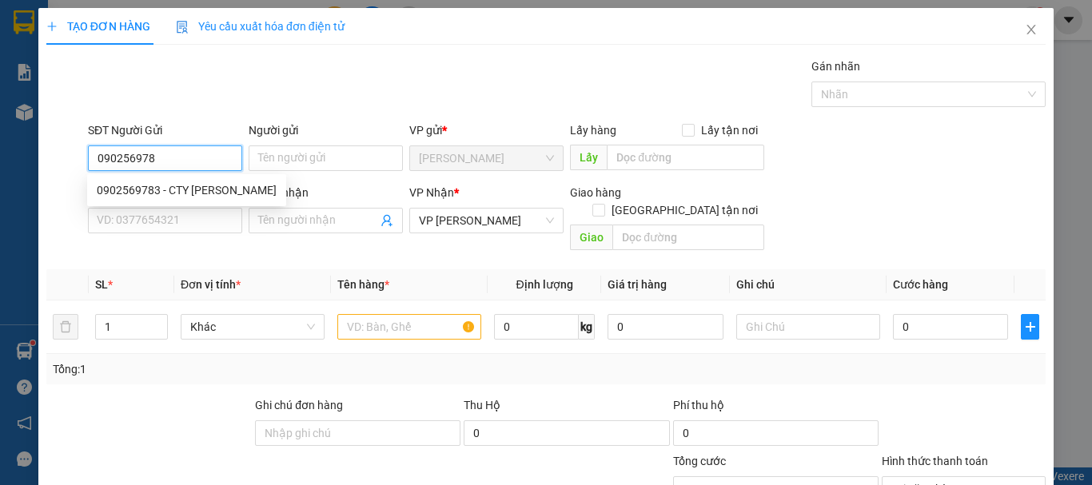
type input "0902569783"
click at [185, 194] on div "0902569783 - CTY [PERSON_NAME]" at bounding box center [187, 190] width 180 height 18
type input "CTY [PERSON_NAME]"
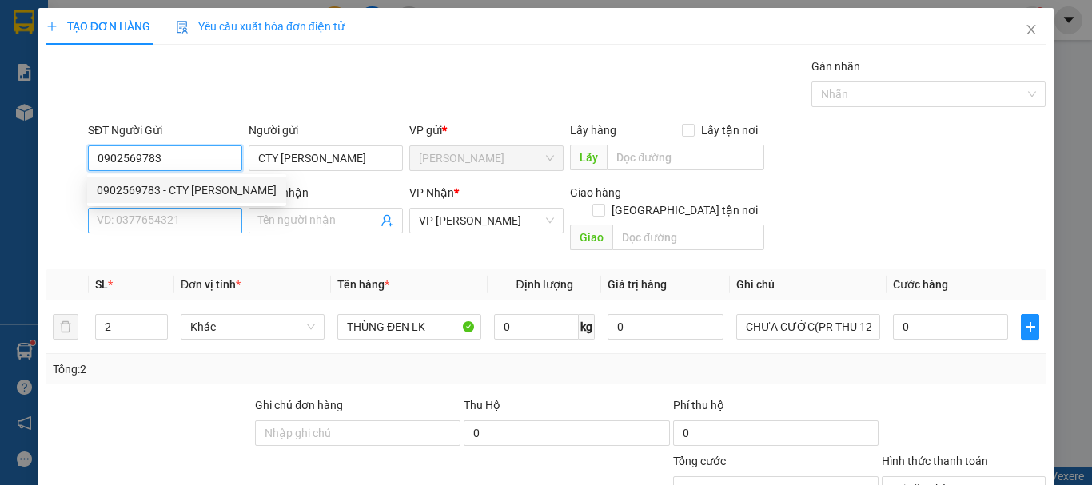
type input "0902569783"
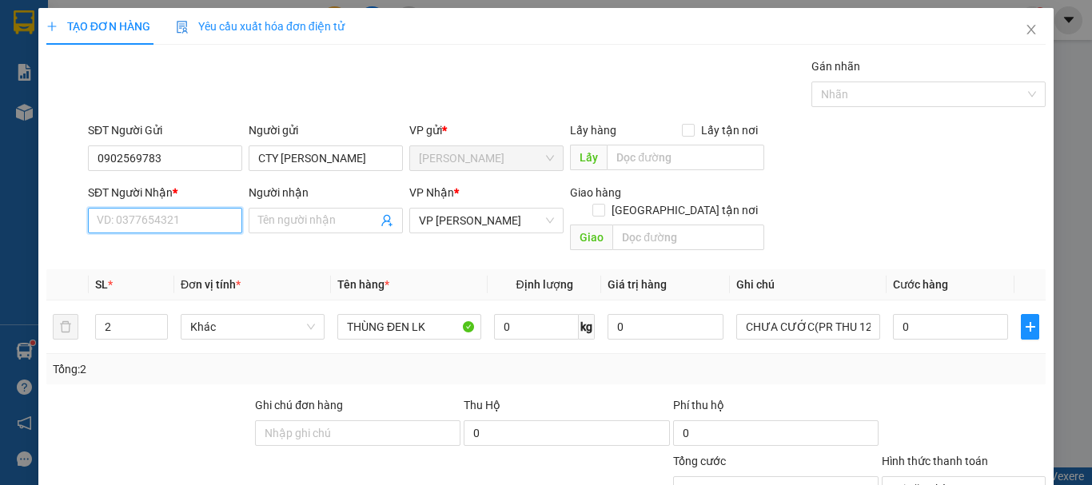
click at [181, 225] on input "SĐT Người Nhận *" at bounding box center [165, 221] width 154 height 26
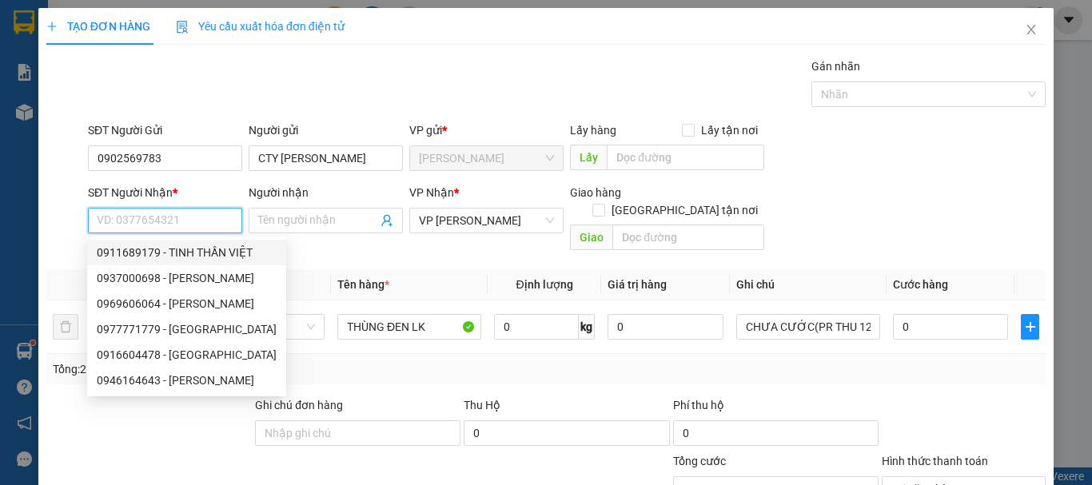
click at [176, 253] on div "0911689179 - TINH THẦN VIỆT" at bounding box center [187, 253] width 180 height 18
type input "0911689179"
type input "TINH THẦN VIỆT"
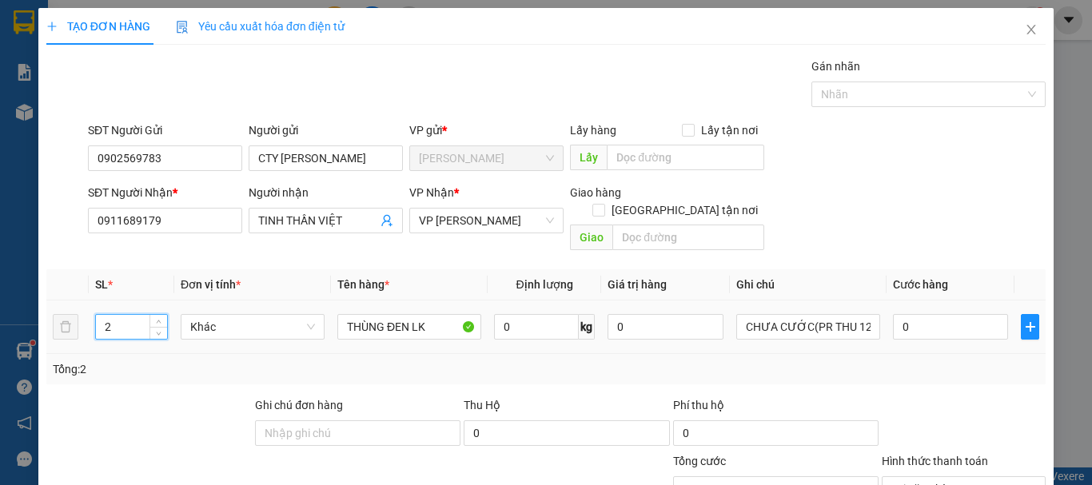
click at [57, 320] on tr "2 Khác THÙNG ĐEN LK 0 kg 0 CHƯA CƯỚC(PR THU 120) 0" at bounding box center [545, 328] width 999 height 54
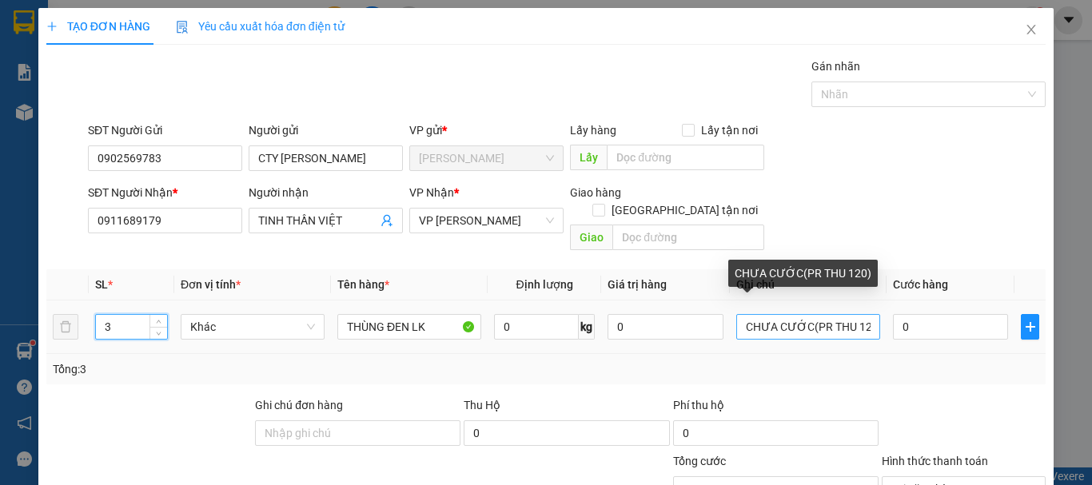
type input "3"
drag, startPoint x: 849, startPoint y: 320, endPoint x: 865, endPoint y: 317, distance: 16.2
click at [865, 317] on input "CHƯA CƯỚC(PR THU 120)" at bounding box center [808, 327] width 144 height 26
type input "CHƯA CƯỚC(PR THU 150)"
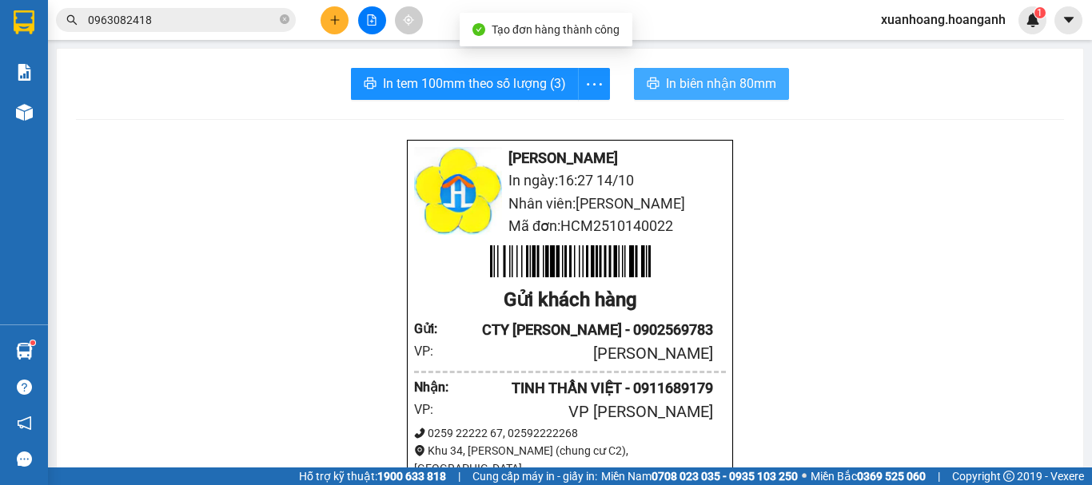
click at [735, 80] on span "In biên nhận 80mm" at bounding box center [721, 84] width 110 height 20
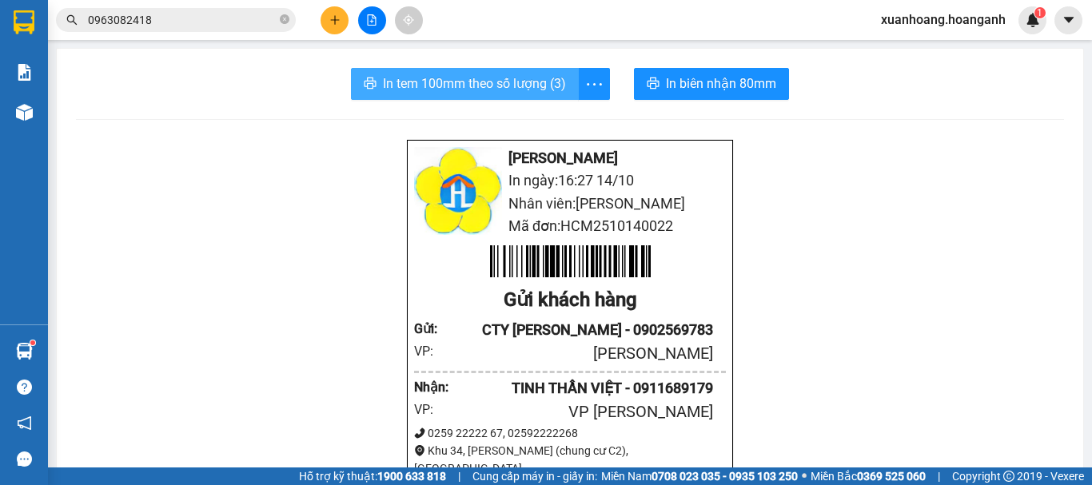
click at [508, 94] on button "In tem 100mm theo số lượng (3)" at bounding box center [465, 84] width 228 height 32
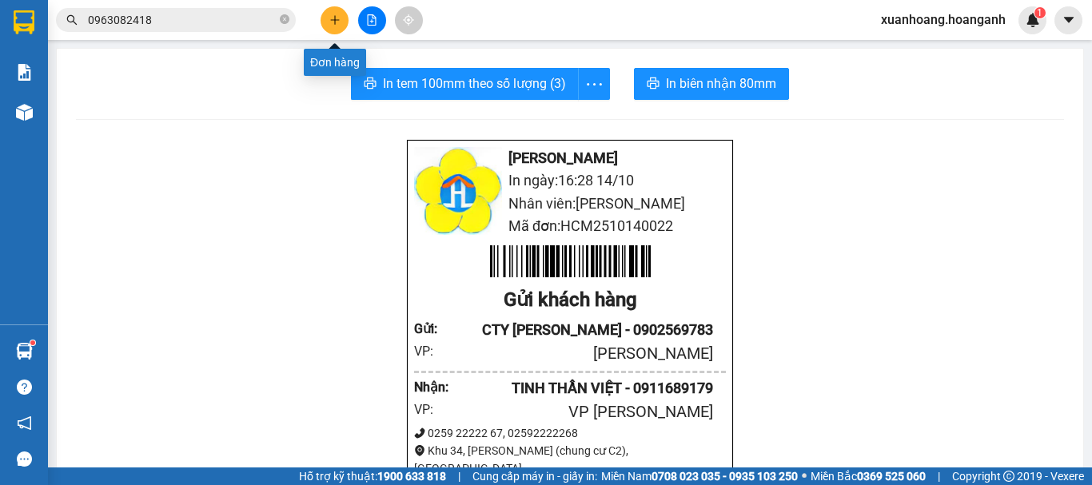
click at [335, 26] on button at bounding box center [334, 20] width 28 height 28
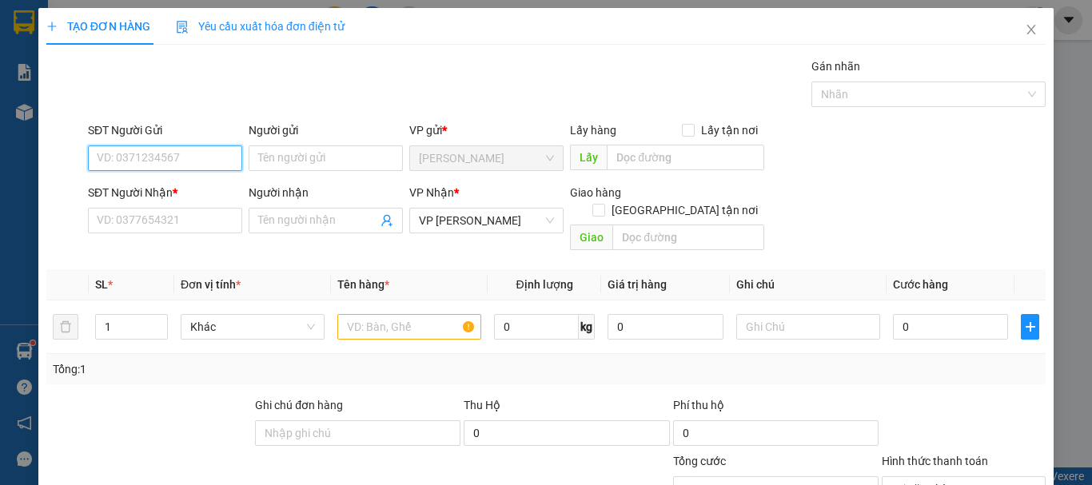
click at [145, 154] on input "SĐT Người Gửi" at bounding box center [165, 158] width 154 height 26
click at [156, 194] on div "0907534537 - PHƯỚC TỶ" at bounding box center [163, 190] width 133 height 18
type input "0907534537"
type input "PHƯỚC TỶ"
type input "GIAO 7/10=40K CK"
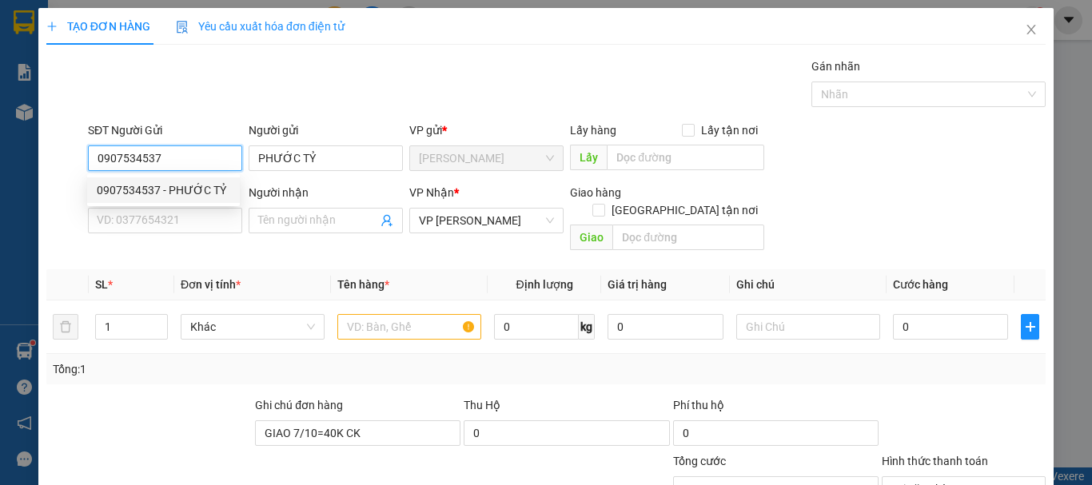
type input "40.000"
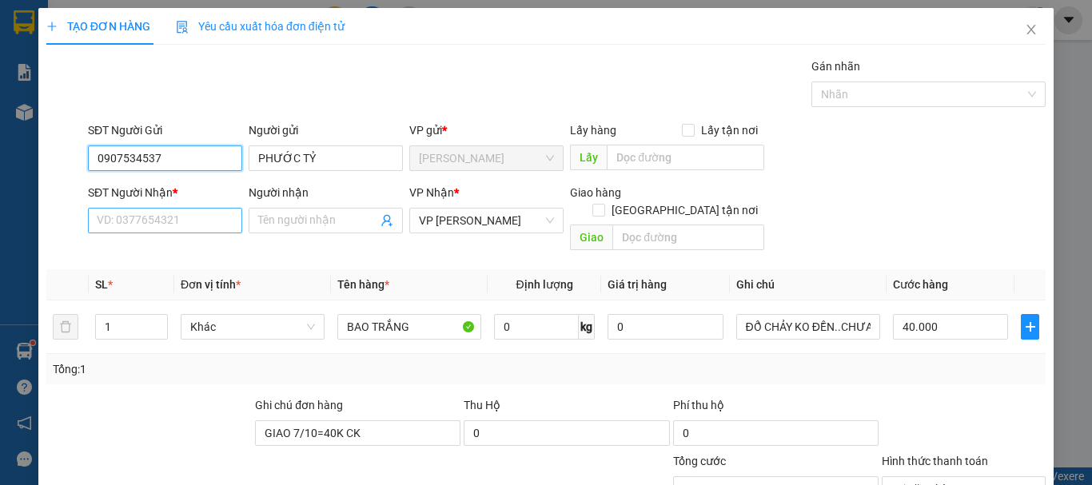
type input "0907534537"
click at [168, 221] on input "SĐT Người Nhận *" at bounding box center [165, 221] width 154 height 26
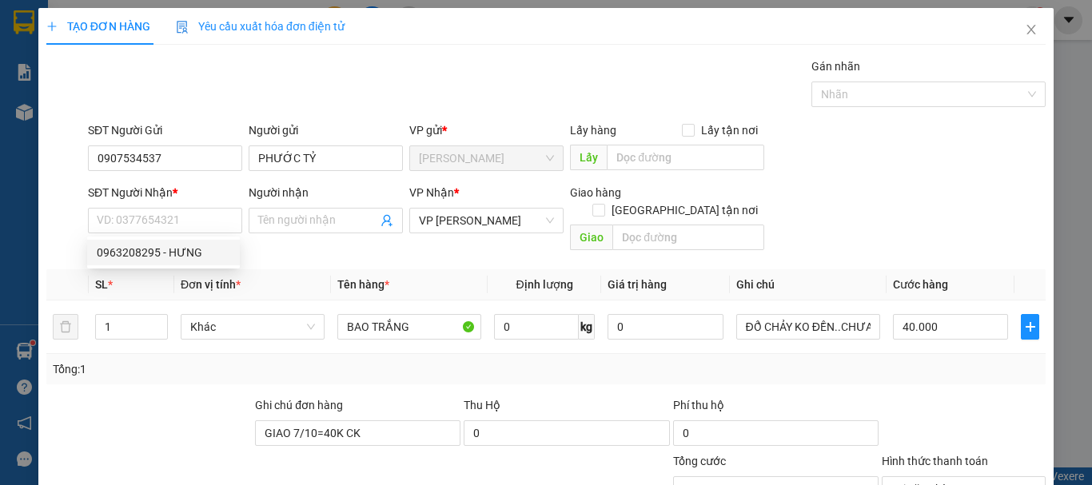
click at [183, 239] on div "0963208295 0963208295 - HƯNG" at bounding box center [163, 253] width 153 height 32
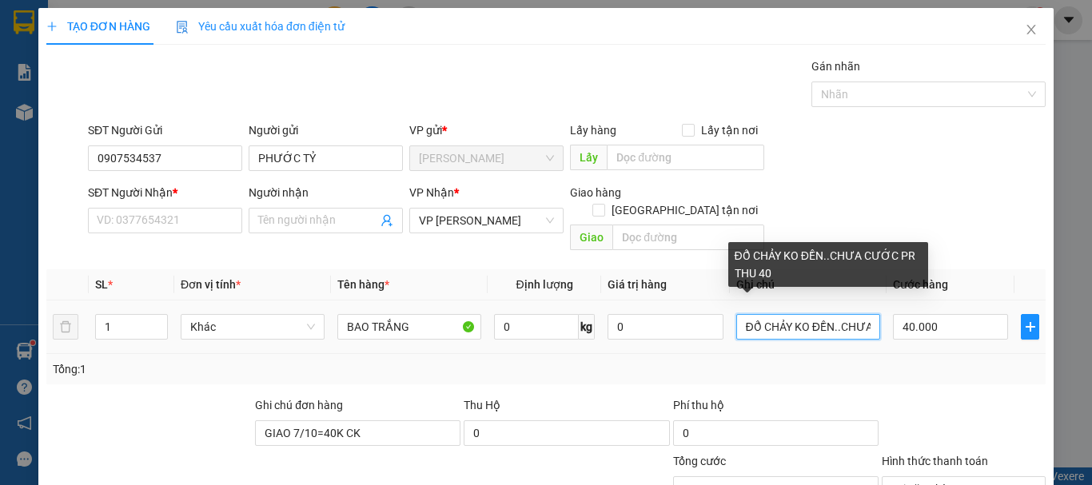
drag, startPoint x: 859, startPoint y: 309, endPoint x: 827, endPoint y: 316, distance: 32.8
click at [827, 316] on input "ĐỔ CHẢY KO ĐỀN..CHƯA CƯỚC PR THU 40" at bounding box center [808, 327] width 144 height 26
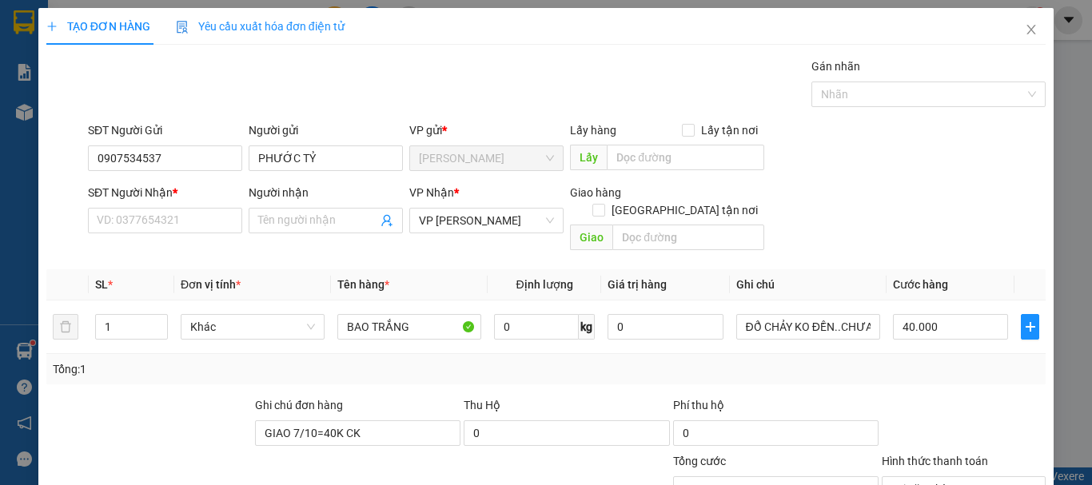
click at [833, 360] on div "Tổng: 1" at bounding box center [546, 369] width 986 height 18
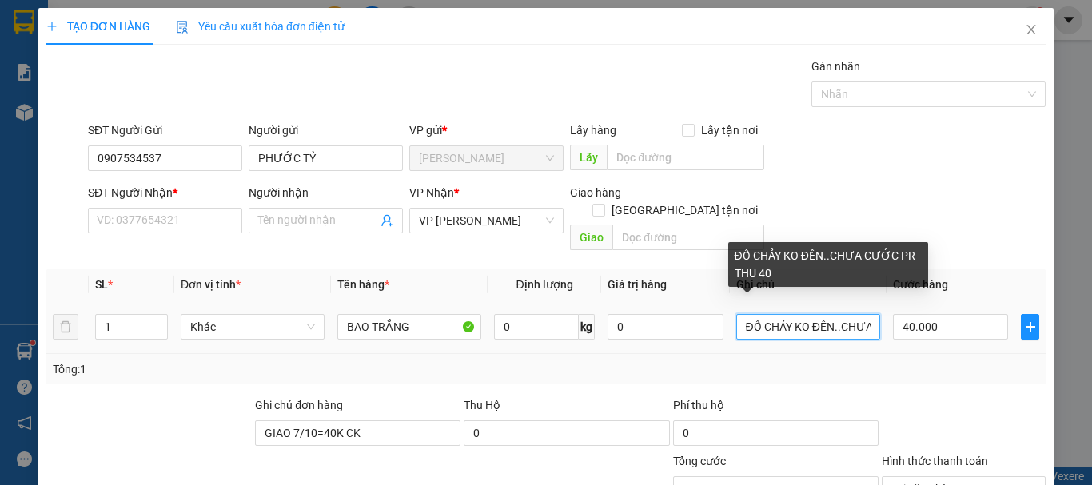
click at [841, 316] on input "ĐỔ CHẢY KO ĐỀN..CHƯA CƯỚC PR THU 40" at bounding box center [808, 327] width 144 height 26
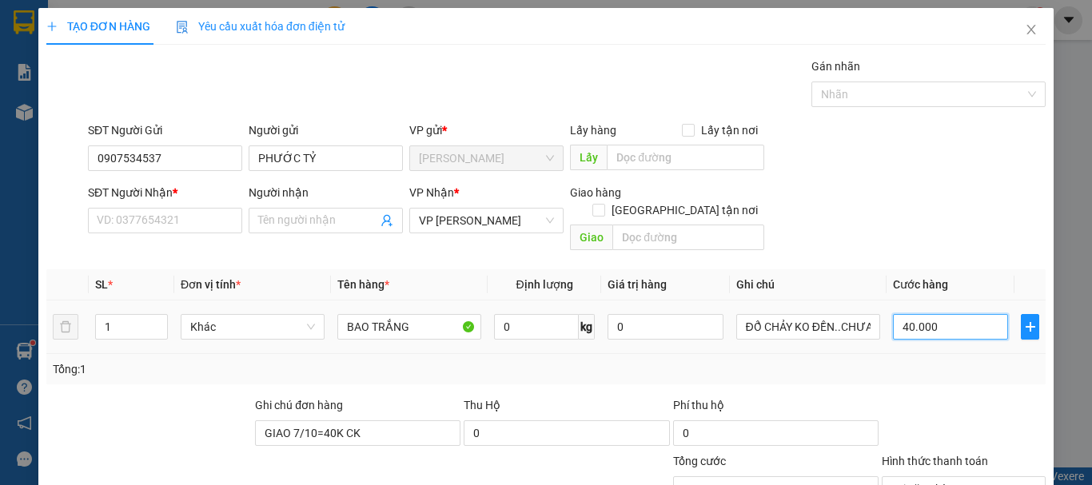
click at [951, 314] on input "40.000" at bounding box center [950, 327] width 115 height 26
type input "0"
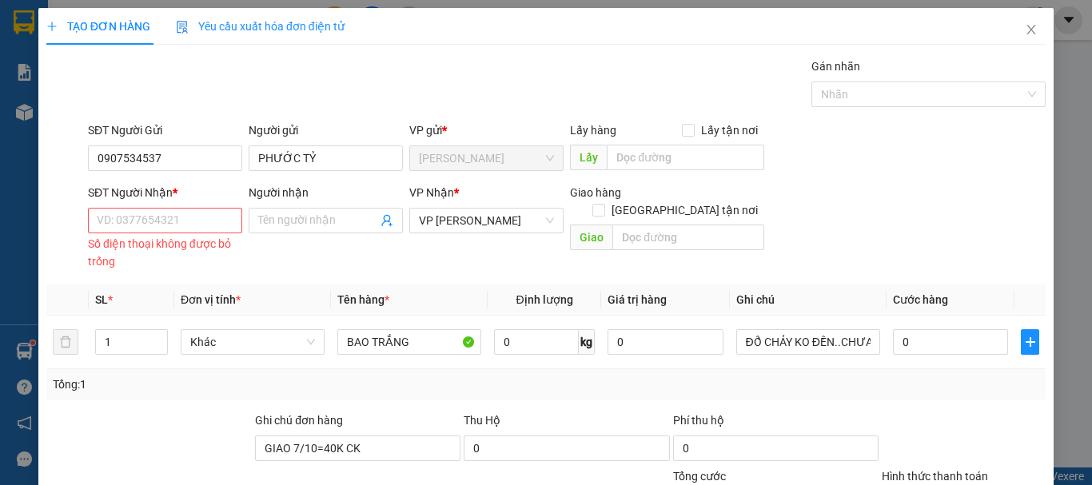
click at [160, 222] on input "SĐT Người Nhận *" at bounding box center [165, 221] width 154 height 26
click at [162, 261] on div "0963208295 - HƯNG" at bounding box center [163, 253] width 133 height 18
type input "0963208295"
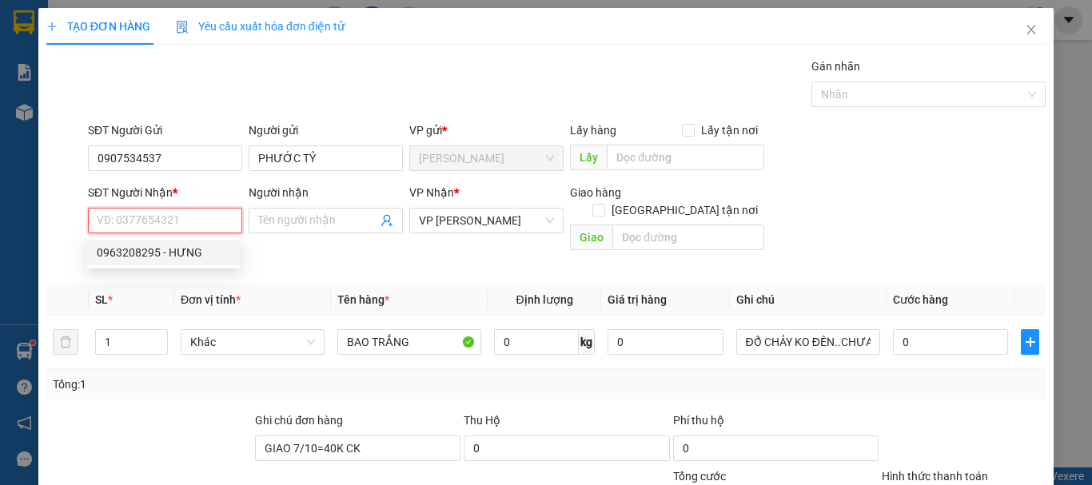
type input "HƯNG"
type input "40.000"
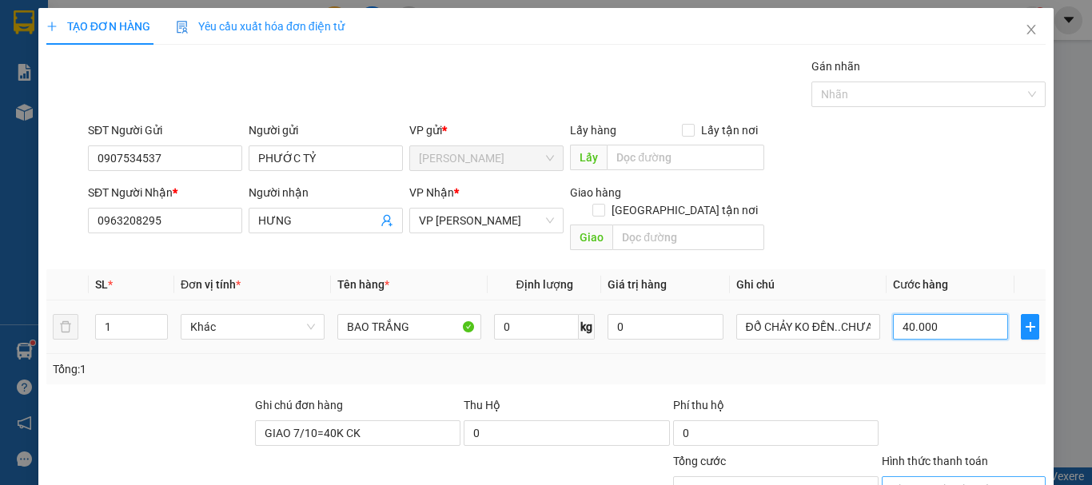
click at [940, 314] on input "40.000" at bounding box center [950, 327] width 115 height 26
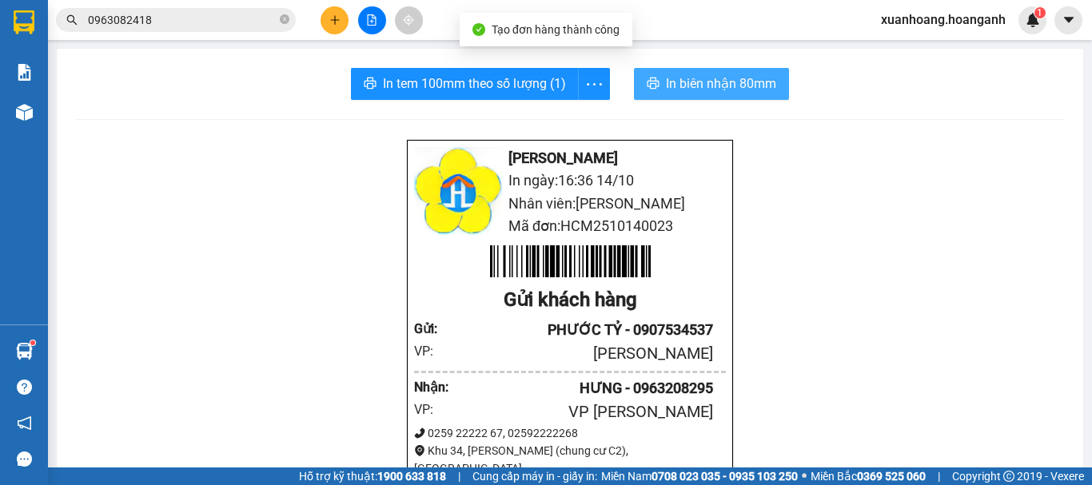
click at [710, 84] on span "In biên nhận 80mm" at bounding box center [721, 84] width 110 height 20
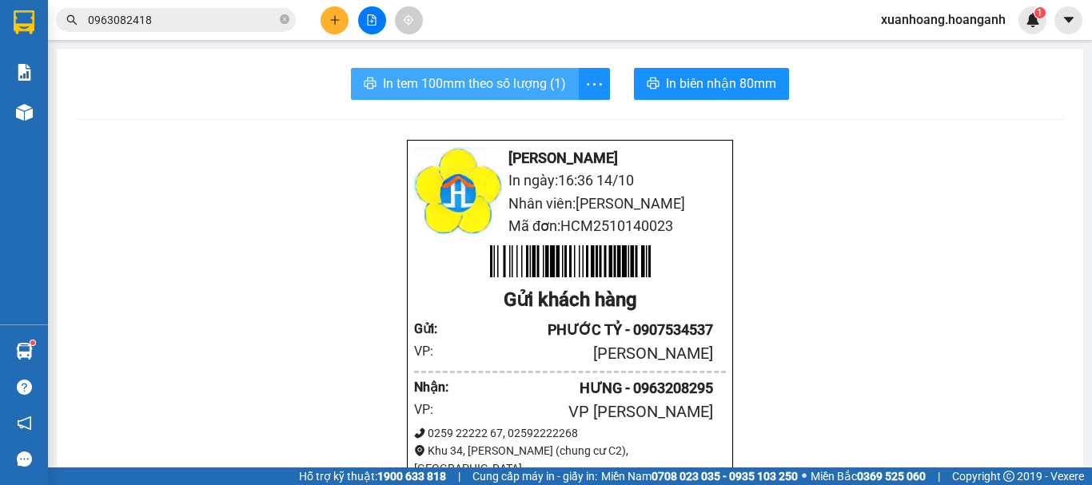
click at [516, 89] on span "In tem 100mm theo số lượng (1)" at bounding box center [474, 84] width 183 height 20
